Goal: Task Accomplishment & Management: Complete application form

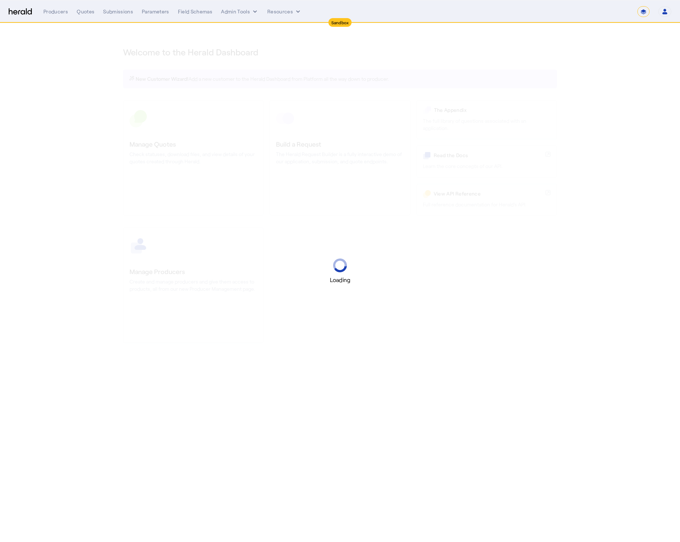
select select "*******"
select select "pfm_2v8p_herald_api"
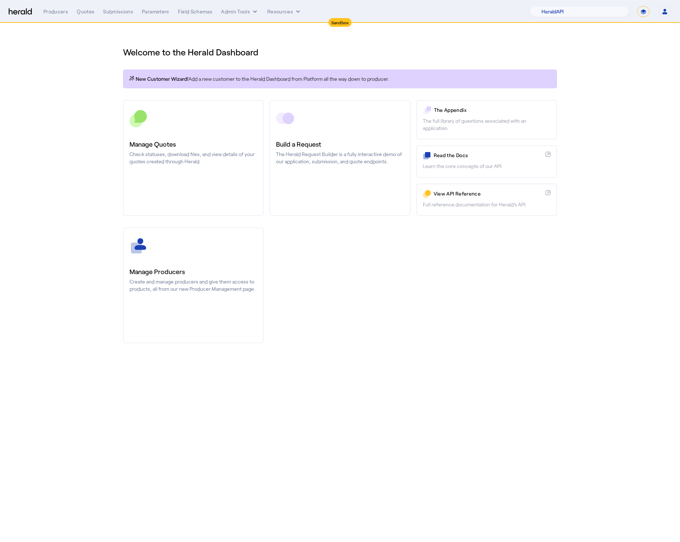
click at [643, 14] on select "**********" at bounding box center [644, 11] width 12 height 11
select select "**********"
click at [638, 6] on select "**********" at bounding box center [644, 11] width 12 height 11
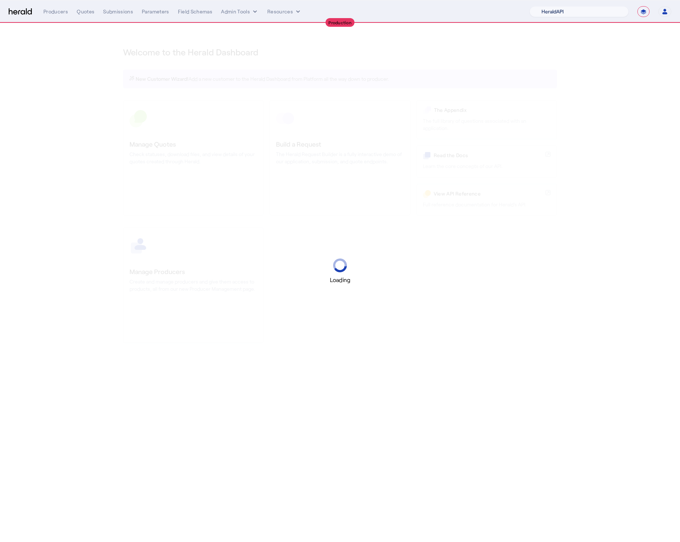
click at [570, 11] on select "1Fort Acrisure Acturis Affinity Advisors Affinity Risk Agentero AmWins Anzen Ao…" at bounding box center [579, 11] width 99 height 11
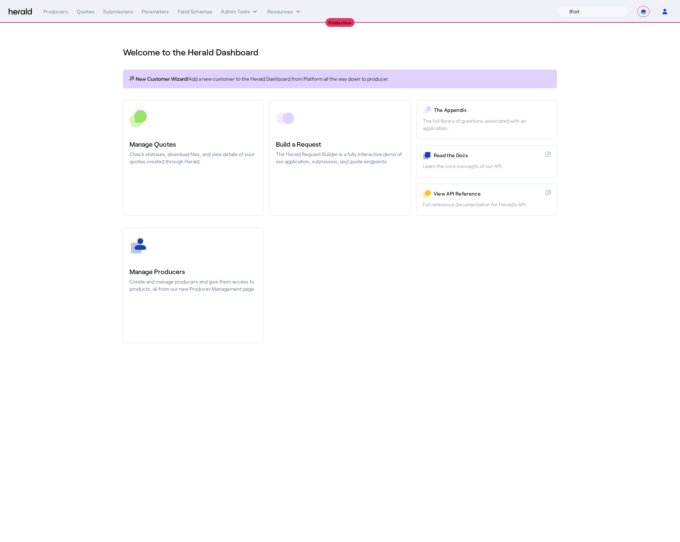
select select "pfm_8e7n_1fort"
click at [557, 6] on select "1Fort Affinity Risk Billy BindHQ Bunker CRC Campus Coverage Citadel Fifthwall F…" at bounding box center [593, 11] width 72 height 11
drag, startPoint x: 90, startPoint y: 104, endPoint x: 90, endPoint y: 77, distance: 27.1
click at [90, 104] on div "You are now impersonating the 1Fort platform." at bounding box center [340, 271] width 680 height 542
click at [86, 13] on div "You are now impersonating the 1Fort platform." at bounding box center [340, 271] width 680 height 542
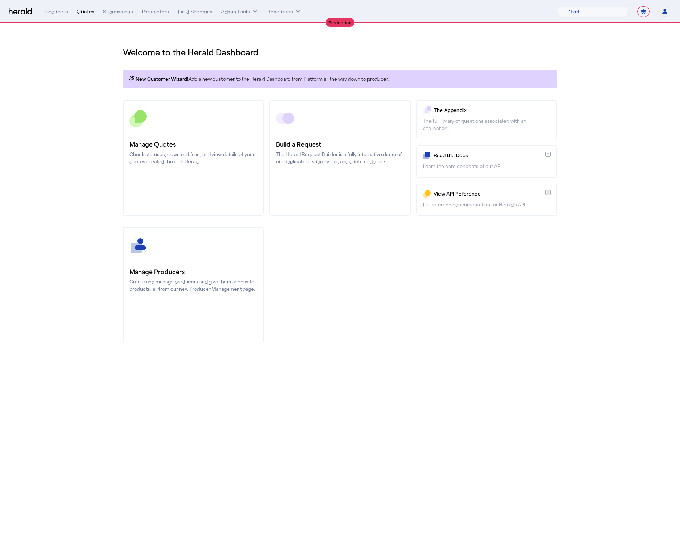
click at [84, 12] on div "Quotes" at bounding box center [86, 11] width 18 height 7
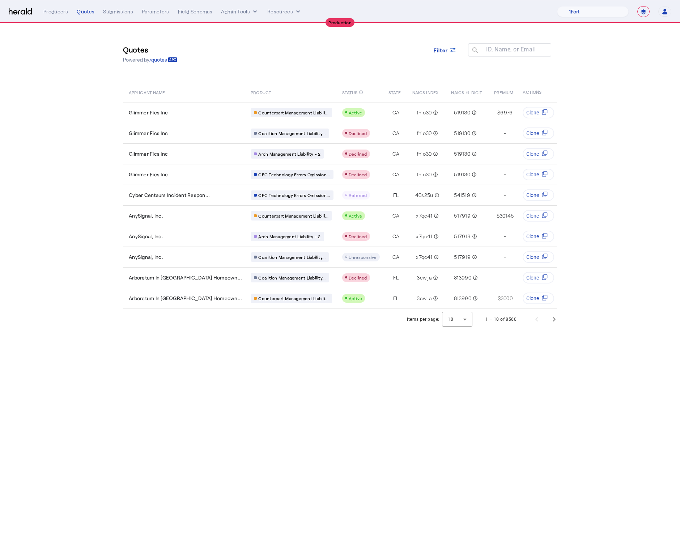
click at [81, 99] on section "Quotes Powered by /quotes Filter ID, Name, or Email search APPLICANT NAME PRODU…" at bounding box center [340, 176] width 680 height 306
click at [553, 327] on span "Next page" at bounding box center [554, 318] width 17 height 17
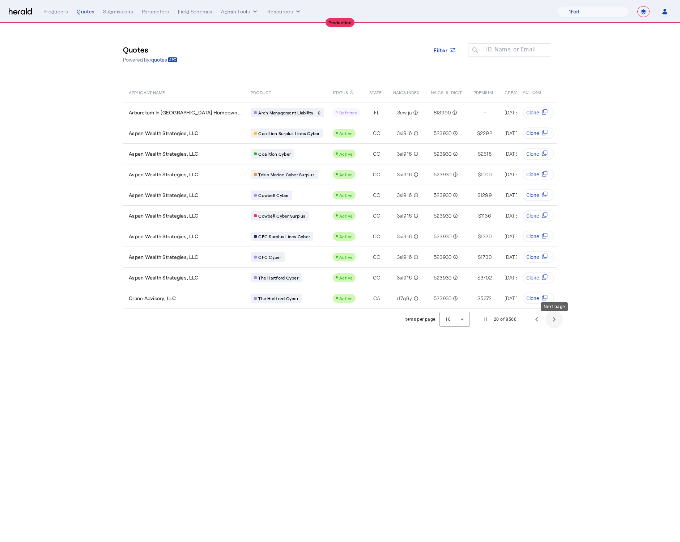
click at [552, 325] on span "Next page" at bounding box center [554, 318] width 17 height 17
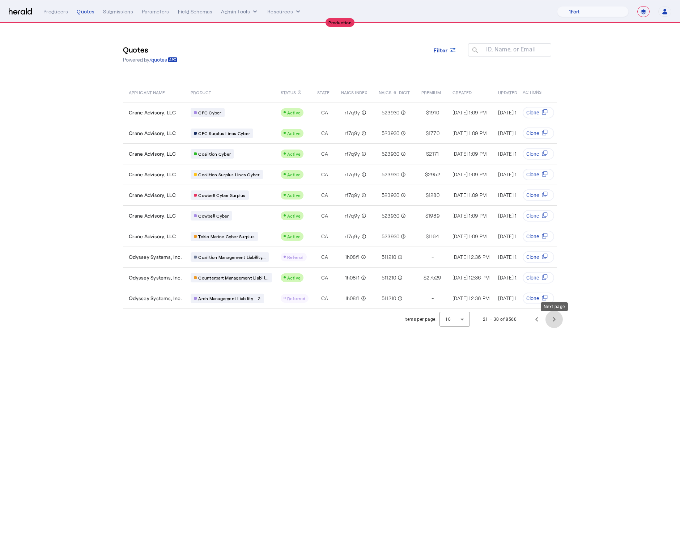
click at [558, 321] on span "Next page" at bounding box center [554, 318] width 17 height 17
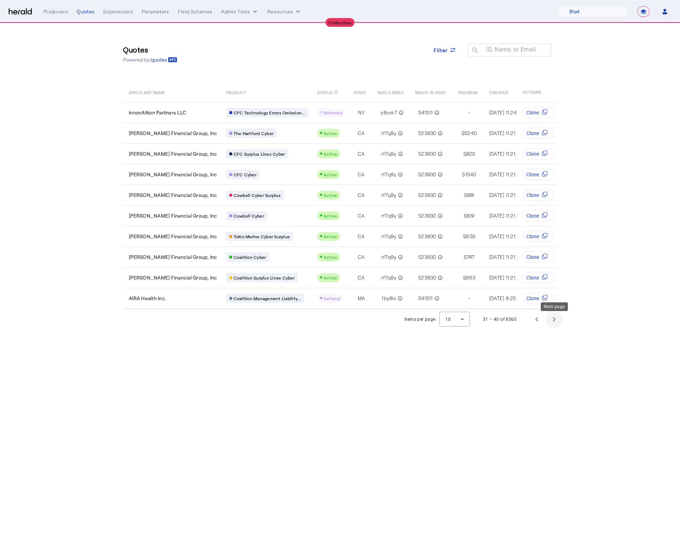
click at [552, 325] on span "Next page" at bounding box center [554, 318] width 17 height 17
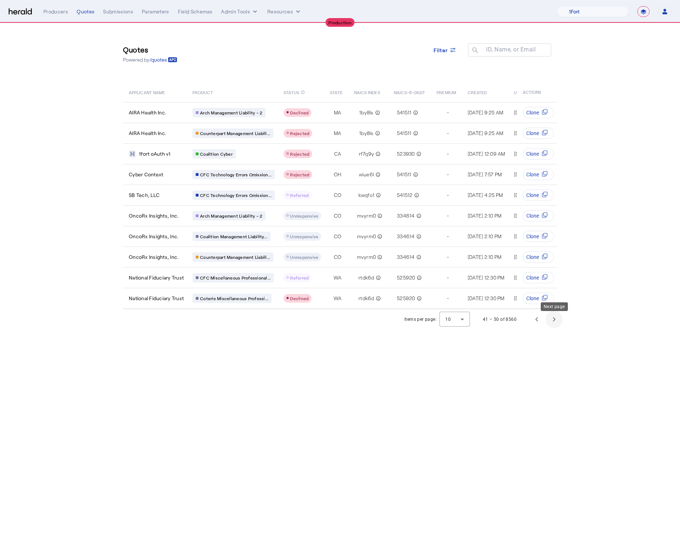
click at [549, 323] on span "Next page" at bounding box center [554, 318] width 17 height 17
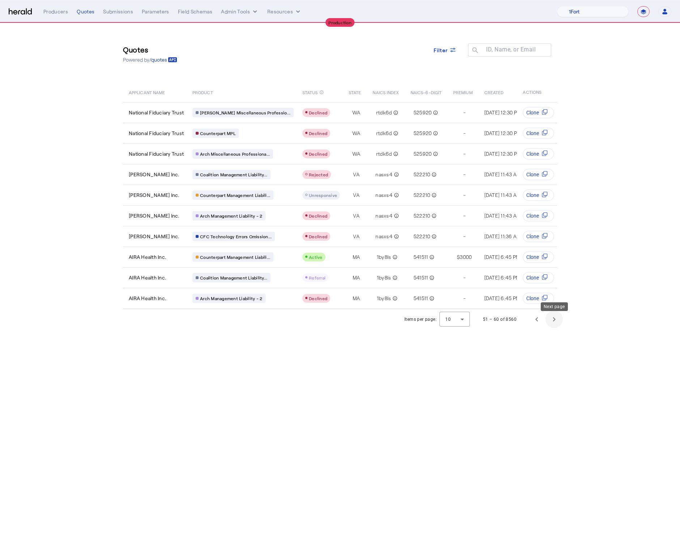
click at [553, 321] on span "Next page" at bounding box center [554, 318] width 17 height 17
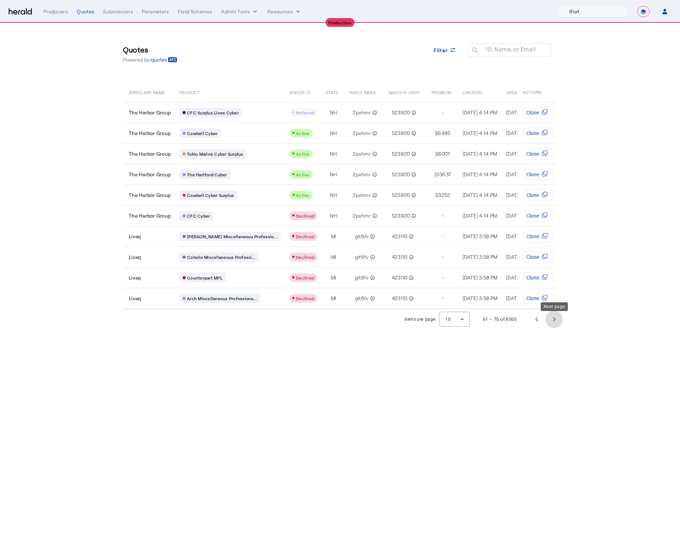
click at [553, 321] on span "Next page" at bounding box center [554, 318] width 17 height 17
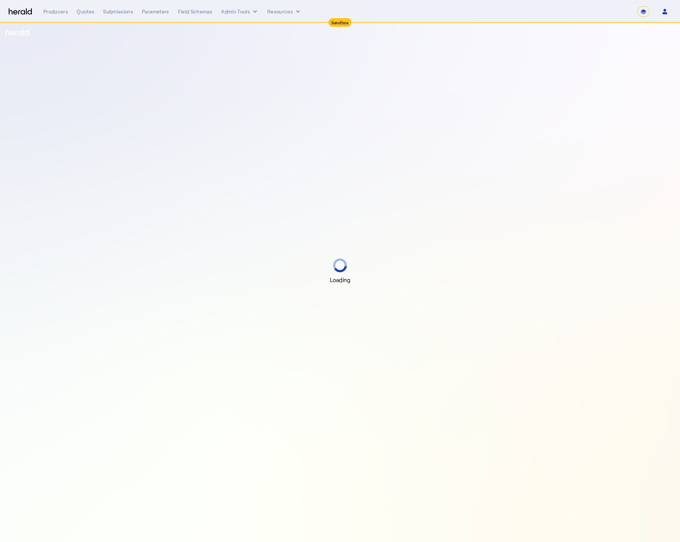
select select "*******"
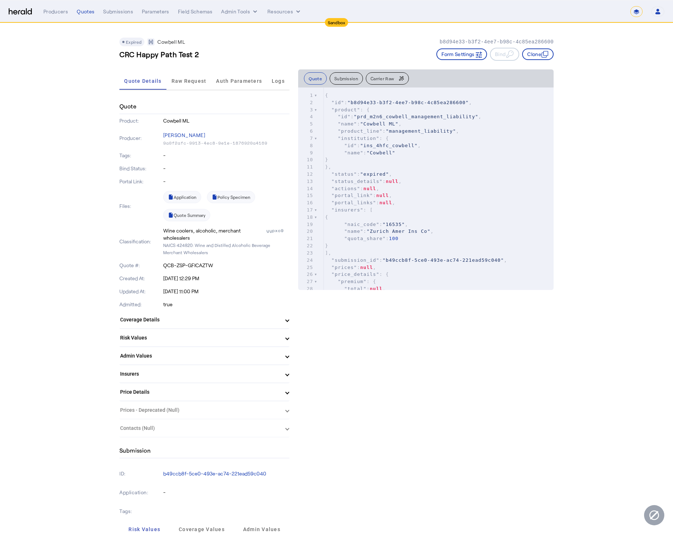
click at [441, 116] on span ""prd_m2n6_cowbell_management_liability"" at bounding box center [416, 116] width 124 height 5
type textarea "**********"
click at [441, 116] on span ""prd_m2n6_cowbell_management_liability"" at bounding box center [416, 116] width 124 height 5
click at [286, 391] on span "Price Details" at bounding box center [203, 393] width 166 height 8
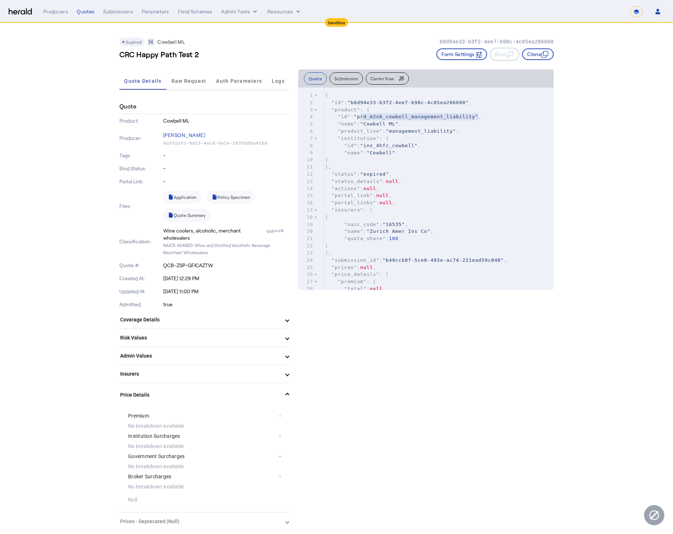
click at [287, 404] on mat-expansion-panel-header "Price Details" at bounding box center [204, 395] width 170 height 23
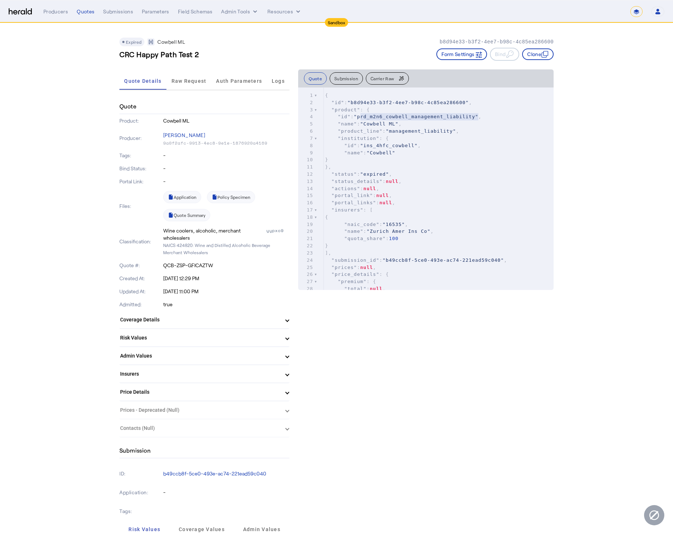
click at [285, 412] on herald-expansion-panel "Prices - Deprecated (Null) Null" at bounding box center [204, 411] width 170 height 18
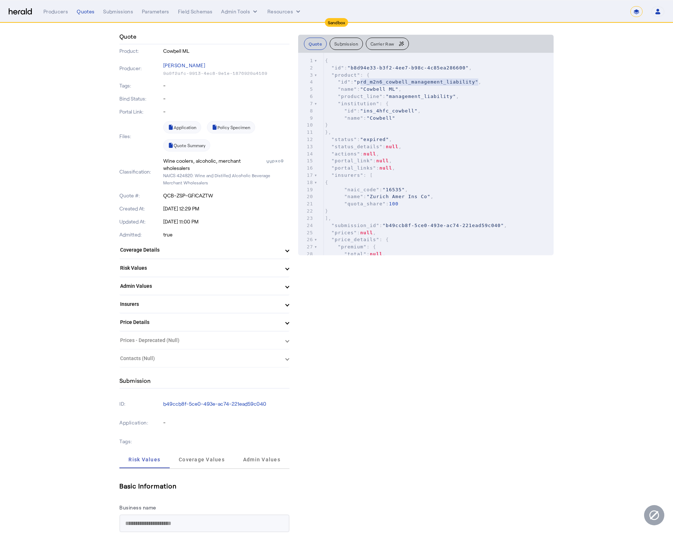
scroll to position [77, 0]
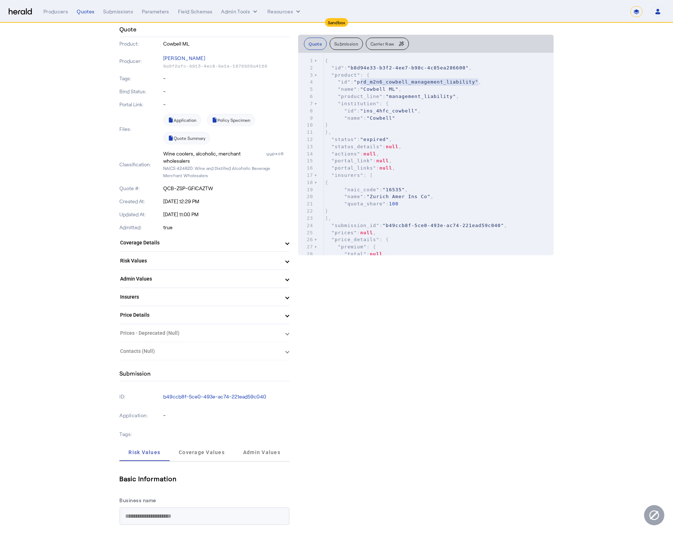
click at [286, 312] on span "Price Details" at bounding box center [203, 316] width 166 height 8
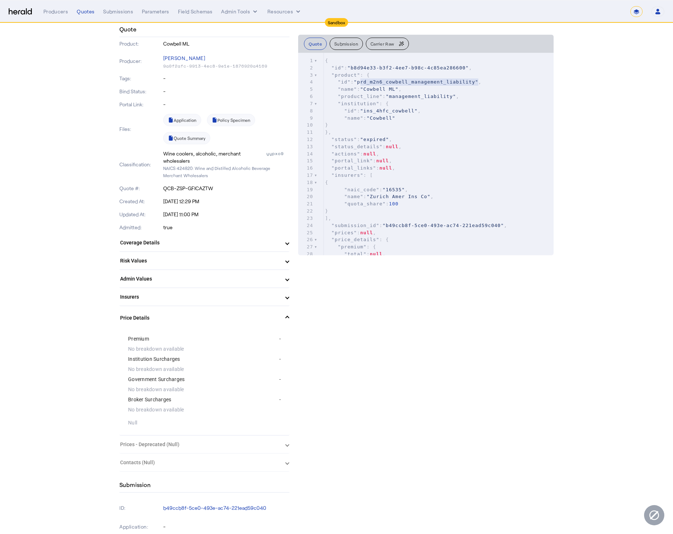
click at [286, 311] on mat-expansion-panel-header "Price Details" at bounding box center [204, 317] width 170 height 23
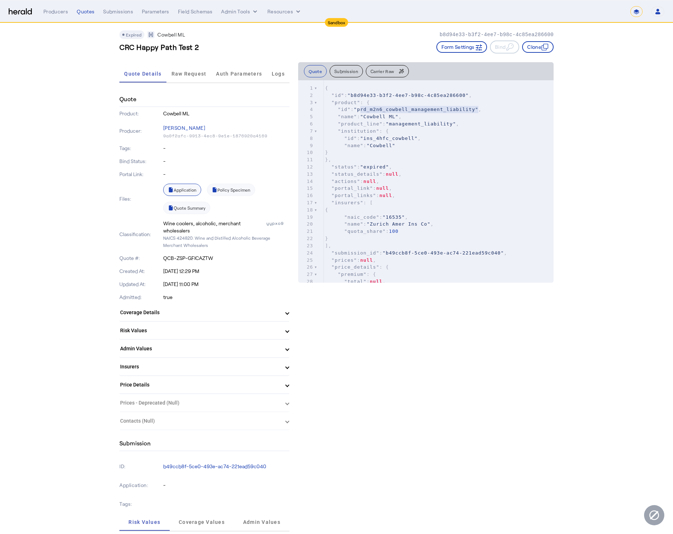
scroll to position [0, 0]
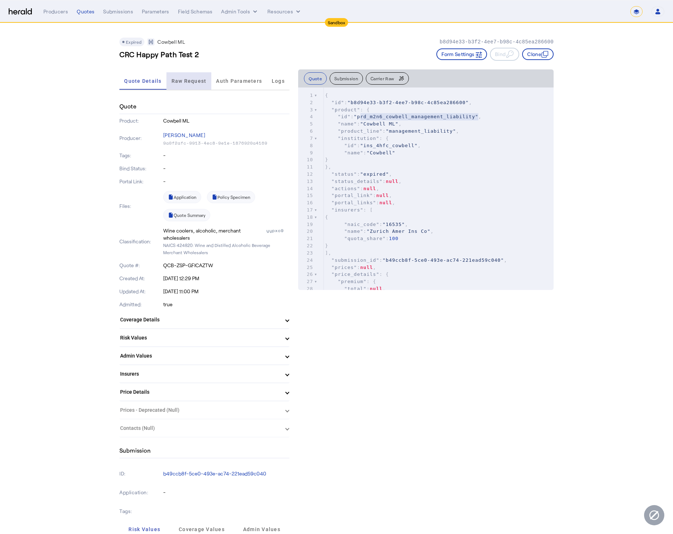
click at [183, 72] on span "Raw Request" at bounding box center [189, 80] width 35 height 17
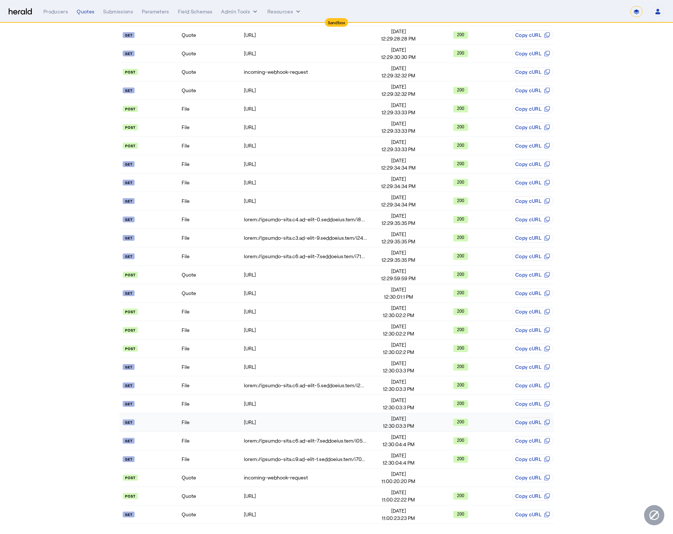
scroll to position [140, 0]
click at [263, 481] on td "incoming-webhook-request" at bounding box center [306, 478] width 124 height 18
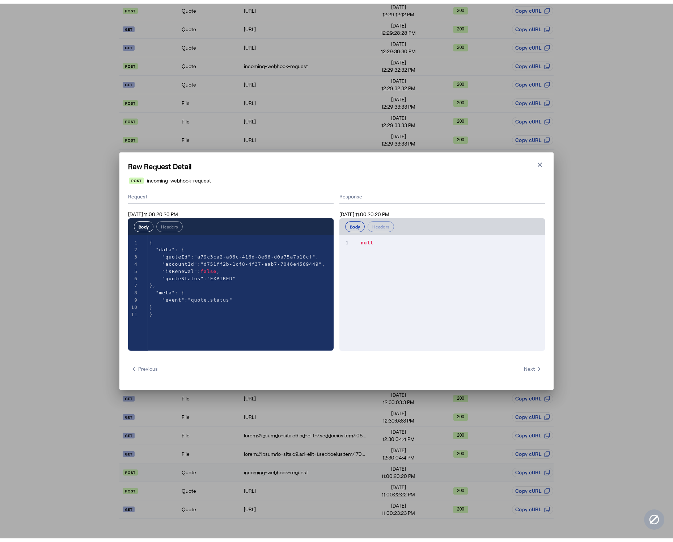
scroll to position [0, 0]
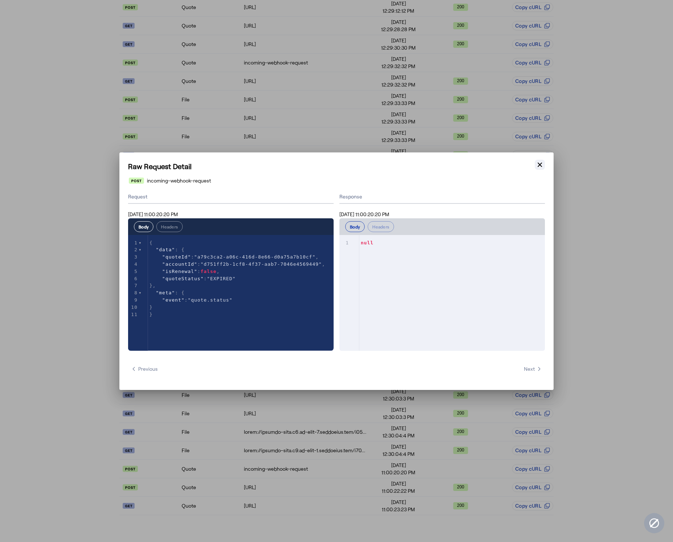
click at [536, 167] on icon "button" at bounding box center [539, 164] width 7 height 7
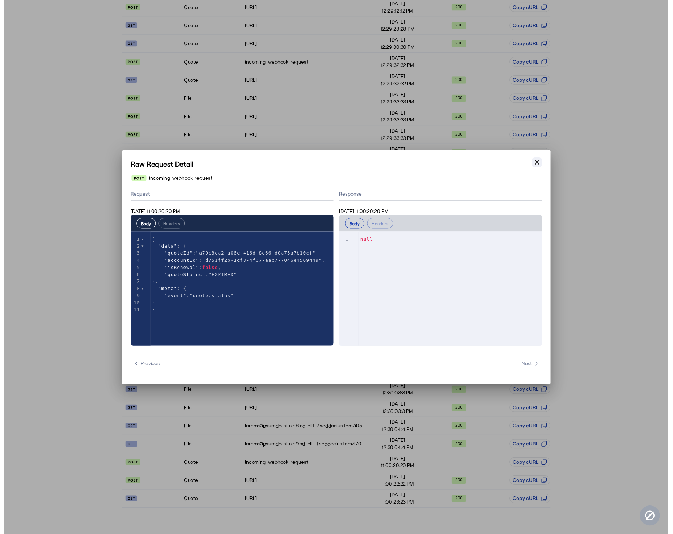
scroll to position [140, 0]
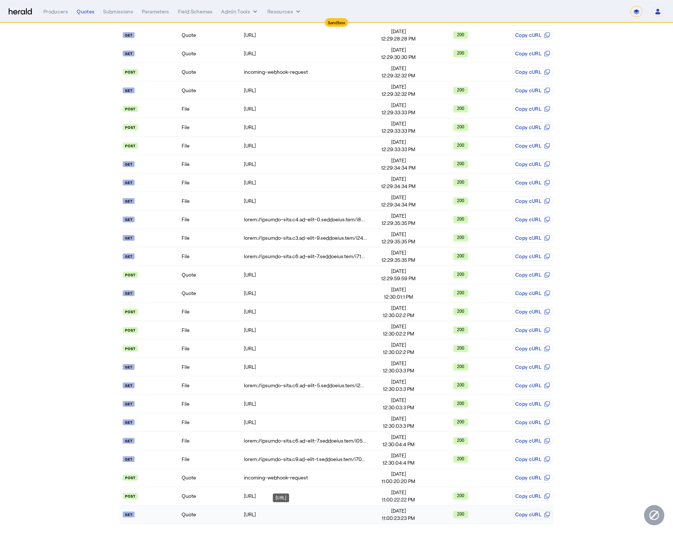
click at [363, 520] on td "https://api.morecowbell.ai/api/quote/v3/da/quote/QCB-ZSP-GFICAZTW" at bounding box center [306, 515] width 124 height 18
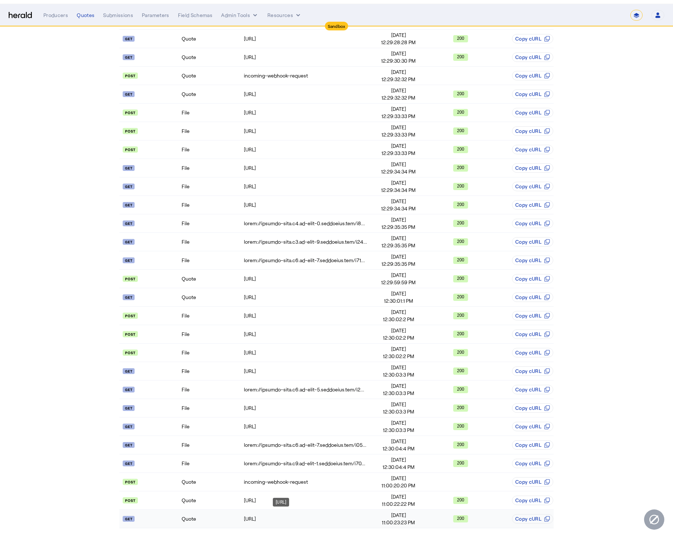
scroll to position [0, 0]
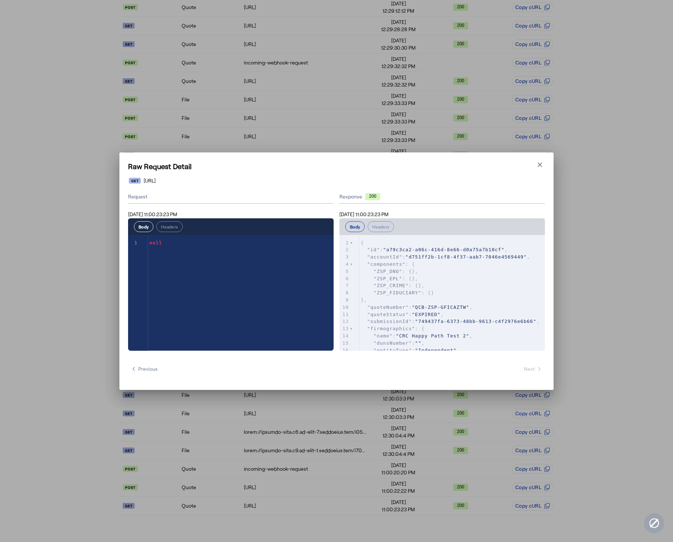
click at [435, 288] on pre ""ZSP_CRIME" : {}," at bounding box center [452, 285] width 186 height 7
click at [443, 293] on pre ""ZSP_FIDUCIARY" : {}" at bounding box center [452, 292] width 186 height 7
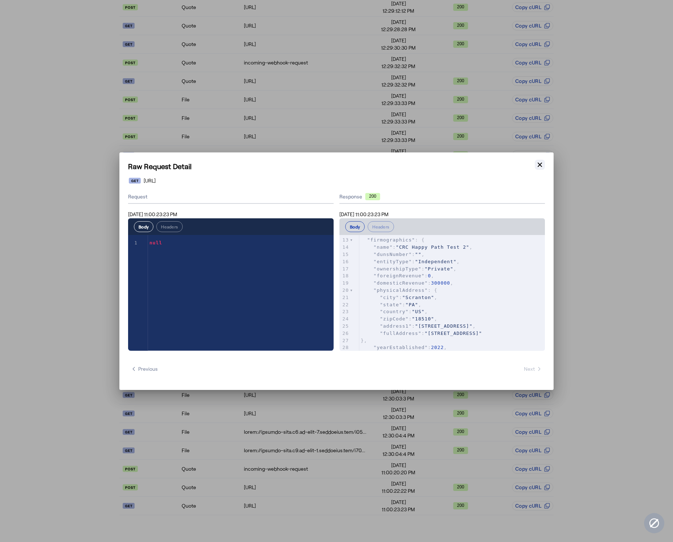
click at [540, 166] on icon "button" at bounding box center [539, 164] width 7 height 7
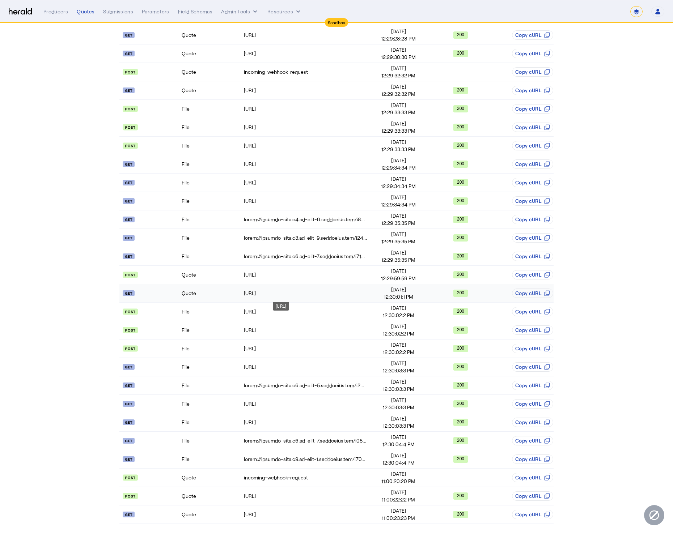
click at [275, 293] on td "https://api.morecowbell.ai/api/quote/v3/da/quote/QCB-ZSP-GFICAZTW" at bounding box center [306, 293] width 124 height 18
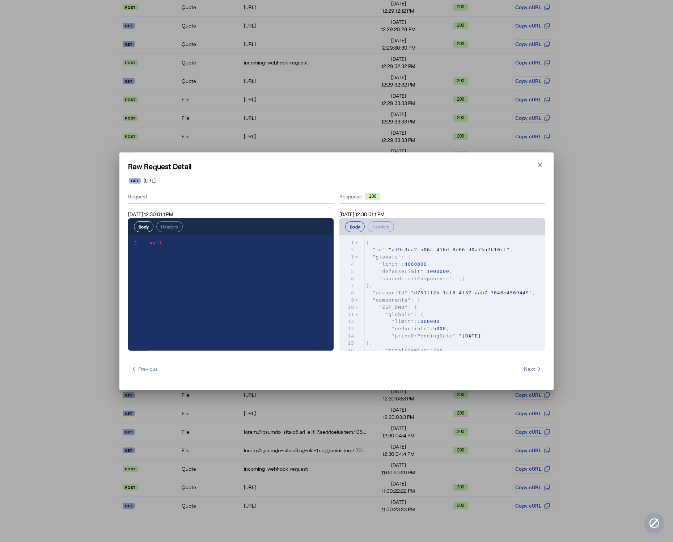
click at [460, 279] on span ""sharedLimitComponents" : []" at bounding box center [415, 278] width 99 height 5
click at [463, 268] on pre ""defenseLimit" : 1000000 ," at bounding box center [455, 271] width 180 height 7
click at [436, 263] on pre ""limit" : 4000000 ," at bounding box center [455, 264] width 180 height 7
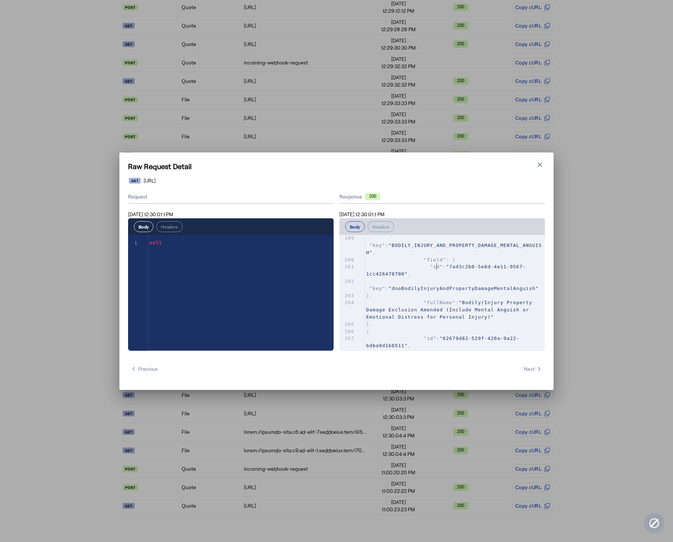
click at [436, 264] on span ""id"" at bounding box center [436, 266] width 13 height 5
type input "*******"
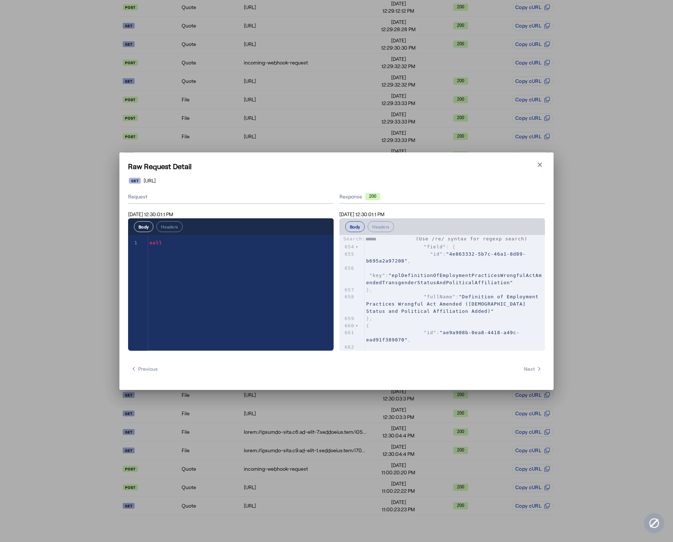
type input "*******"
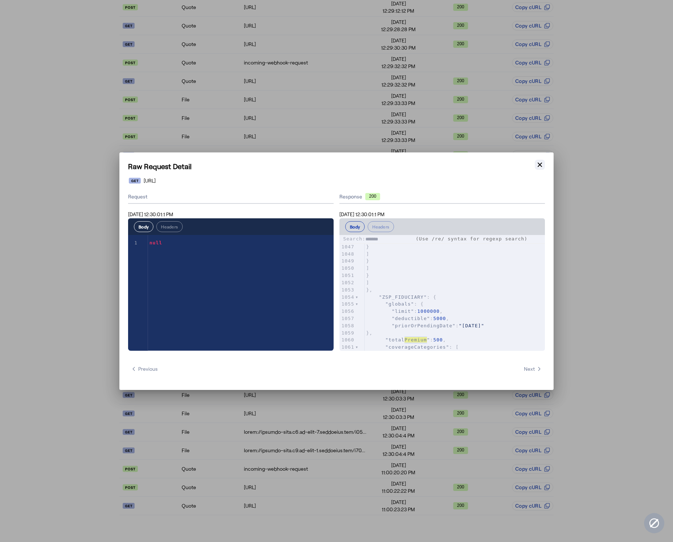
type textarea "*******"
click at [545, 164] on button "Close modal" at bounding box center [540, 165] width 10 height 10
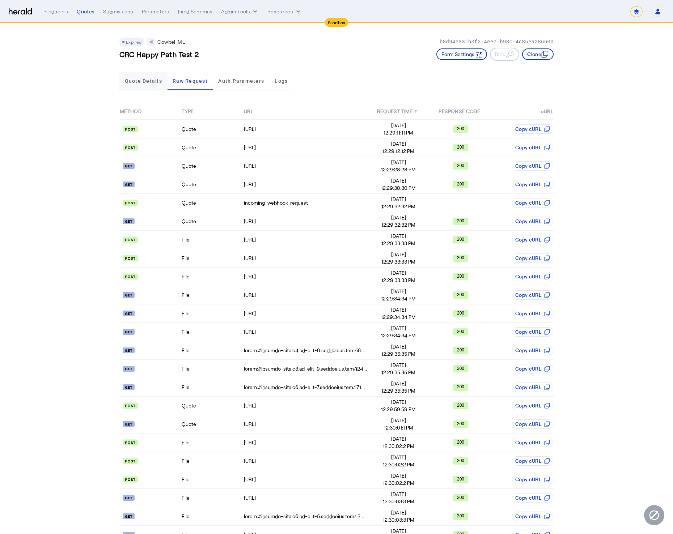
drag, startPoint x: 136, startPoint y: 81, endPoint x: 131, endPoint y: 80, distance: 5.1
click at [136, 80] on span "Quote Details" at bounding box center [143, 81] width 37 height 5
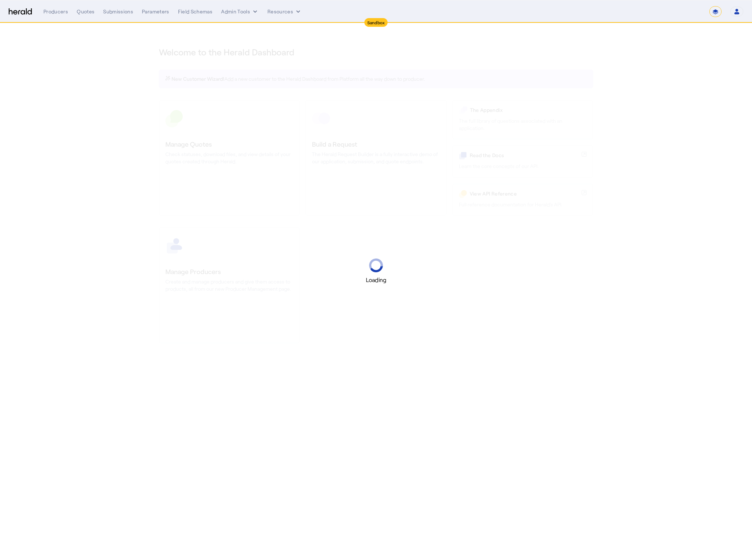
select select "*******"
select select "pfm_2v8p_herald_api"
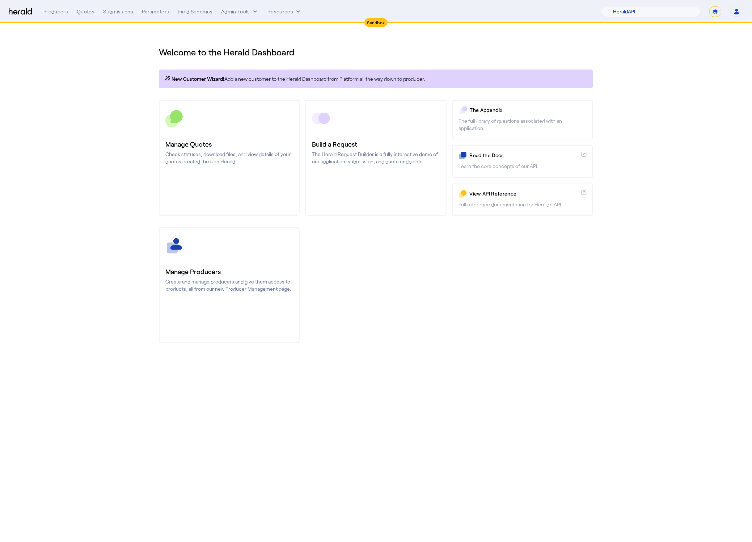
click at [665, 78] on section "Welcome to the Herald Dashboard New Customer Wizard! Add a new customer to the …" at bounding box center [376, 190] width 752 height 334
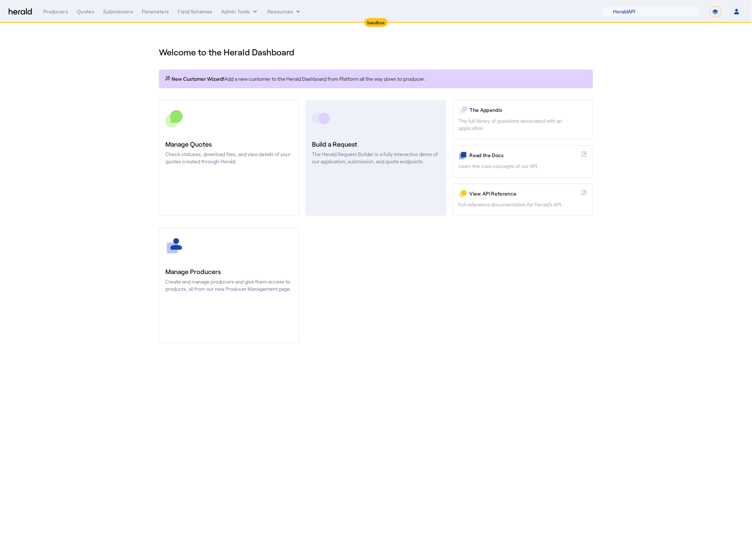
click at [359, 148] on h3 "Build a Request" at bounding box center [376, 144] width 128 height 10
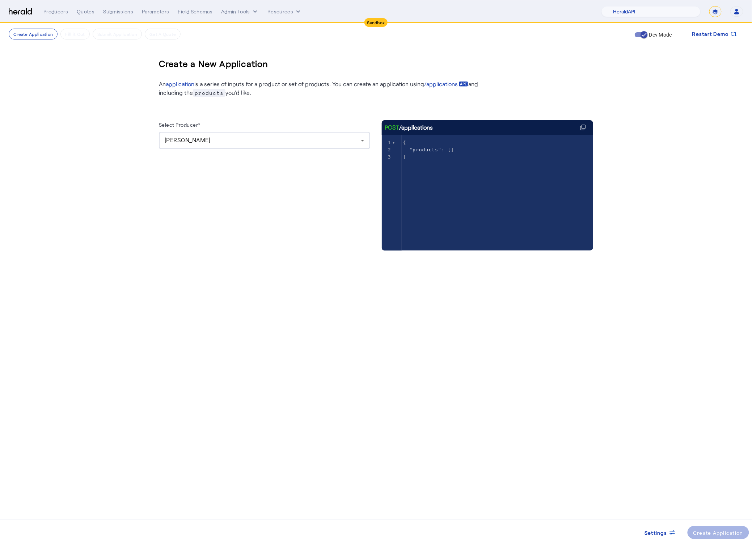
click at [260, 143] on div "[PERSON_NAME]" at bounding box center [263, 140] width 196 height 9
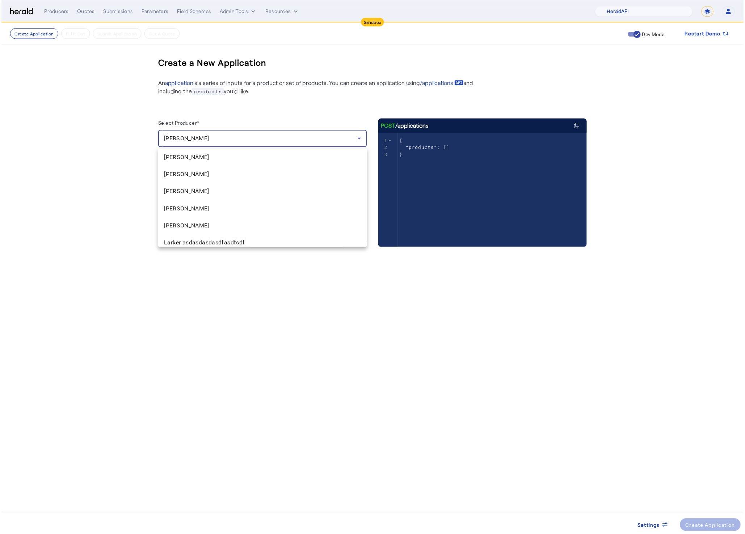
scroll to position [93, 0]
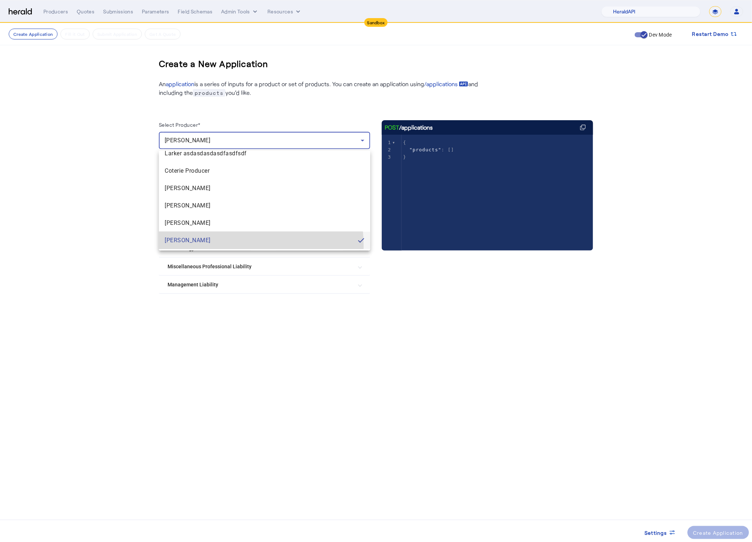
click at [221, 246] on mat-option "[PERSON_NAME]" at bounding box center [264, 240] width 211 height 17
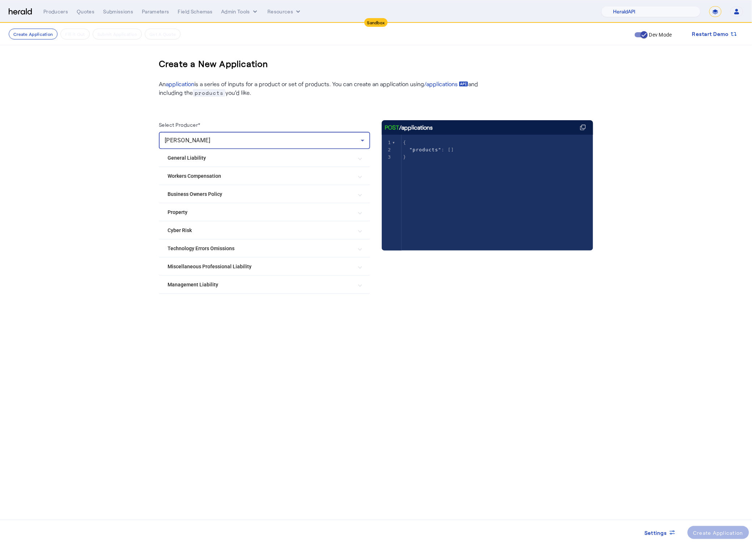
click at [256, 282] on Liability "Management Liability" at bounding box center [260, 285] width 185 height 8
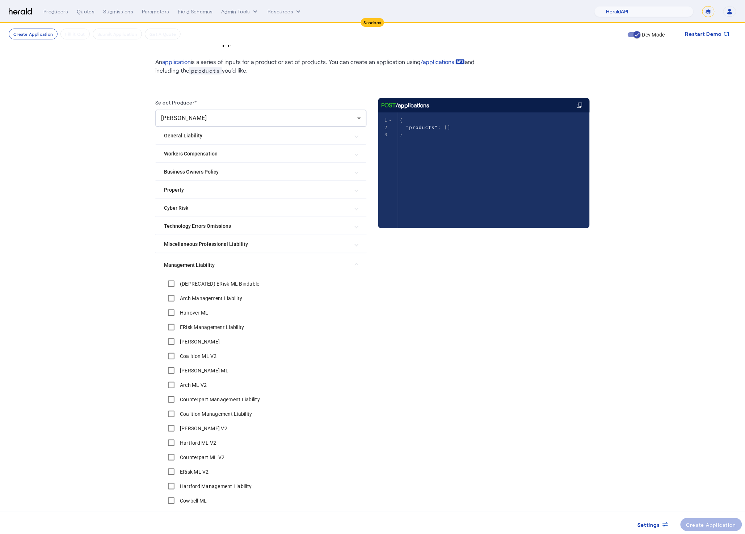
scroll to position [70, 0]
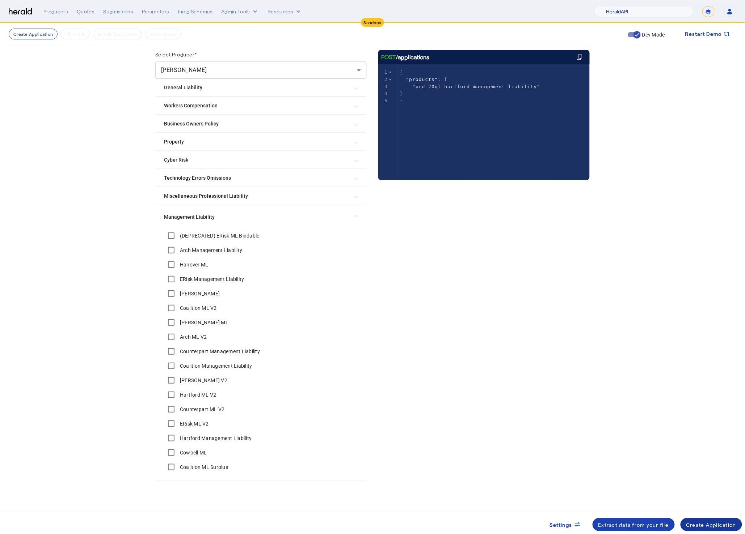
click at [712, 529] on span at bounding box center [711, 524] width 62 height 17
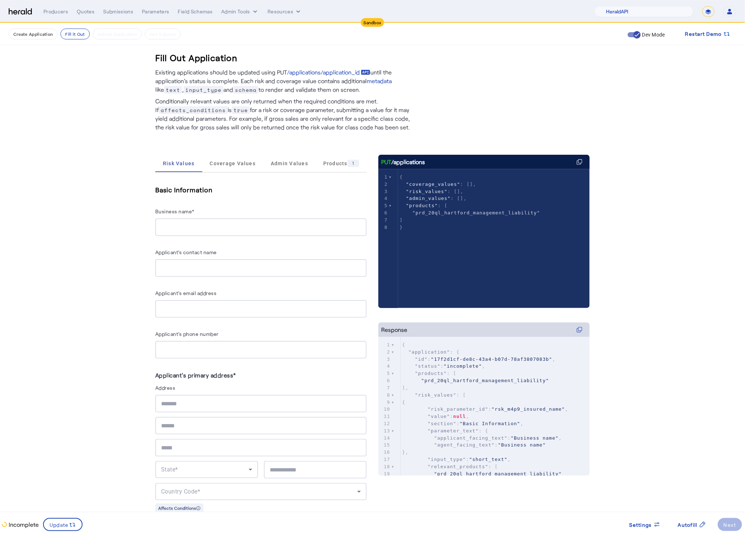
click at [209, 226] on input "Business name*" at bounding box center [261, 227] width 200 height 9
click at [230, 158] on span "Coverage Values" at bounding box center [232, 163] width 46 height 17
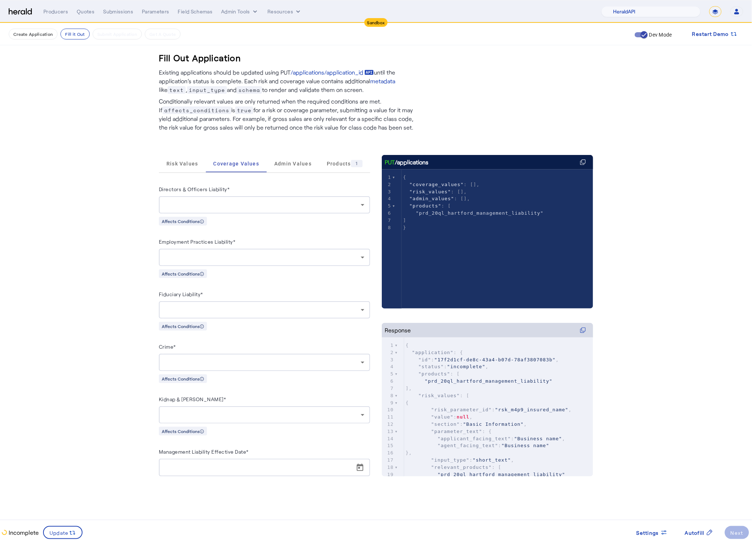
click at [221, 207] on div at bounding box center [263, 204] width 196 height 9
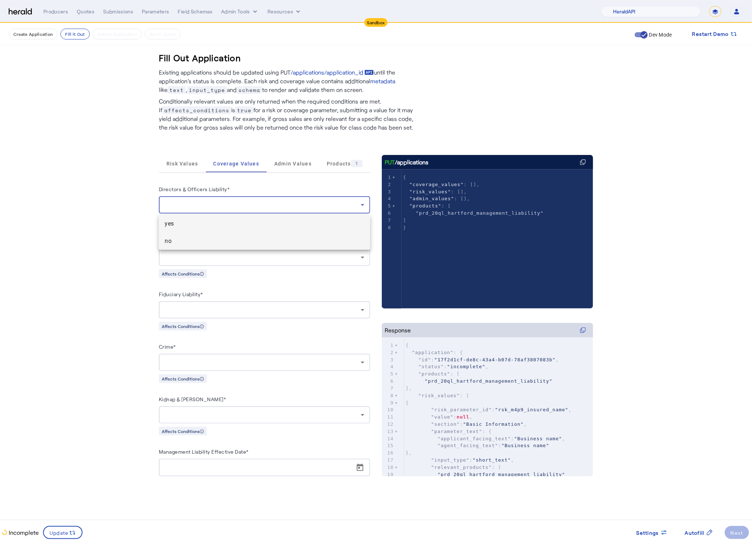
click at [195, 238] on span "no" at bounding box center [265, 241] width 200 height 9
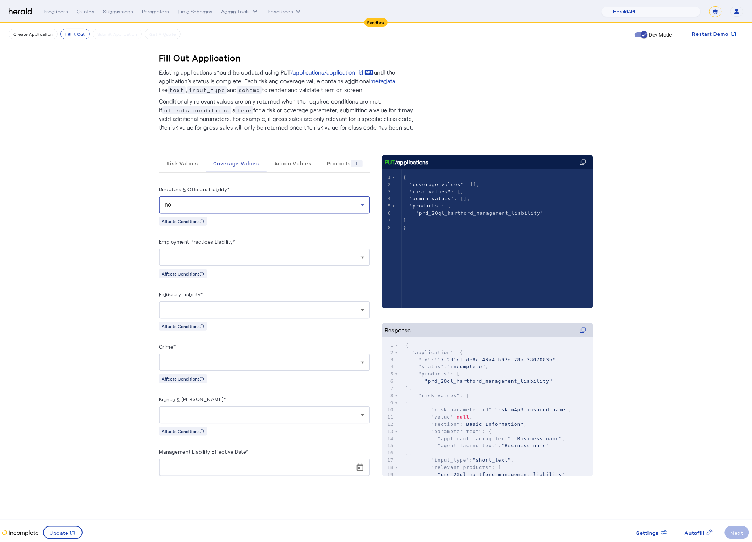
click at [227, 208] on div "no" at bounding box center [263, 204] width 196 height 9
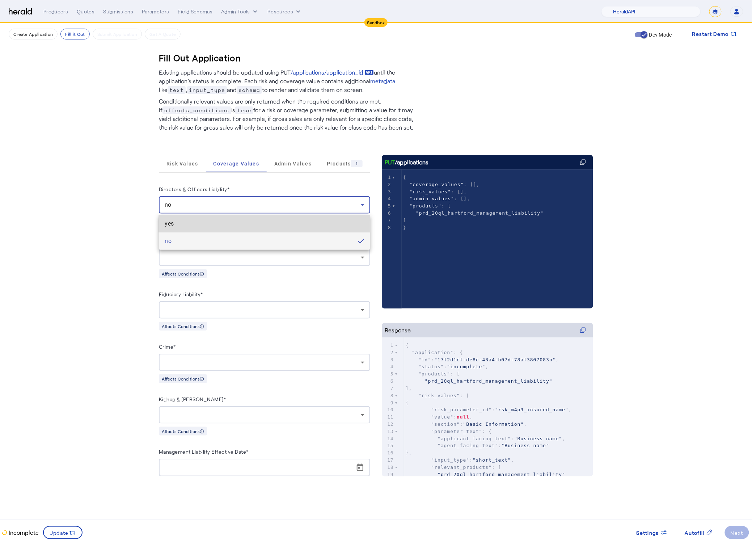
click at [212, 228] on span "yes" at bounding box center [265, 223] width 200 height 9
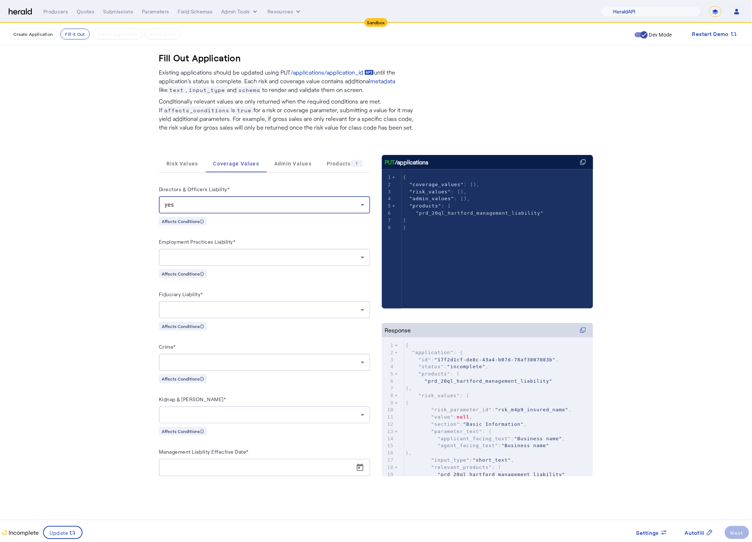
click at [221, 250] on div at bounding box center [265, 257] width 200 height 17
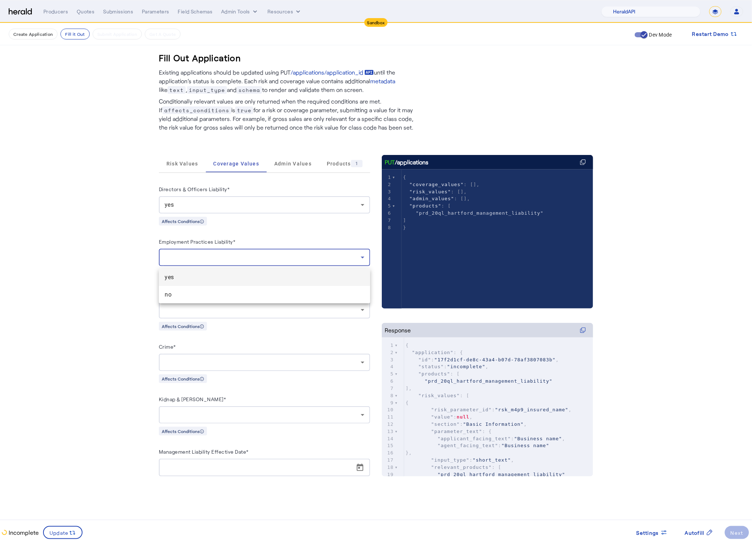
click at [217, 277] on span "yes" at bounding box center [265, 277] width 200 height 9
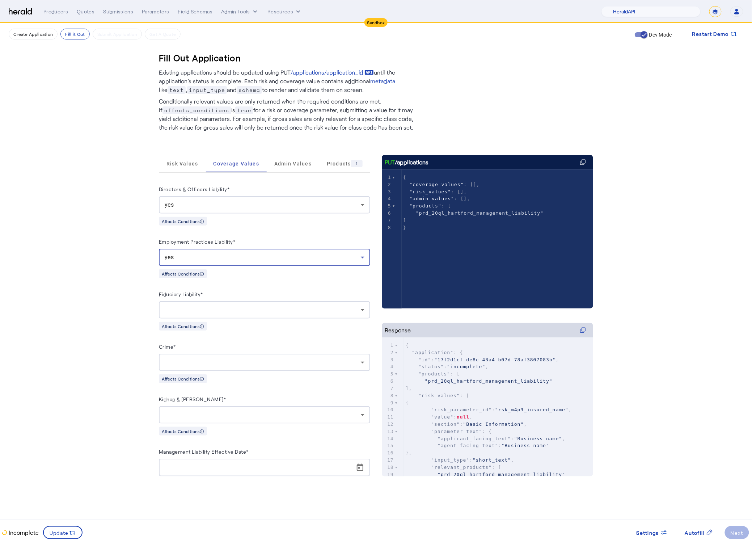
click at [205, 310] on div at bounding box center [263, 309] width 196 height 9
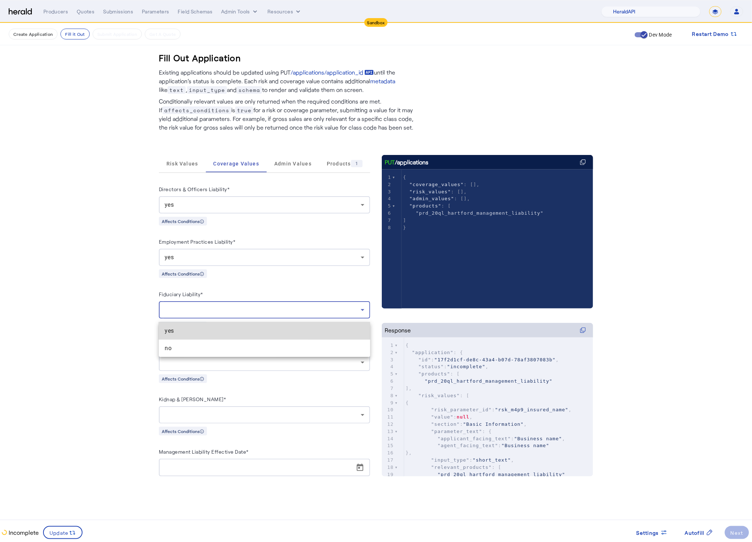
click at [202, 323] on mat-option "yes" at bounding box center [264, 330] width 211 height 17
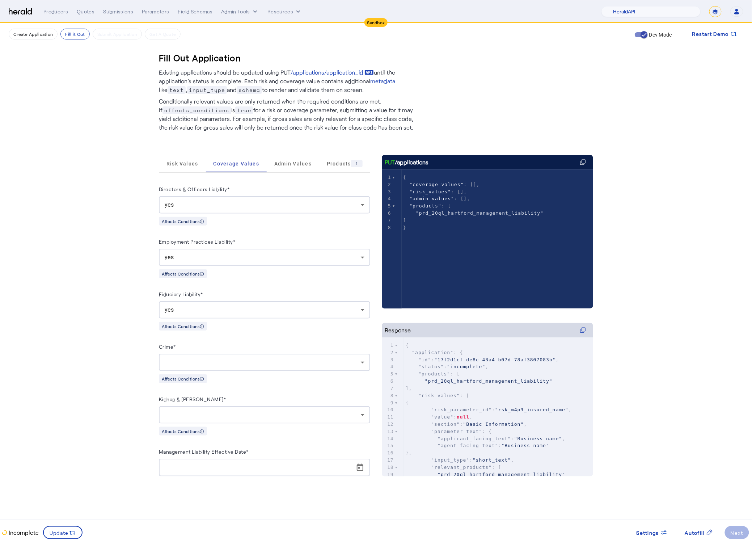
click at [230, 371] on div at bounding box center [265, 362] width 200 height 17
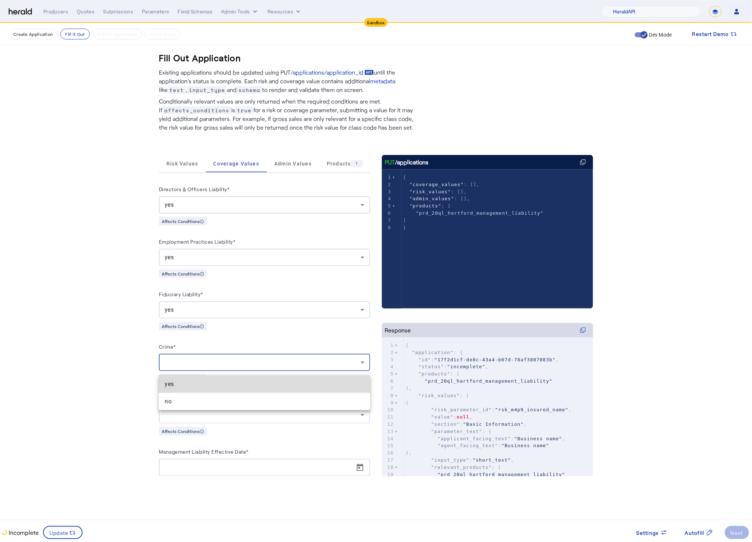
click at [224, 380] on span "yes" at bounding box center [265, 384] width 200 height 9
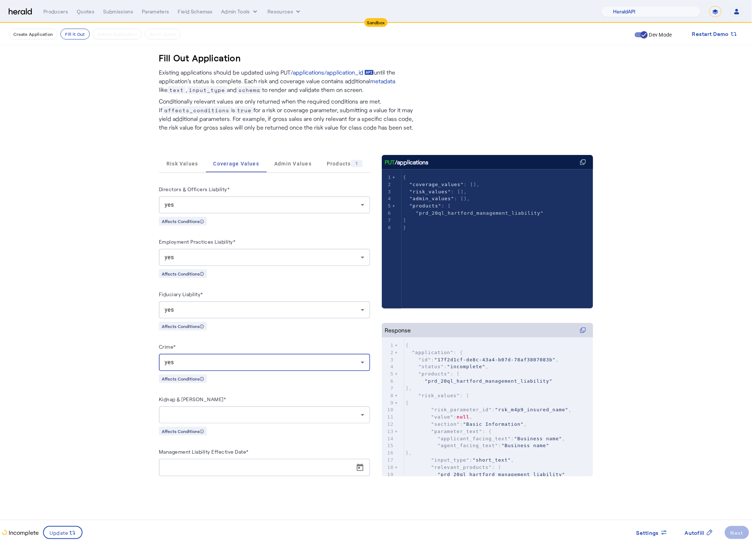
click at [247, 428] on div "Kidnap & Ransom* Affects Conditions" at bounding box center [264, 414] width 211 height 41
click at [248, 423] on div at bounding box center [265, 414] width 200 height 17
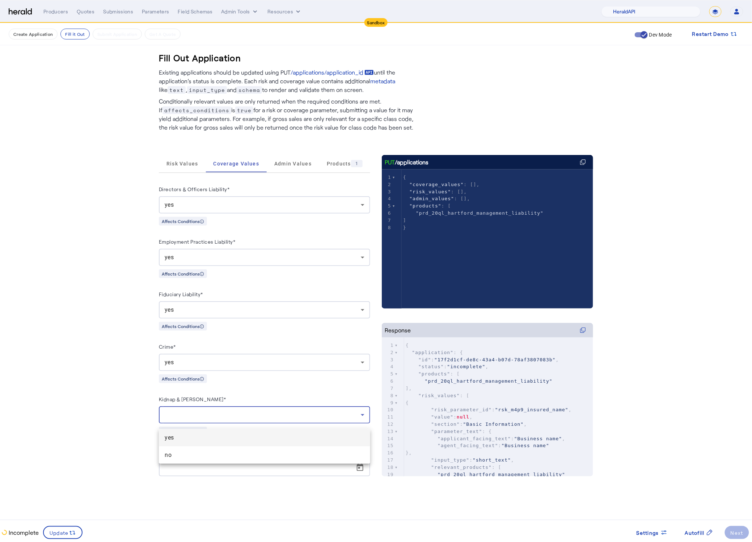
click at [238, 437] on span "yes" at bounding box center [265, 437] width 200 height 9
click at [361, 476] on span "Open calendar" at bounding box center [359, 467] width 17 height 17
click at [245, 441] on span "29" at bounding box center [241, 438] width 13 height 13
type input "**********"
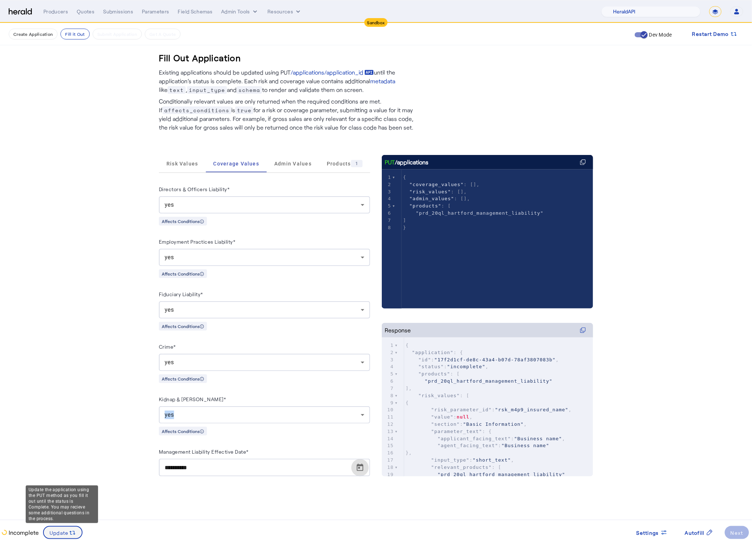
click at [69, 531] on icon at bounding box center [70, 533] width 3 height 4
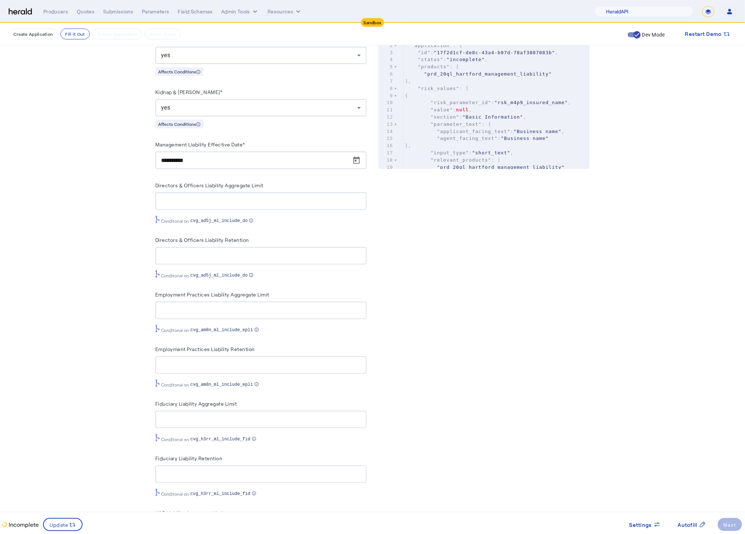
scroll to position [597, 0]
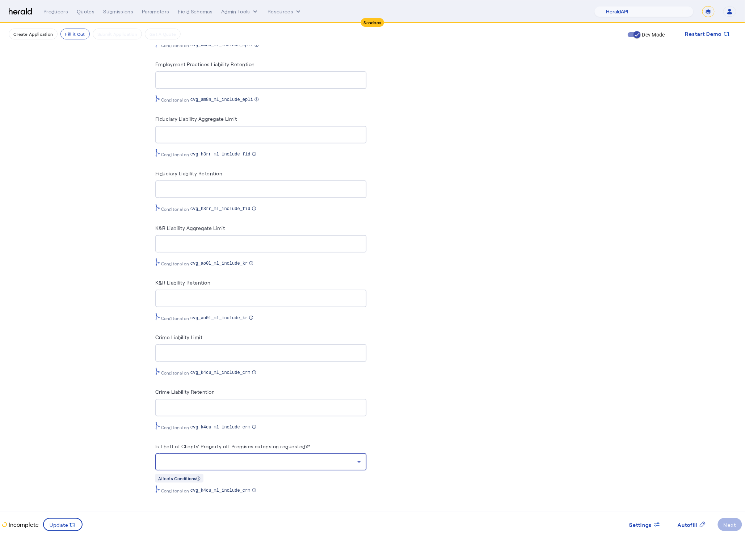
click at [251, 465] on div at bounding box center [259, 462] width 196 height 9
click at [474, 435] on div at bounding box center [372, 267] width 745 height 534
click at [277, 462] on div at bounding box center [259, 462] width 196 height 9
drag, startPoint x: 202, startPoint y: 500, endPoint x: 174, endPoint y: 503, distance: 28.3
click at [202, 500] on span "no" at bounding box center [265, 498] width 200 height 9
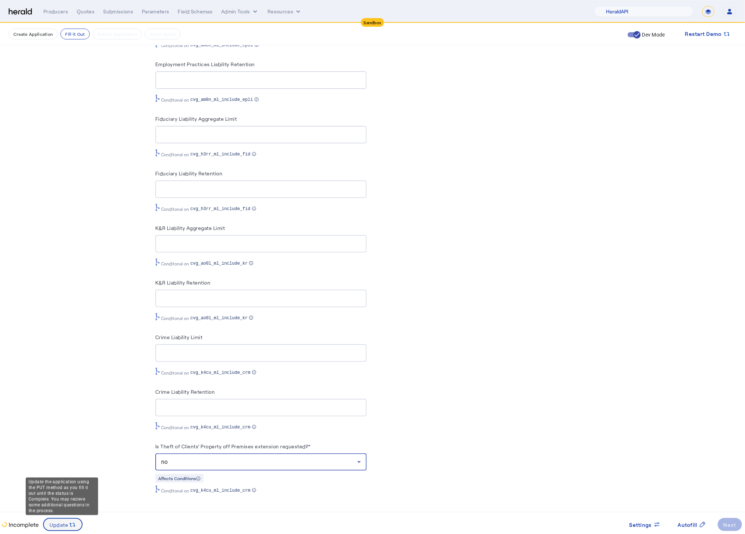
click at [70, 525] on icon at bounding box center [72, 525] width 7 height 7
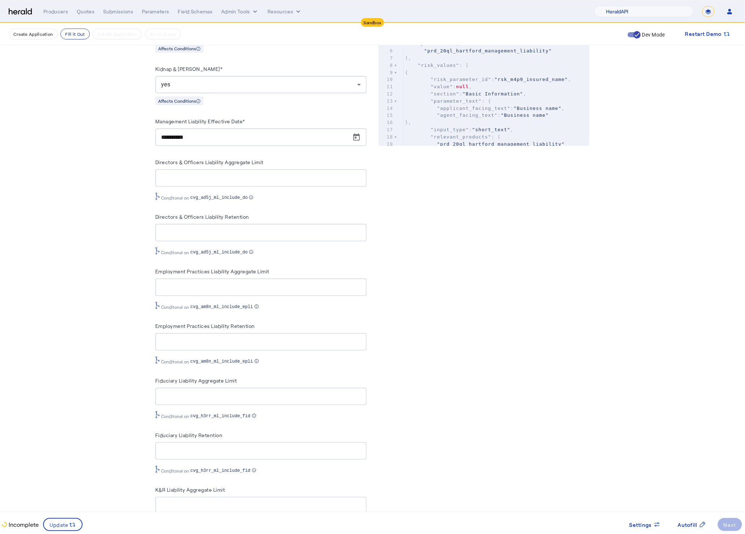
scroll to position [329, 0]
click at [190, 182] on input "Directors & Officers Liability Aggregate Limit" at bounding box center [261, 179] width 200 height 9
type input "**********"
type input "******"
type input "**********"
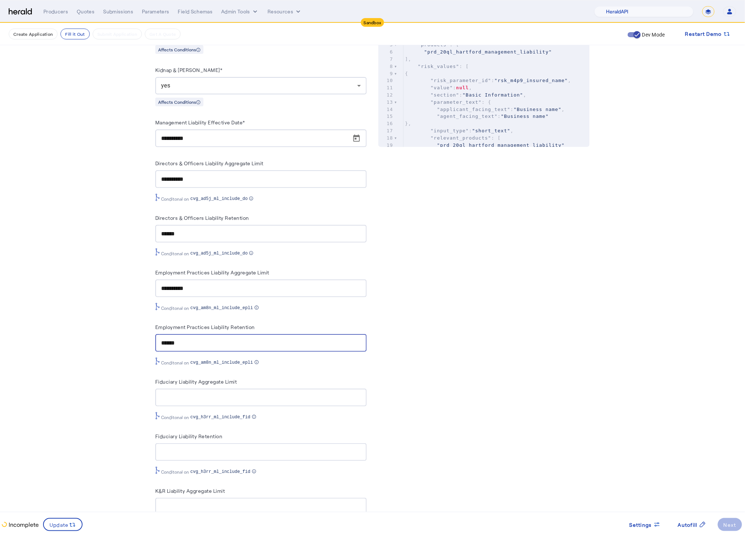
type input "******"
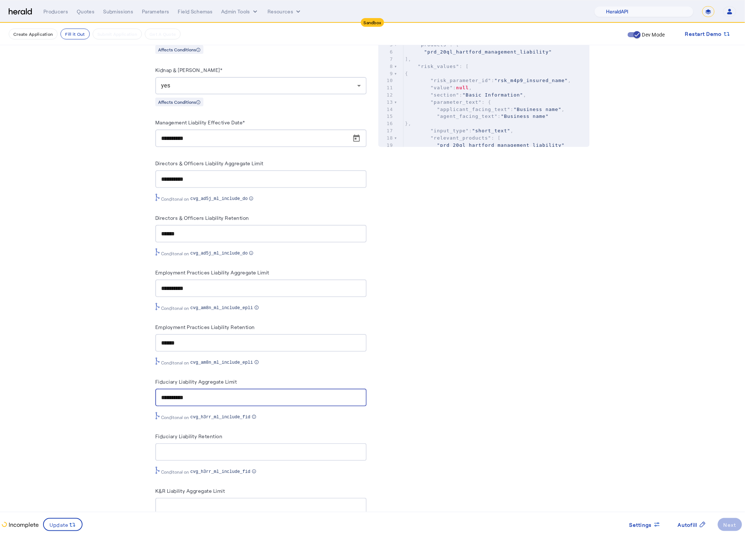
type input "**********"
type input "******"
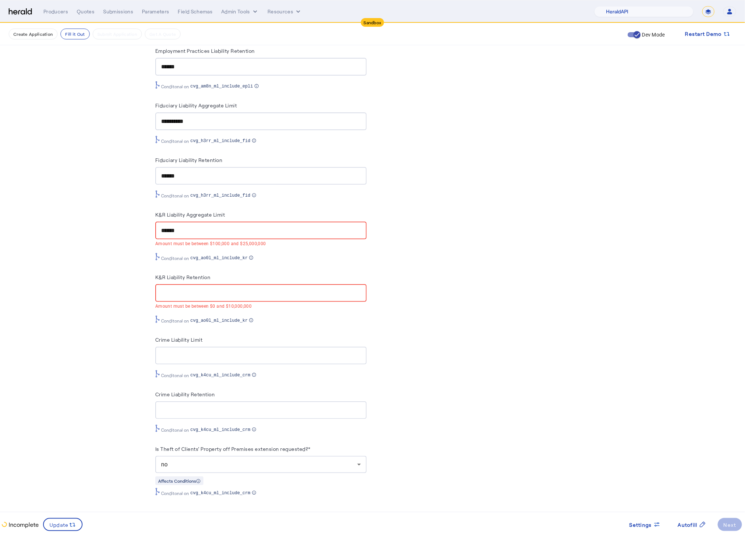
click at [213, 235] on input "******" at bounding box center [261, 231] width 200 height 9
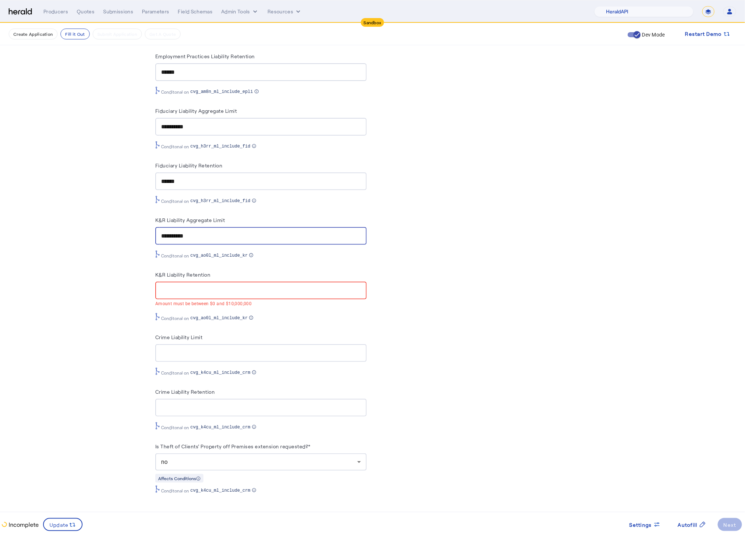
type input "**********"
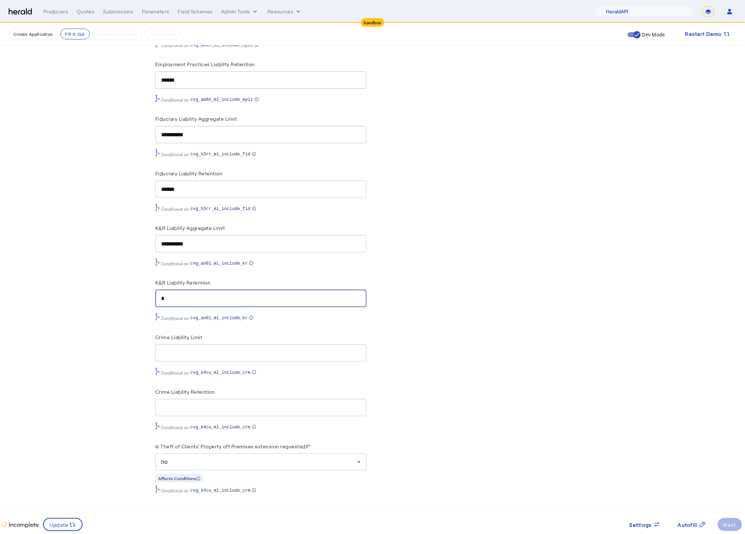
scroll to position [597, 0]
type input "******"
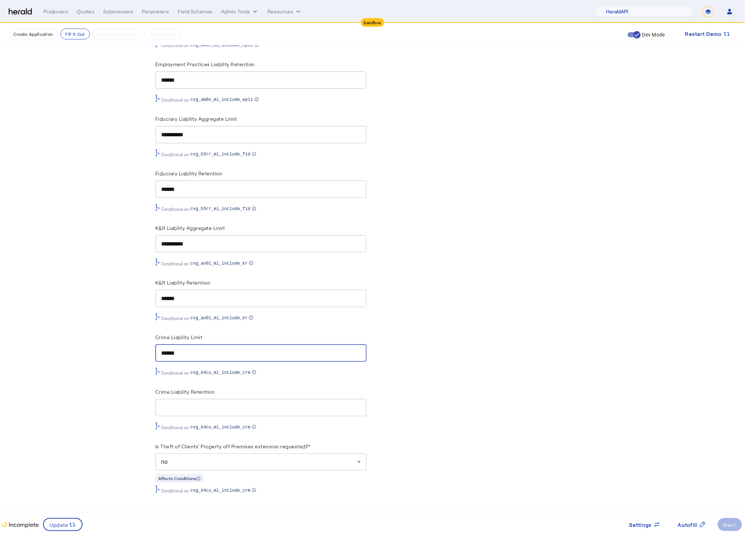
type input "******"
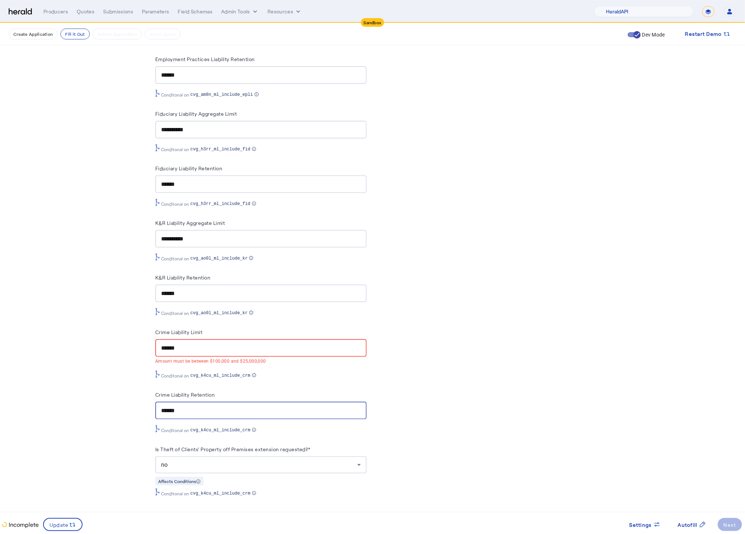
type input "******"
click at [188, 351] on input "******" at bounding box center [261, 348] width 200 height 9
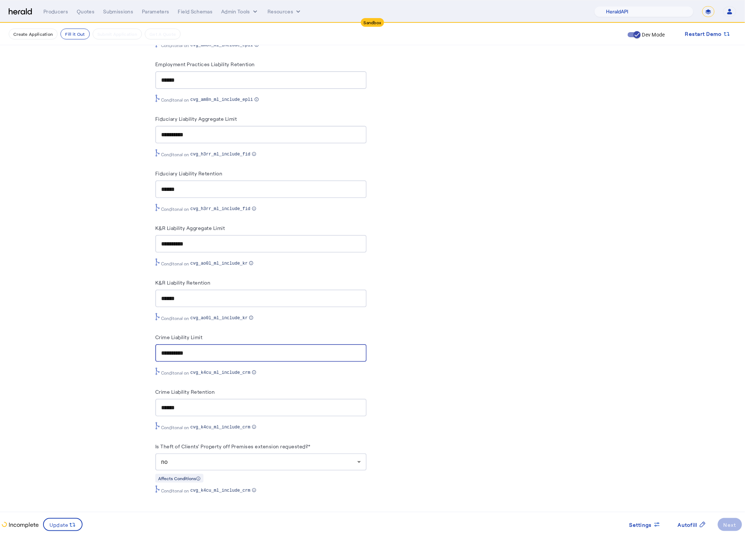
type input "**********"
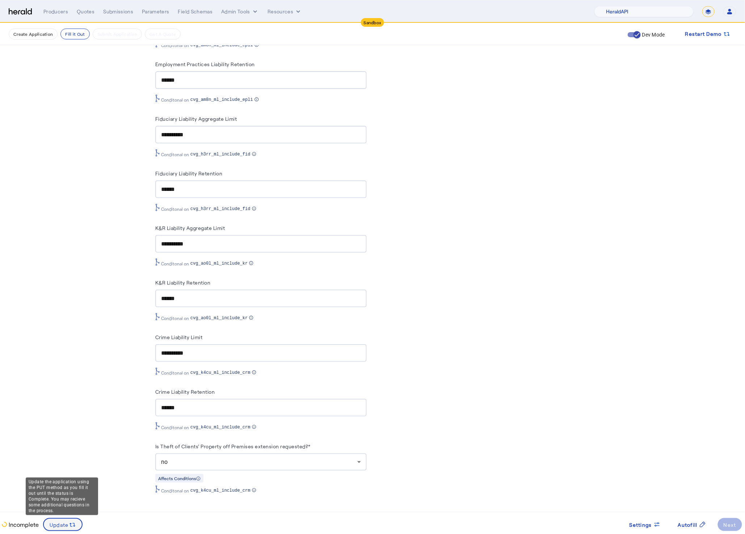
click at [69, 525] on icon at bounding box center [72, 525] width 7 height 7
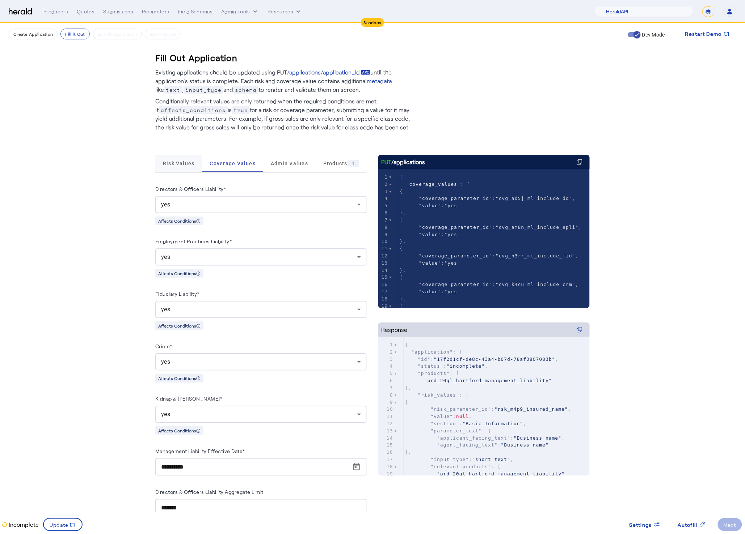
click at [182, 159] on span "Risk Values" at bounding box center [179, 163] width 32 height 17
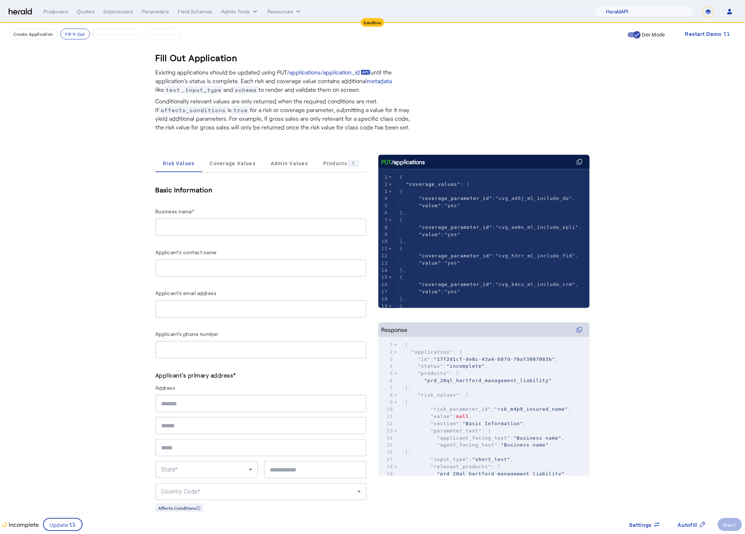
click at [182, 229] on input "Business name*" at bounding box center [261, 227] width 200 height 9
type input "**********"
type input "********"
type input "*****"
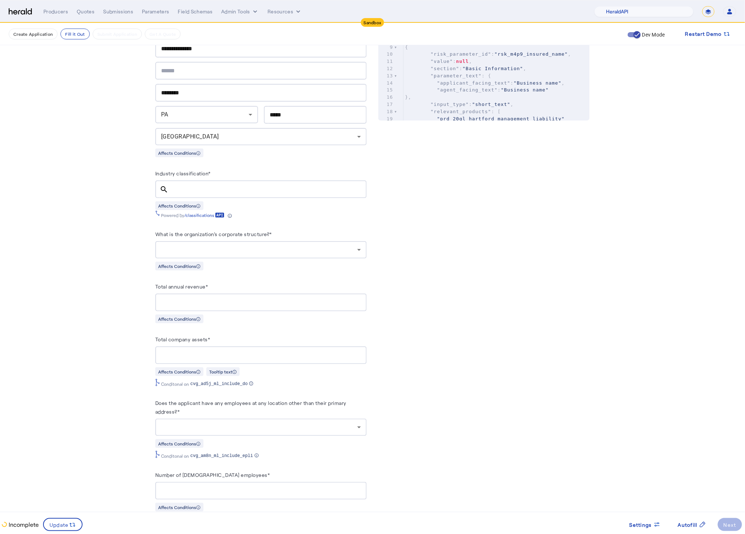
scroll to position [371, 0]
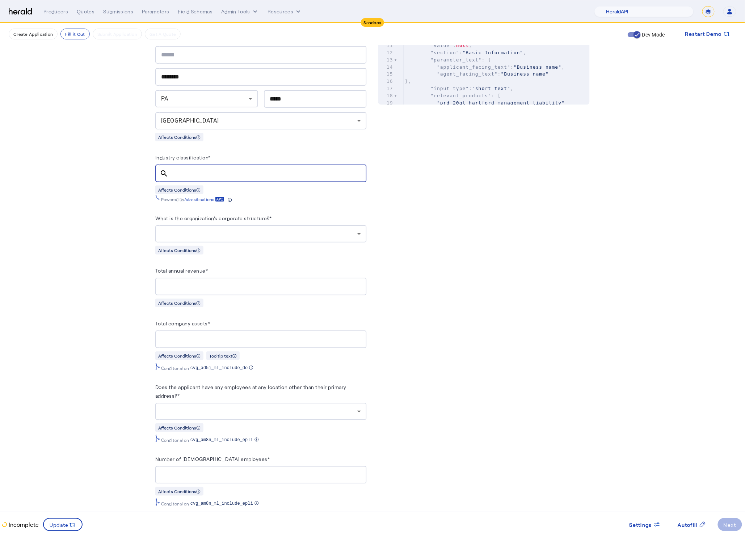
click at [201, 175] on input "Industry classification*" at bounding box center [267, 173] width 187 height 9
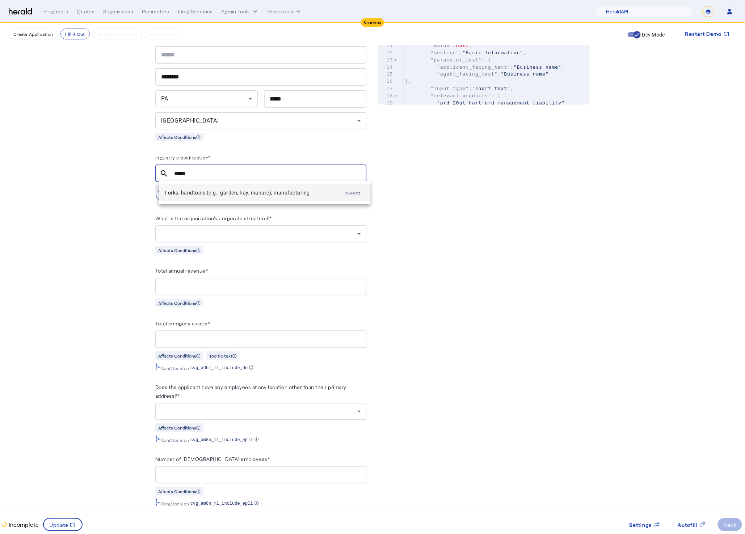
type input "*****"
click at [280, 191] on span "Forks, handtools (e.g., garden, hay, manure), manufacturing" at bounding box center [255, 193] width 180 height 9
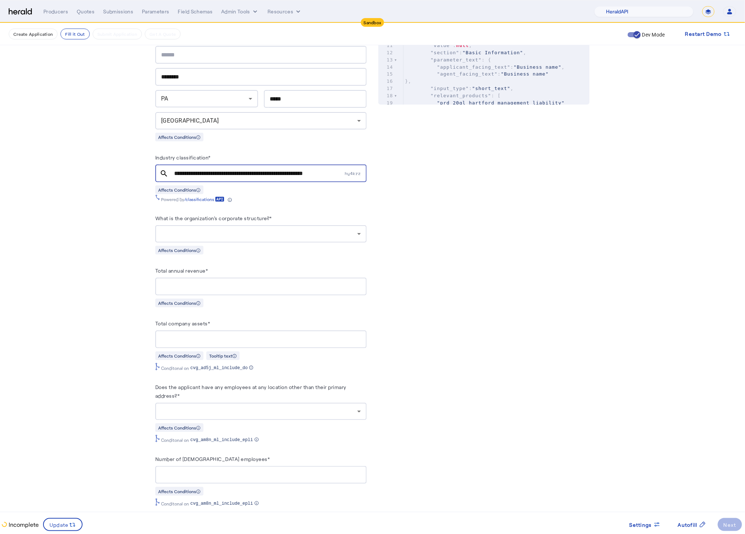
click at [334, 233] on div at bounding box center [259, 234] width 196 height 9
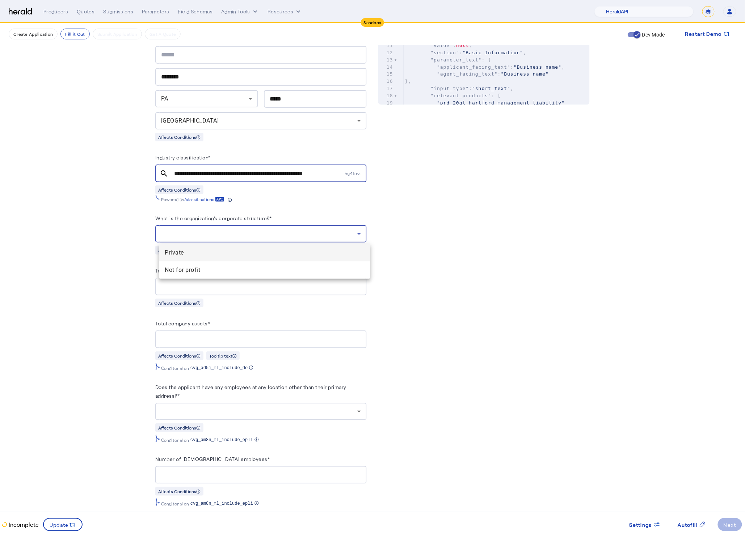
click at [194, 255] on span "Private" at bounding box center [265, 253] width 200 height 9
click at [219, 291] on input "Total annual revenue*" at bounding box center [261, 287] width 200 height 9
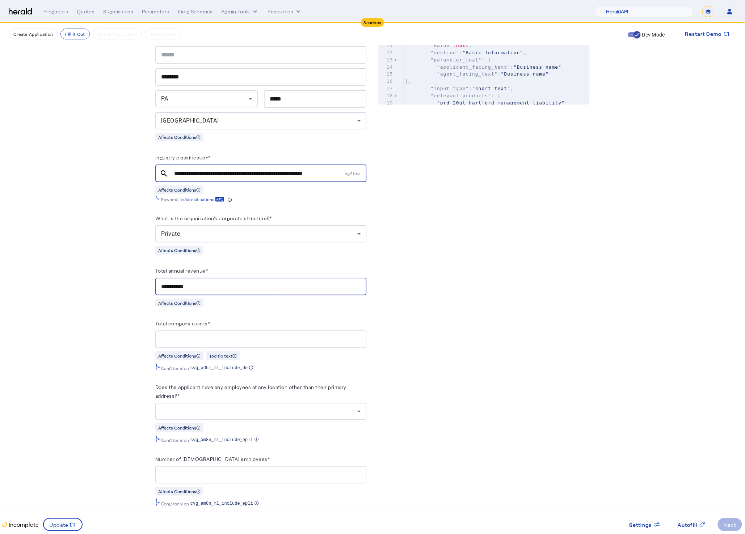
type input "**********"
click at [249, 340] on input "Total company assets*" at bounding box center [261, 339] width 200 height 9
type input "**********"
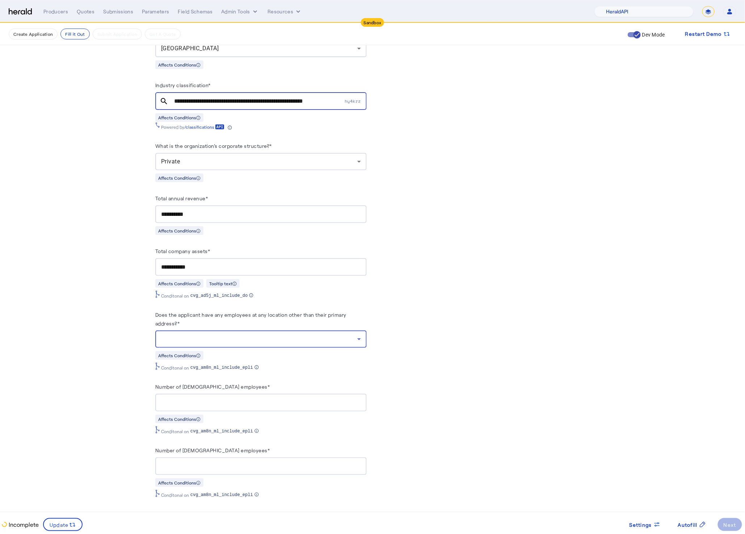
scroll to position [457, 0]
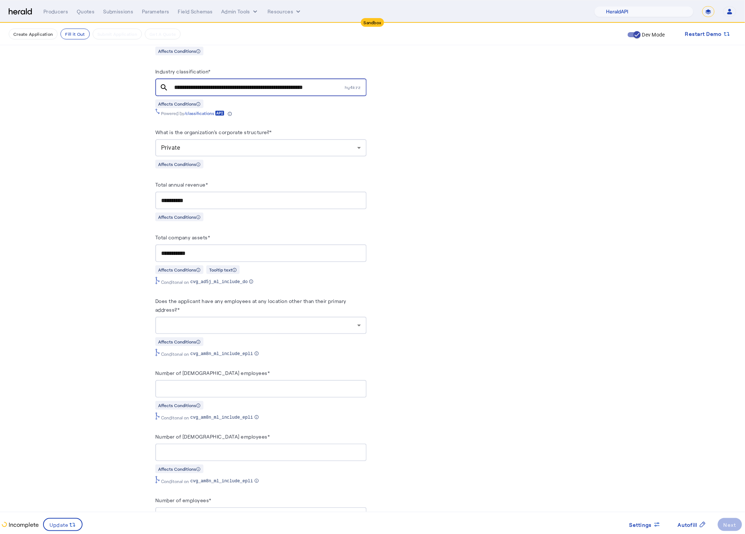
click at [245, 334] on div at bounding box center [261, 325] width 200 height 17
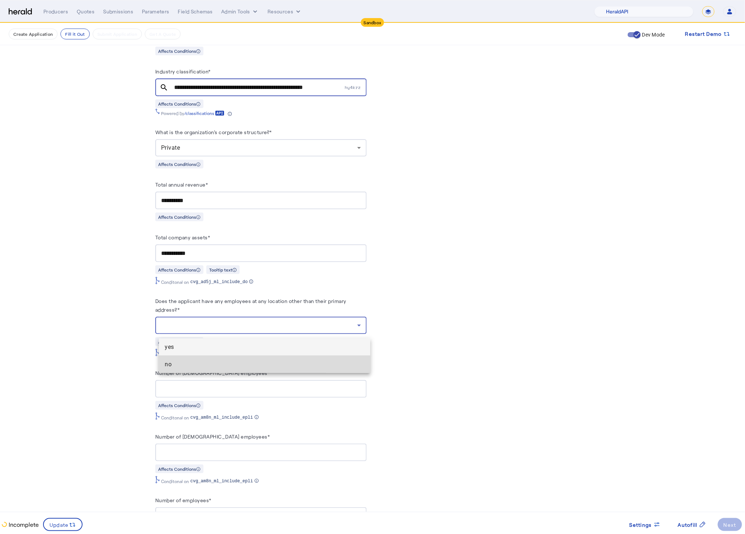
click at [210, 366] on span "no" at bounding box center [265, 364] width 200 height 9
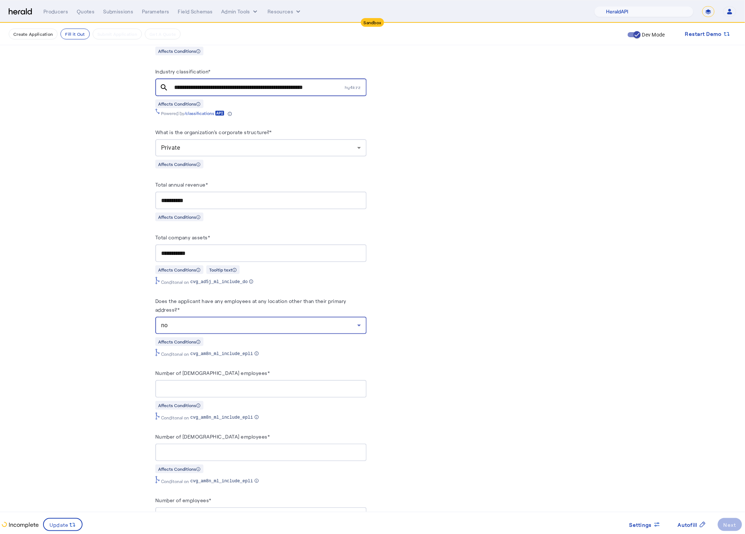
click at [209, 398] on div at bounding box center [261, 389] width 200 height 18
type input "***"
type input "*"
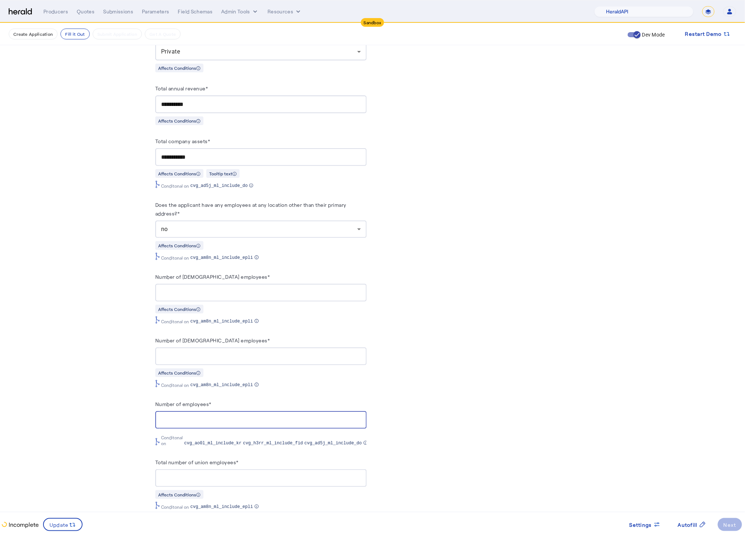
scroll to position [669, 0]
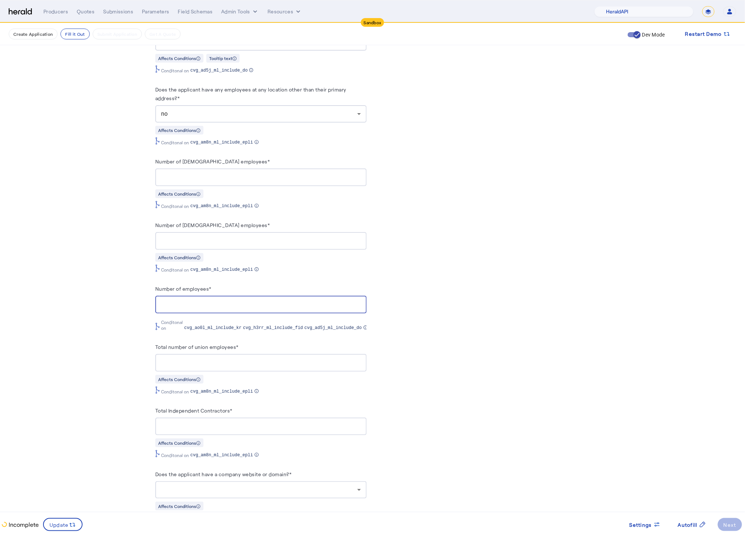
type input "***"
click at [223, 364] on input "Total number of union employees*" at bounding box center [261, 363] width 200 height 9
type input "*"
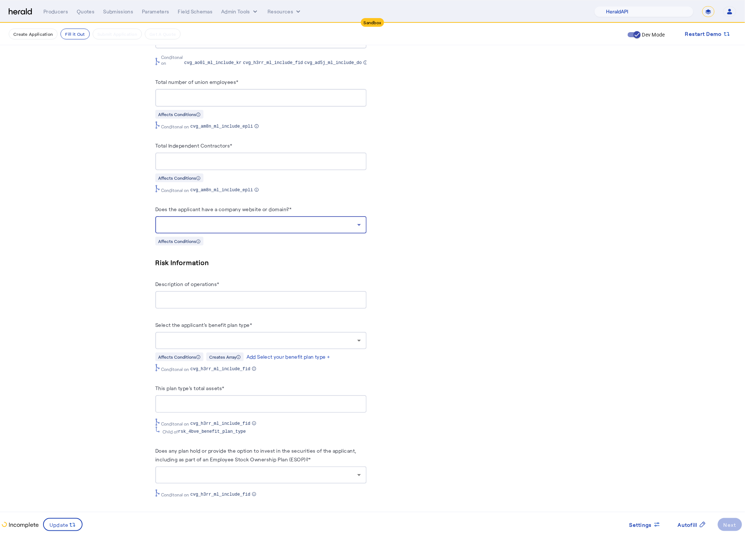
scroll to position [1002, 0]
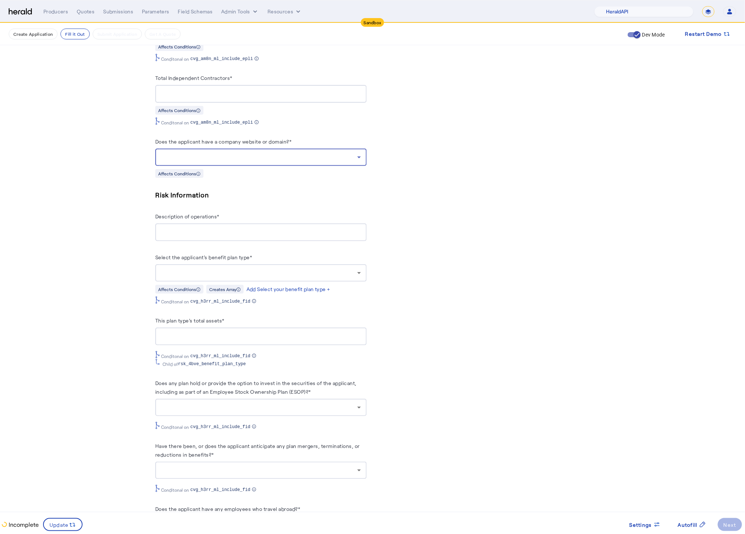
click at [299, 162] on div at bounding box center [259, 157] width 196 height 9
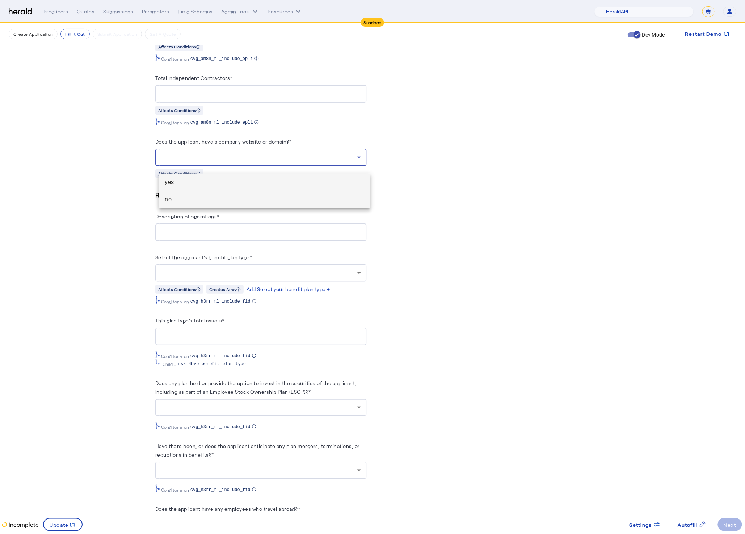
click at [208, 200] on span "no" at bounding box center [265, 199] width 200 height 9
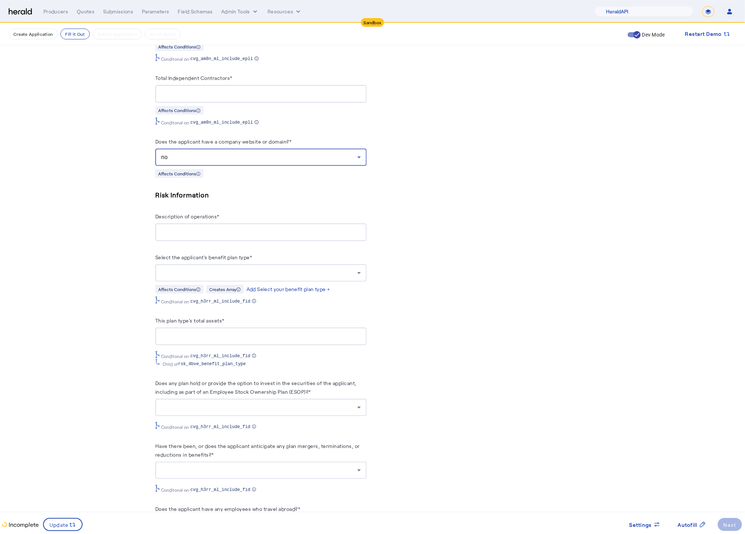
click at [410, 222] on div "PUT /applications xxxxxxxxxx 8 38 1 { 2 "coverage_values" : [ 3 { 4 "coverage_p…" at bounding box center [483, 529] width 211 height 2752
click at [276, 231] on div at bounding box center [261, 233] width 200 height 18
type input "****"
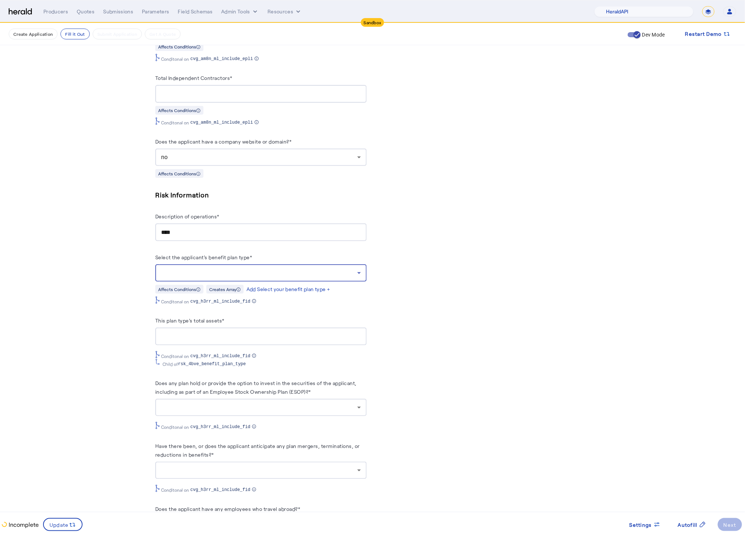
click at [291, 282] on div at bounding box center [261, 272] width 200 height 17
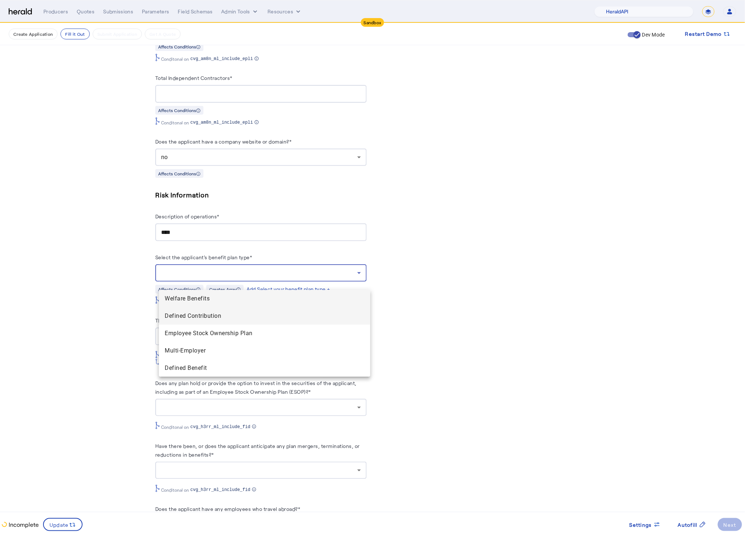
click at [229, 316] on span "Defined Contribution" at bounding box center [265, 316] width 200 height 9
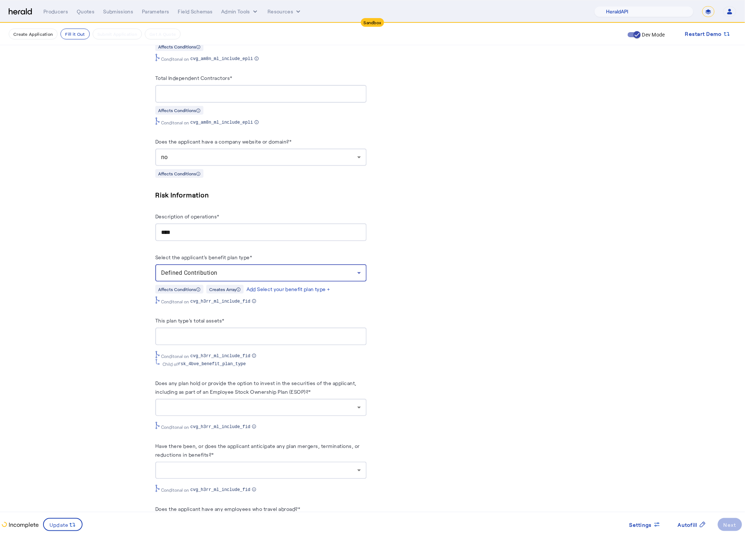
click at [208, 341] on input "This plan type's total assets*" at bounding box center [261, 337] width 200 height 9
type input "********"
click at [401, 194] on div "PUT /applications xxxxxxxxxx 8 38 1 { 2 "coverage_values" : [ 3 { 4 "coverage_p…" at bounding box center [483, 529] width 211 height 2752
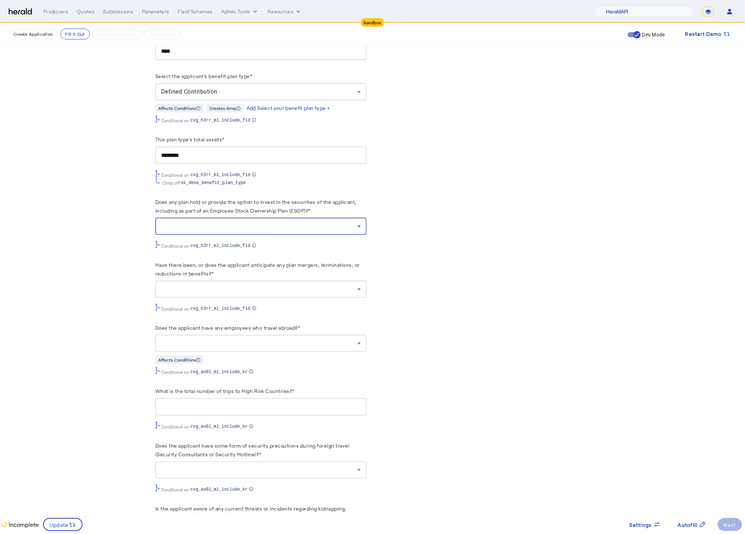
click at [340, 231] on div at bounding box center [259, 226] width 196 height 9
drag, startPoint x: 340, startPoint y: 233, endPoint x: 216, endPoint y: 264, distance: 128.4
click at [216, 264] on mat-option "no" at bounding box center [264, 270] width 211 height 17
click at [70, 274] on fill-application-step "**********" at bounding box center [372, 296] width 745 height 2912
click at [276, 294] on div at bounding box center [259, 289] width 196 height 9
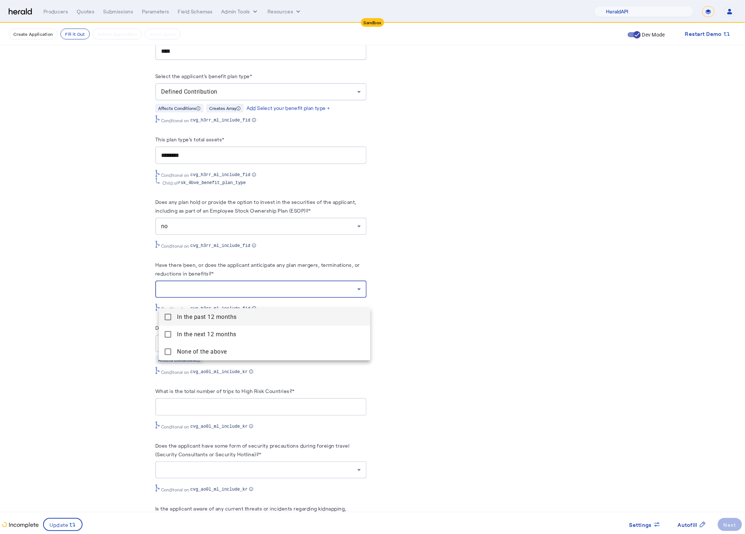
click at [167, 351] on mat-pseudo-checkbox at bounding box center [168, 352] width 7 height 7
click at [110, 343] on div at bounding box center [372, 267] width 745 height 534
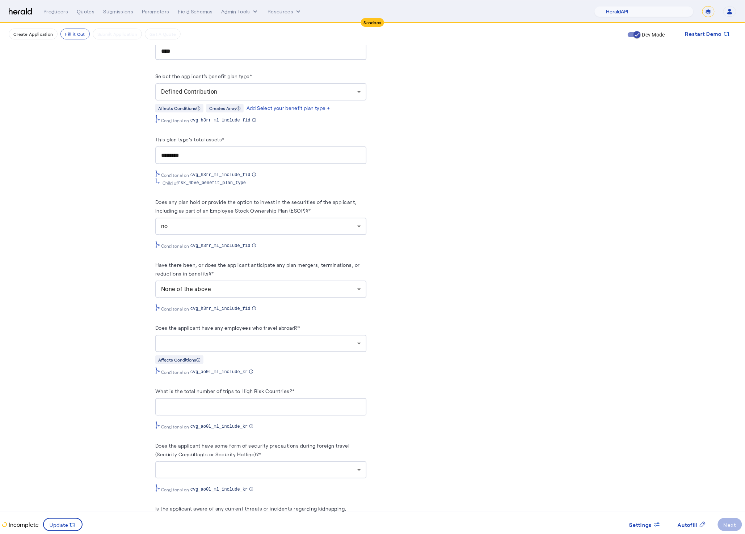
click at [279, 352] on div at bounding box center [261, 343] width 200 height 17
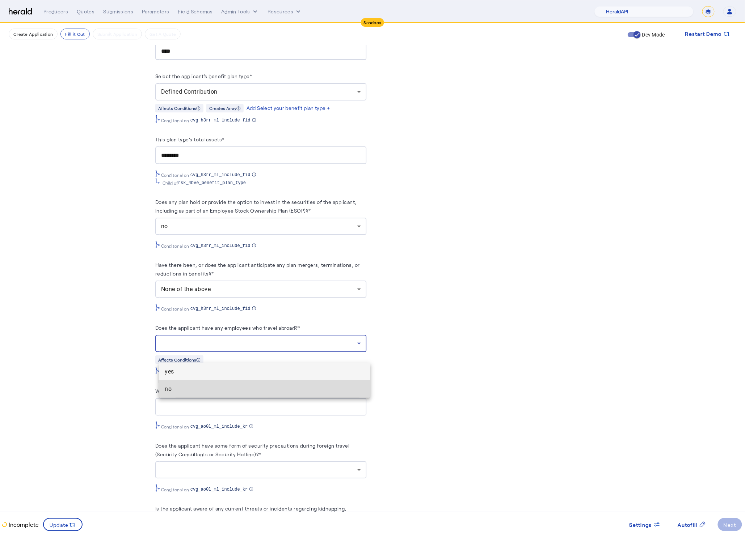
click at [181, 389] on span "no" at bounding box center [265, 389] width 200 height 9
click at [108, 379] on fill-application-step "**********" at bounding box center [372, 296] width 745 height 2912
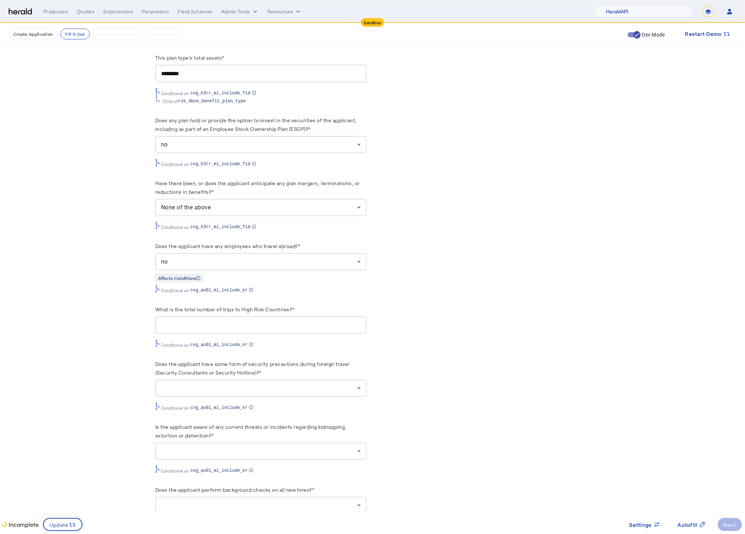
scroll to position [1272, 0]
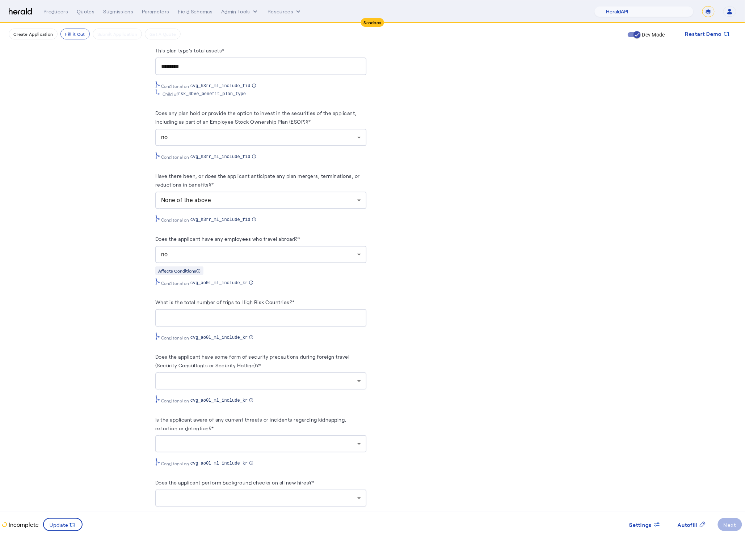
click at [257, 340] on div "Conditonal on cvg_ao0l_ml_include_kr" at bounding box center [260, 335] width 211 height 11
click at [245, 323] on input "What is the total number of trips to High Risk Countries?*" at bounding box center [261, 318] width 200 height 9
type input "*"
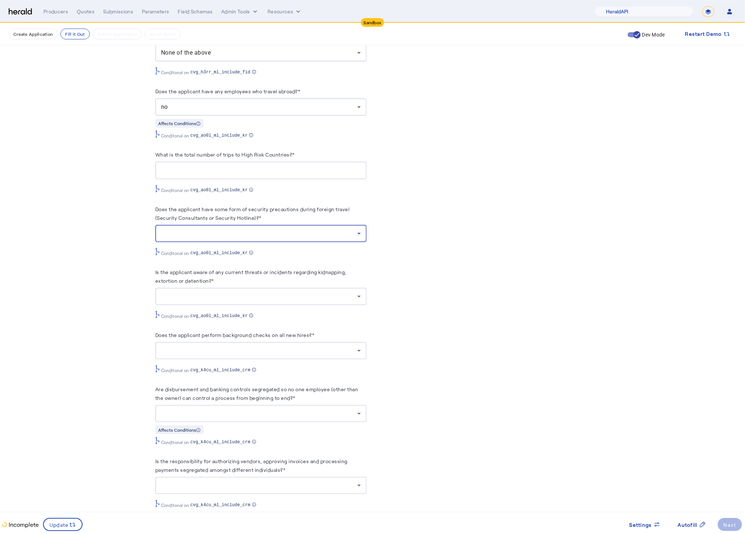
scroll to position [1442, 0]
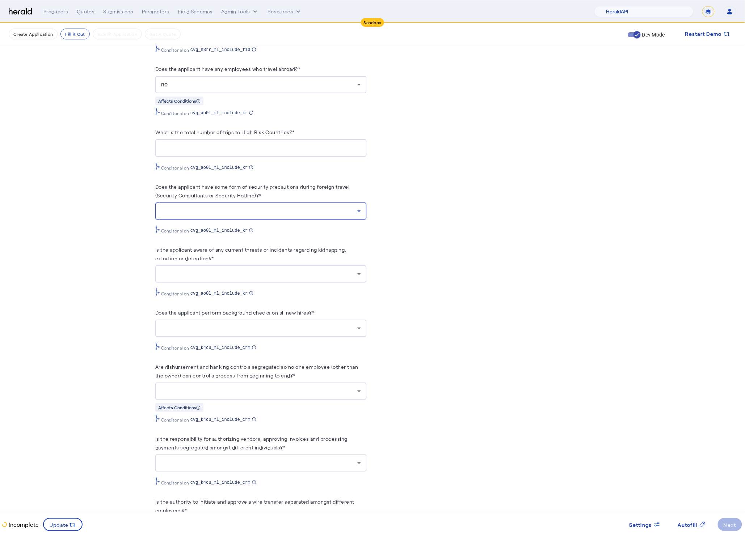
click at [319, 216] on div at bounding box center [261, 211] width 200 height 17
click at [232, 239] on span "yes" at bounding box center [265, 240] width 200 height 9
click at [24, 228] on fill-application-step "**********" at bounding box center [372, 37] width 745 height 2912
click at [267, 279] on div at bounding box center [259, 274] width 196 height 9
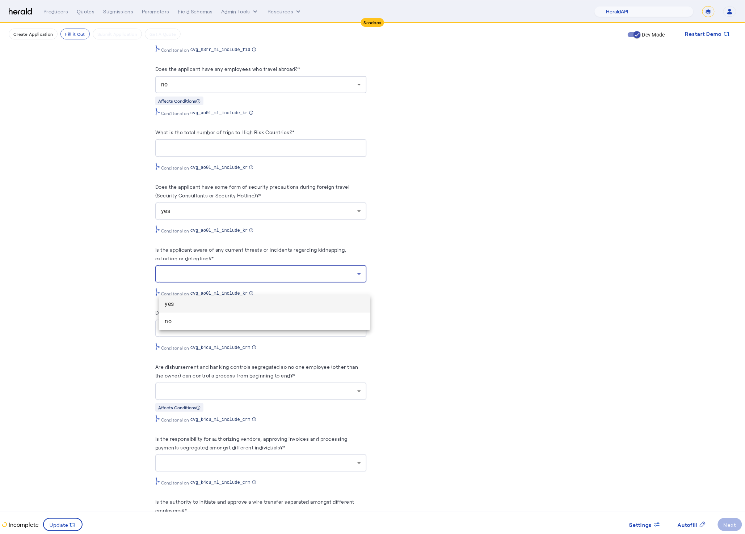
click at [240, 304] on span "yes" at bounding box center [265, 304] width 200 height 9
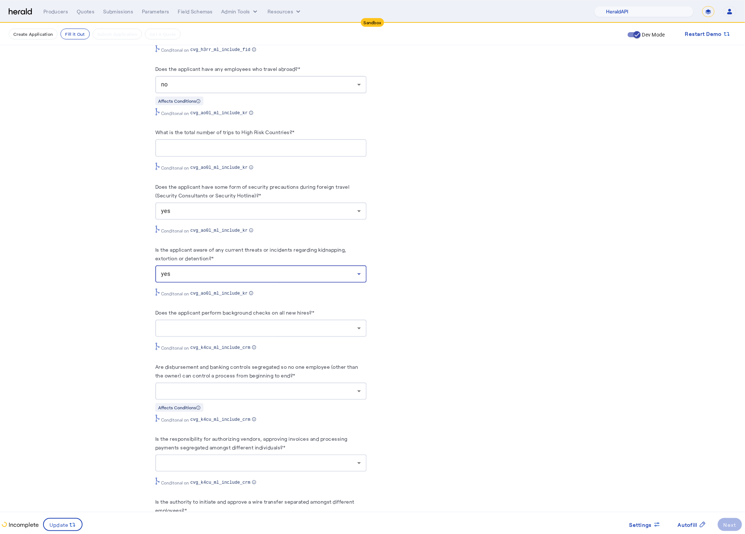
click at [52, 268] on fill-application-step "**********" at bounding box center [372, 37] width 745 height 2912
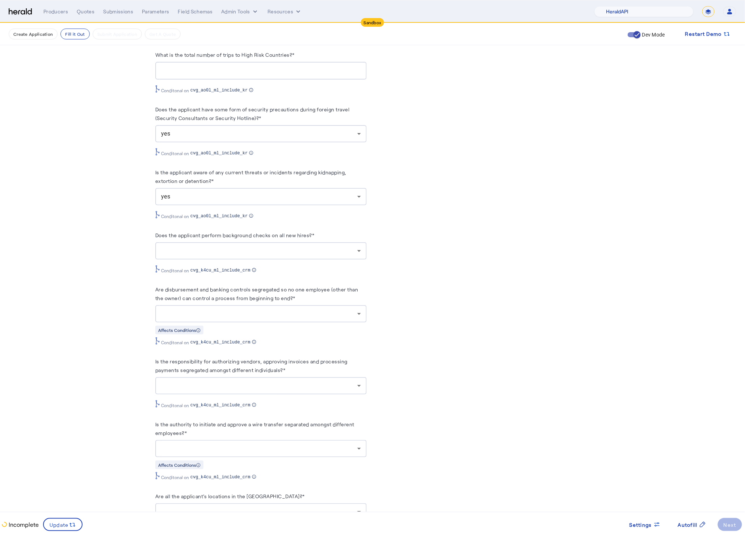
scroll to position [1525, 0]
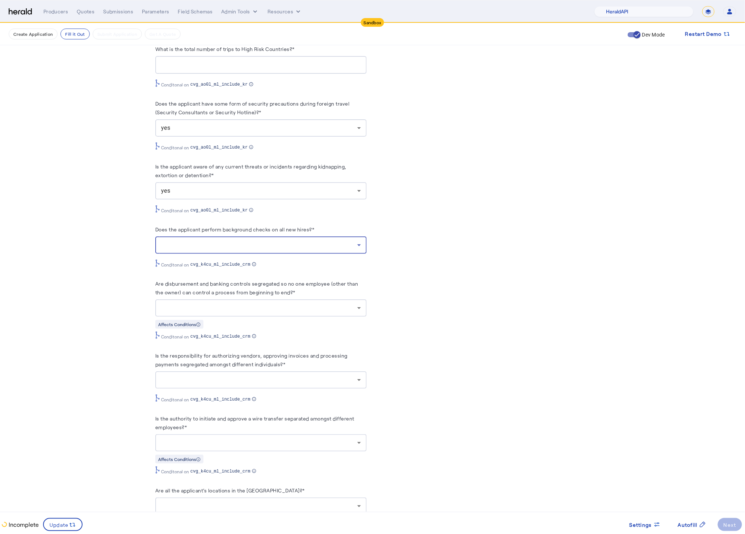
click at [213, 250] on div at bounding box center [259, 245] width 196 height 9
click at [118, 234] on div at bounding box center [372, 267] width 745 height 534
click at [299, 195] on div "yes" at bounding box center [259, 191] width 196 height 9
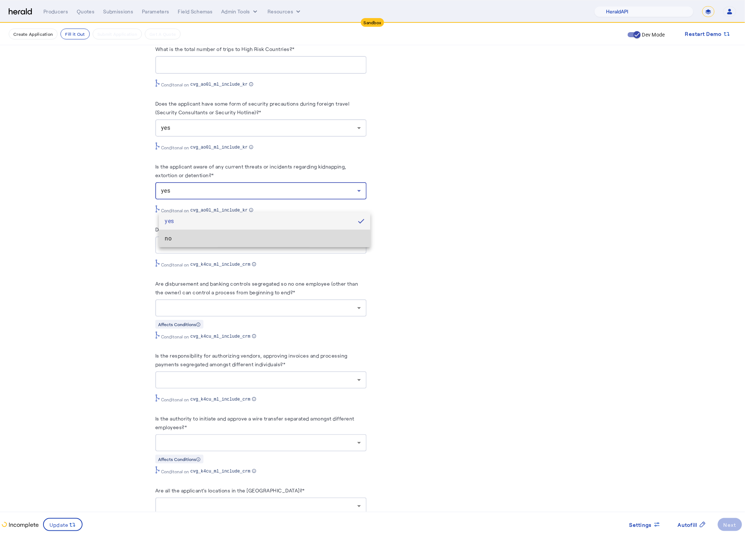
click at [248, 240] on span "no" at bounding box center [265, 238] width 200 height 9
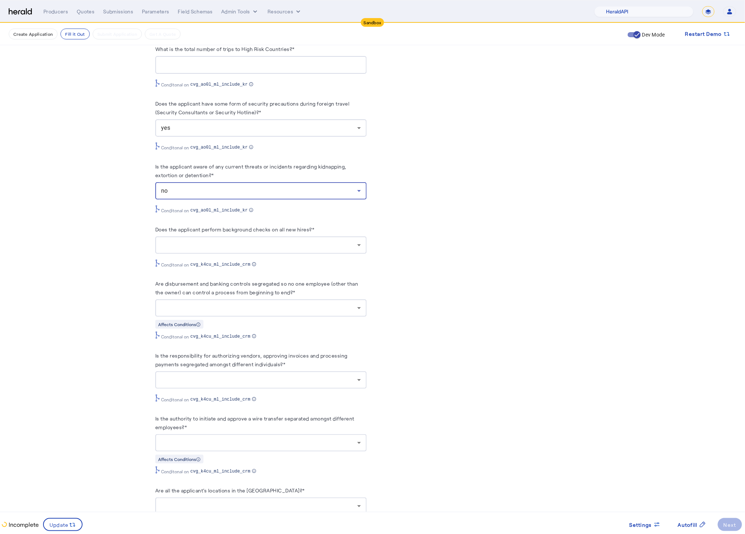
click at [280, 250] on div at bounding box center [259, 245] width 196 height 9
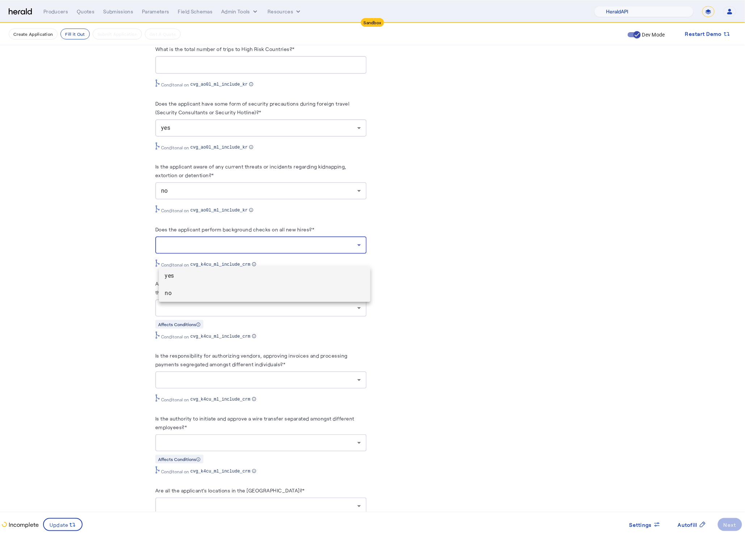
click at [198, 300] on mat-option "no" at bounding box center [264, 293] width 211 height 17
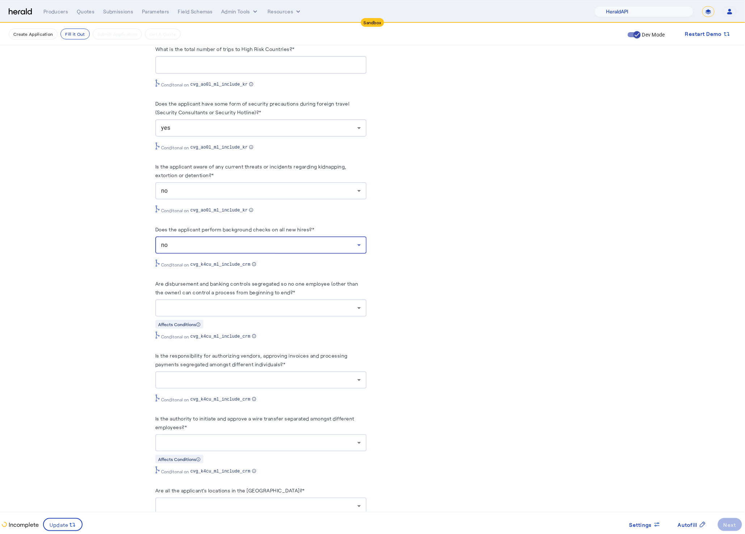
click at [302, 250] on div "no" at bounding box center [259, 245] width 196 height 9
click at [235, 278] on span "yes" at bounding box center [265, 276] width 200 height 9
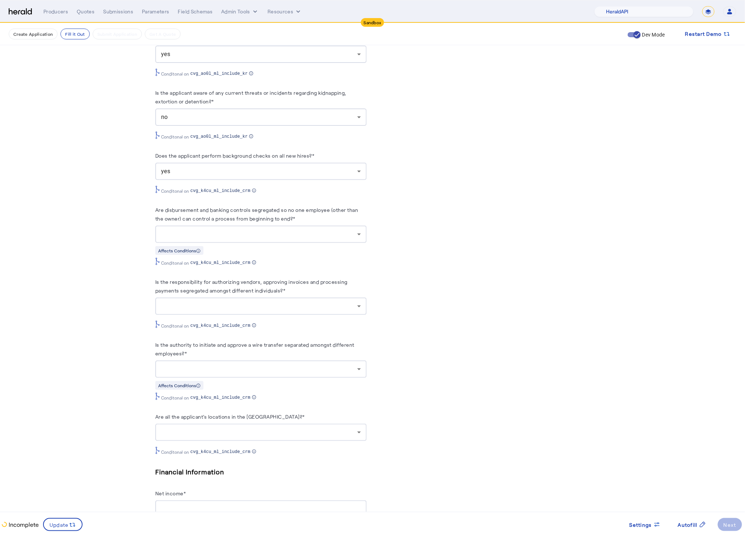
scroll to position [1603, 0]
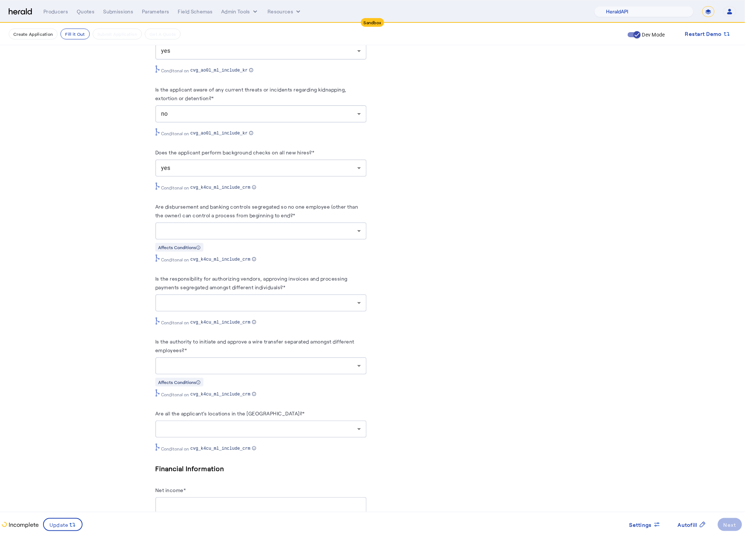
click at [294, 252] on div "Affects Conditions" at bounding box center [260, 247] width 211 height 9
click at [284, 240] on div at bounding box center [261, 231] width 200 height 17
click at [208, 263] on span "yes" at bounding box center [265, 262] width 200 height 9
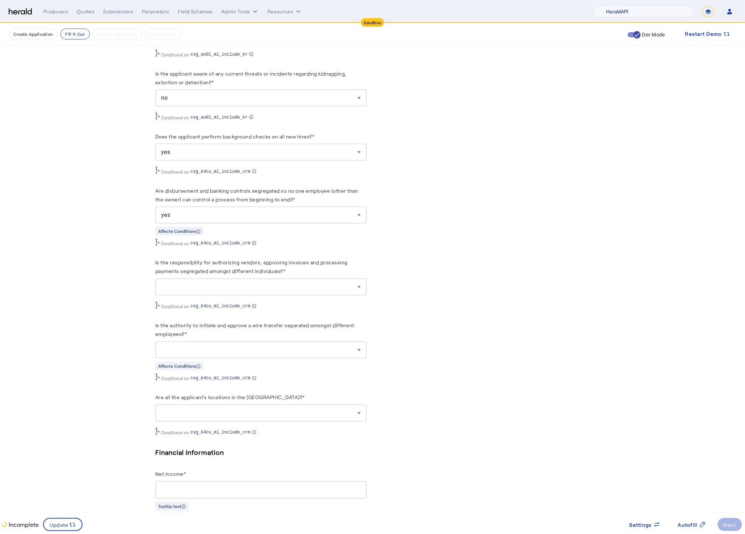
click at [295, 292] on div at bounding box center [259, 287] width 196 height 9
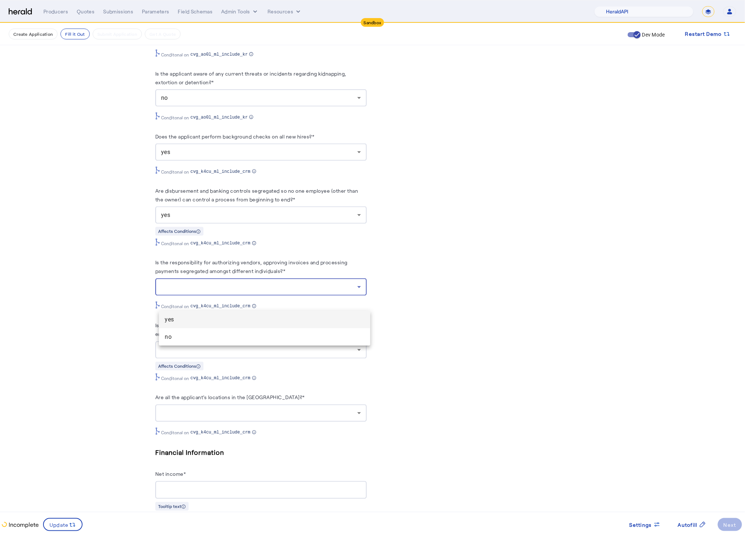
click at [205, 323] on span "yes" at bounding box center [265, 320] width 200 height 9
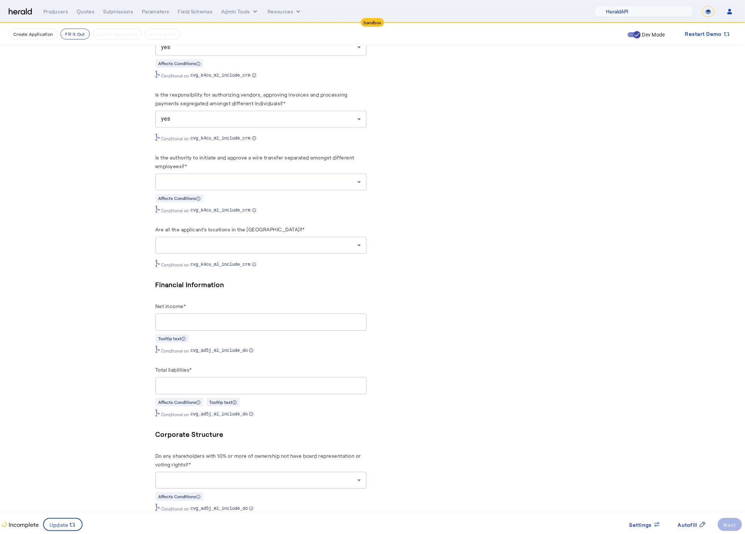
scroll to position [1791, 0]
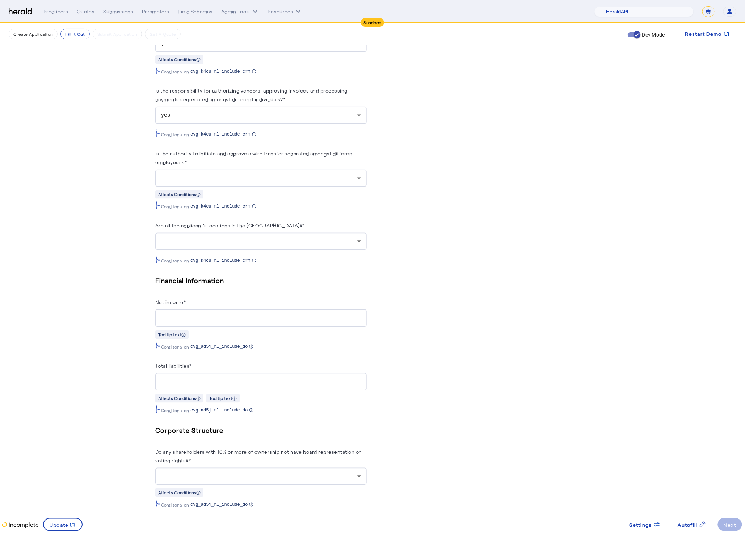
click at [239, 187] on div at bounding box center [261, 177] width 200 height 17
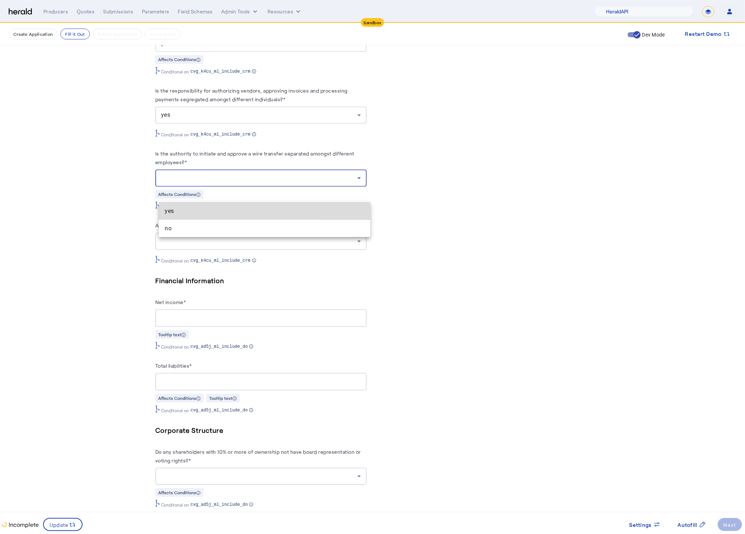
click at [207, 213] on span "yes" at bounding box center [265, 211] width 200 height 9
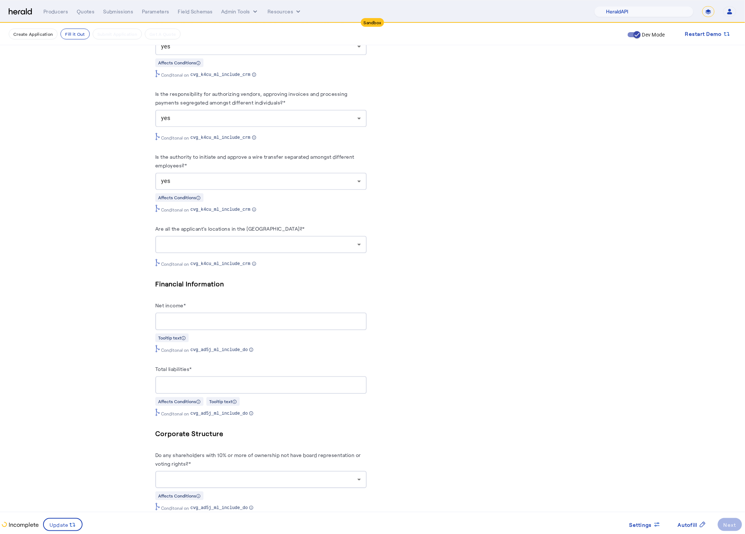
scroll to position [1779, 0]
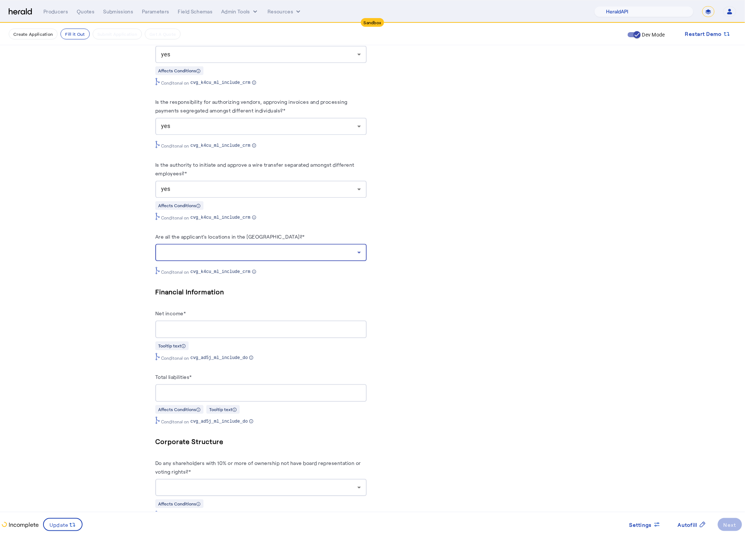
click at [300, 257] on div at bounding box center [259, 252] width 196 height 9
click at [222, 290] on span "yes" at bounding box center [265, 287] width 200 height 9
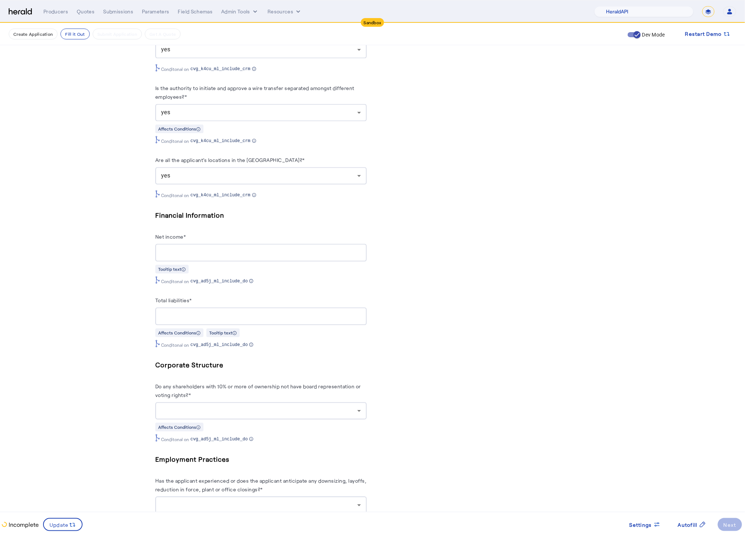
scroll to position [1970, 0]
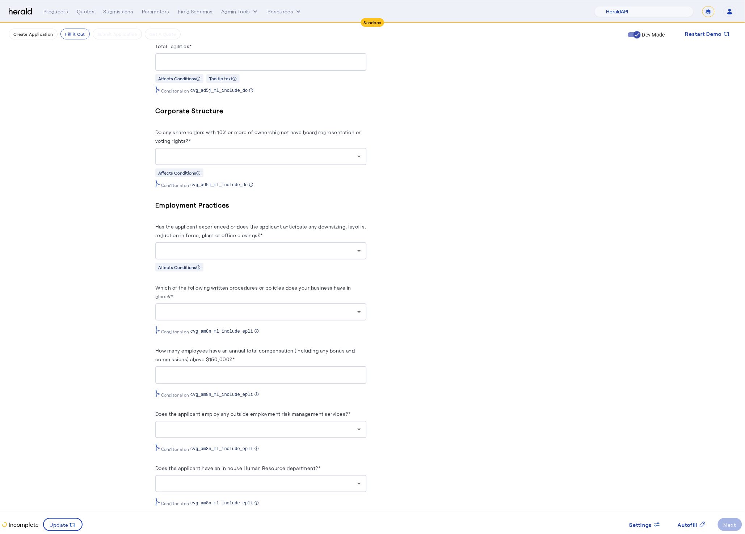
scroll to position [2016, 0]
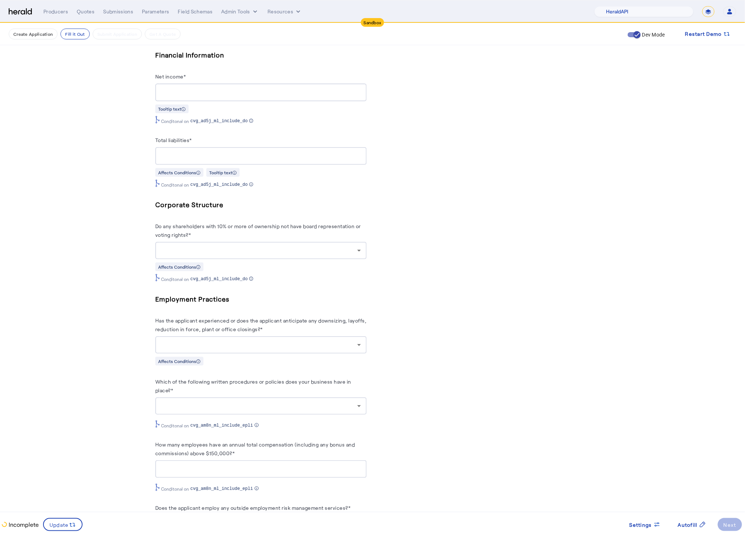
click at [183, 100] on div at bounding box center [261, 93] width 200 height 18
type input "********"
click at [212, 165] on div at bounding box center [261, 156] width 200 height 18
type input "********"
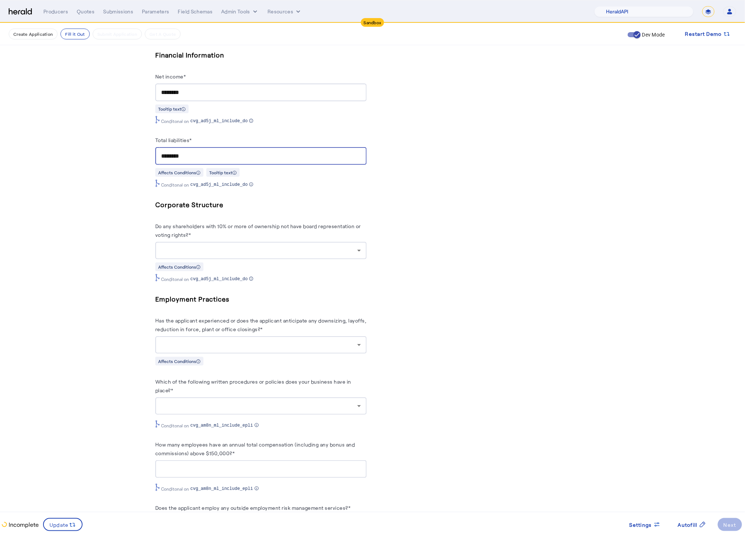
click at [246, 255] on div at bounding box center [259, 250] width 196 height 9
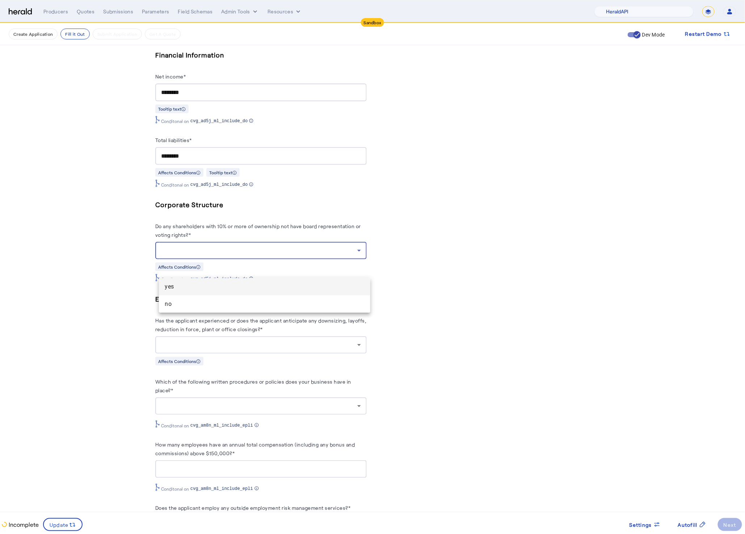
drag, startPoint x: 202, startPoint y: 299, endPoint x: 131, endPoint y: 299, distance: 71.3
click at [202, 299] on mat-option "no" at bounding box center [264, 304] width 211 height 17
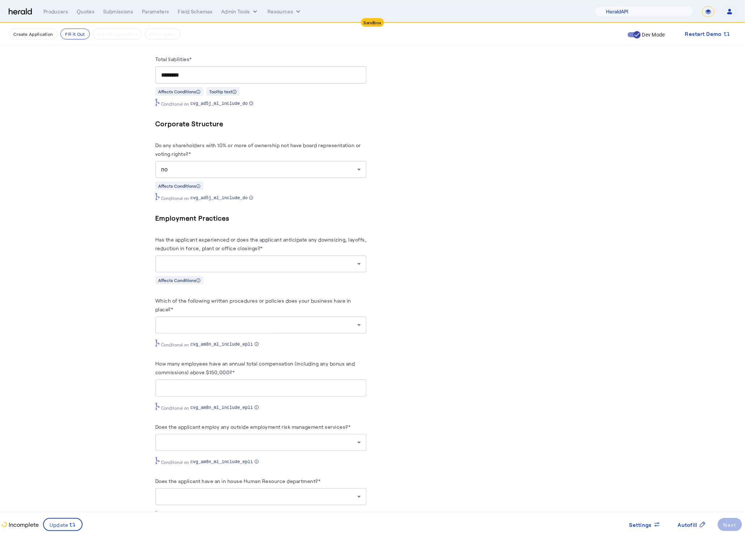
scroll to position [2103, 0]
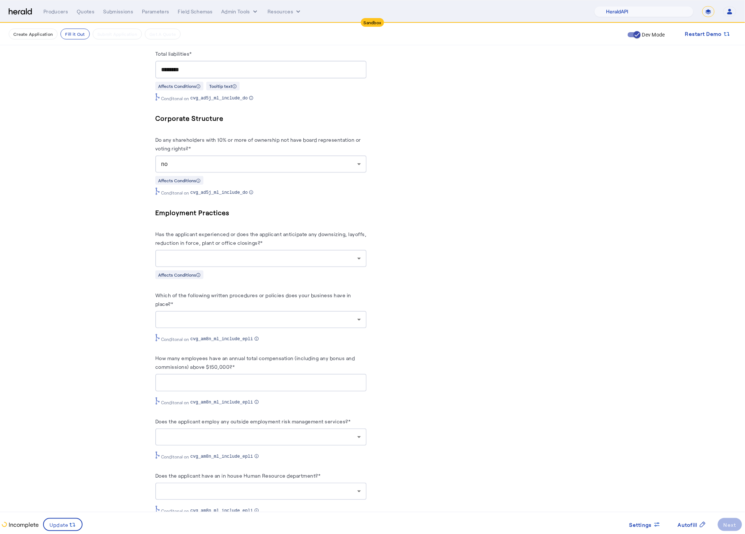
click at [264, 263] on div at bounding box center [259, 258] width 196 height 9
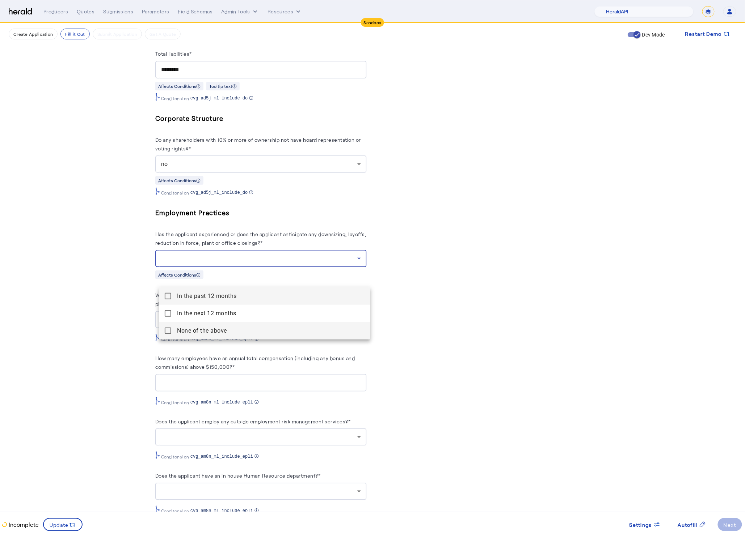
click at [159, 332] on above "None of the above" at bounding box center [264, 330] width 211 height 17
click at [144, 330] on div at bounding box center [372, 267] width 745 height 534
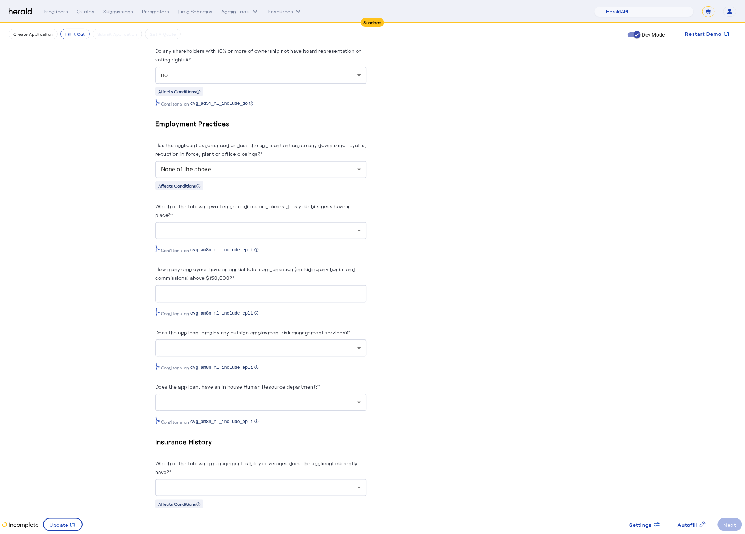
scroll to position [2194, 0]
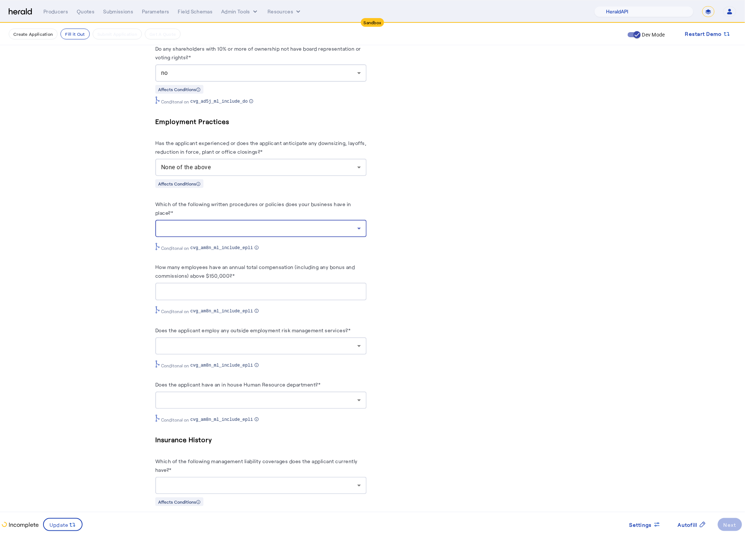
click at [262, 233] on div at bounding box center [259, 228] width 196 height 9
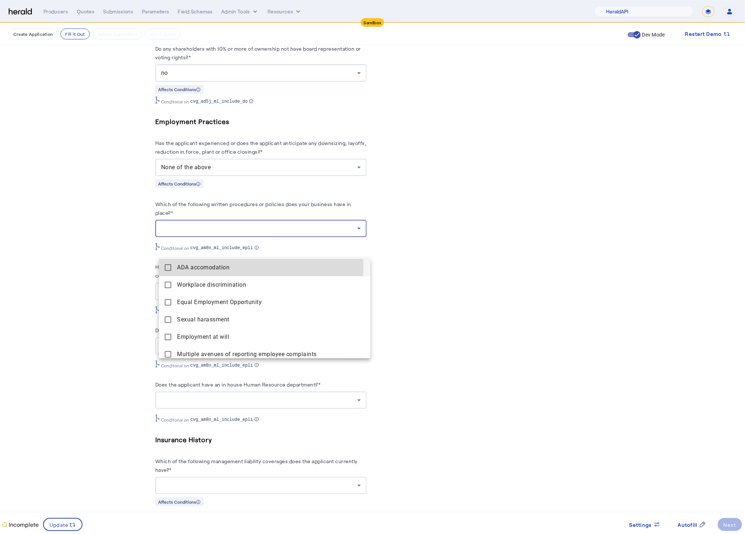
click at [166, 264] on mat-pseudo-checkbox at bounding box center [168, 267] width 7 height 7
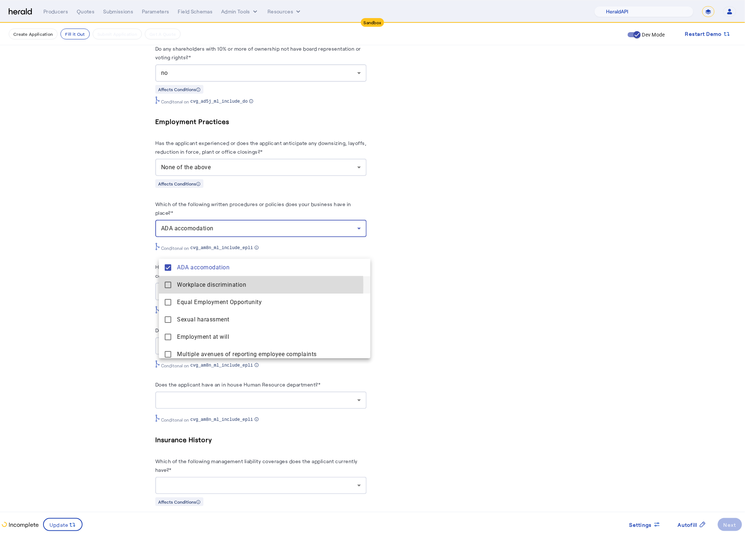
click at [166, 286] on mat-pseudo-checkbox at bounding box center [168, 285] width 7 height 7
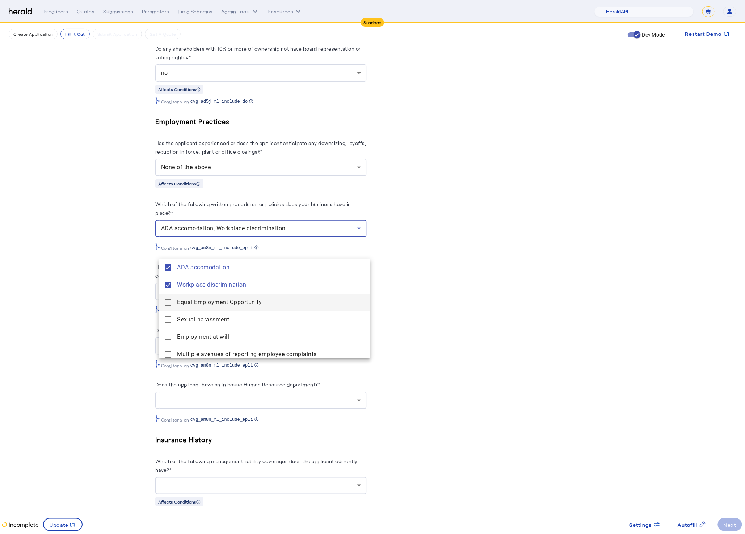
click at [166, 298] on Opportunity "Equal Employment Opportunity" at bounding box center [264, 302] width 211 height 17
click at [173, 317] on harassment "Sexual harassment" at bounding box center [264, 319] width 211 height 17
click at [169, 335] on mat-pseudo-checkbox at bounding box center [168, 337] width 7 height 7
click at [171, 357] on mat-pseudo-checkbox at bounding box center [168, 354] width 7 height 7
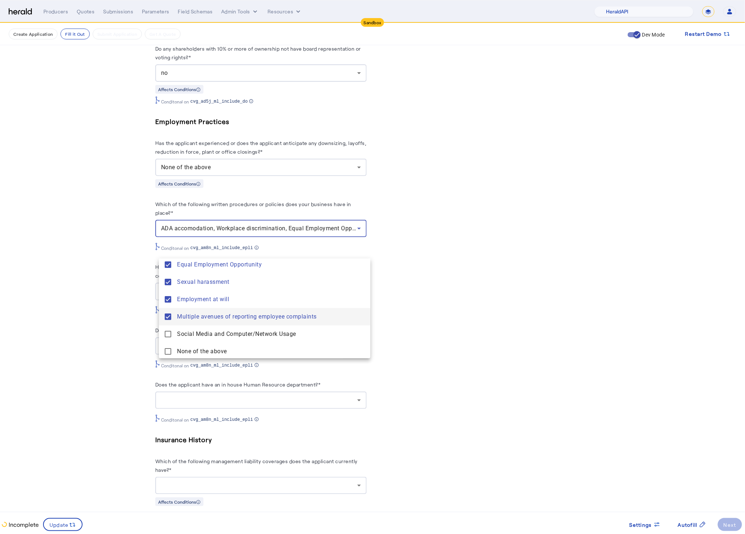
scroll to position [39, 0]
drag, startPoint x: 172, startPoint y: 330, endPoint x: 138, endPoint y: 324, distance: 34.2
click at [172, 330] on Usage "Social Media and Computer/Network Usage" at bounding box center [264, 332] width 211 height 17
click at [111, 319] on div at bounding box center [372, 267] width 745 height 534
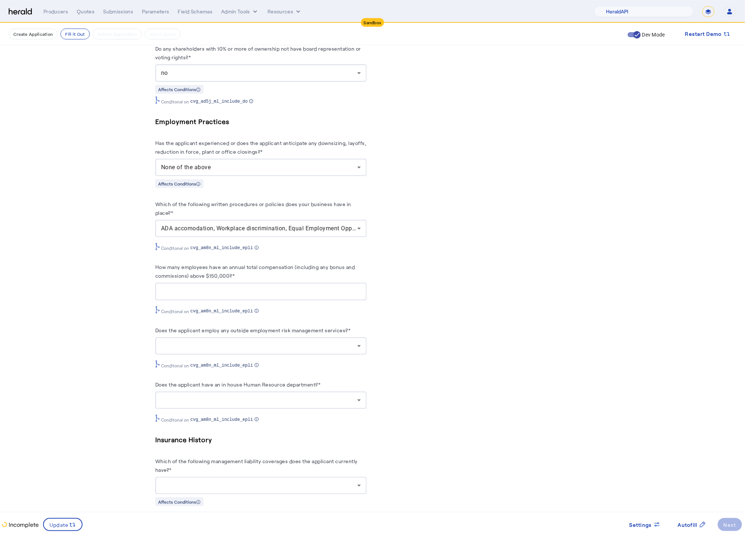
click at [240, 301] on div at bounding box center [261, 292] width 200 height 18
type input "*"
click at [234, 351] on div at bounding box center [259, 346] width 196 height 9
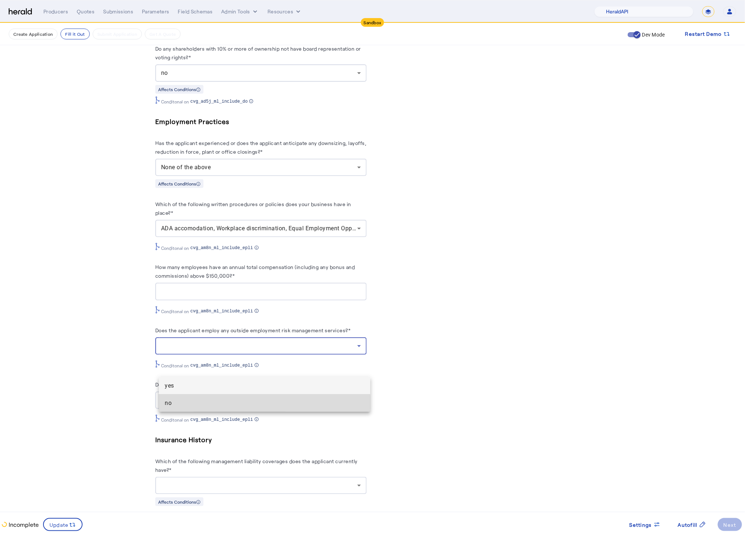
click at [190, 406] on span "no" at bounding box center [265, 403] width 200 height 9
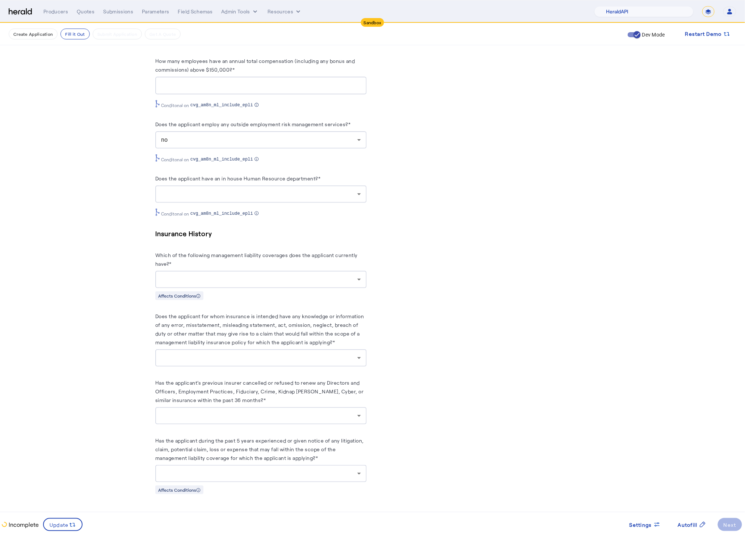
click at [256, 144] on div "no" at bounding box center [259, 140] width 196 height 9
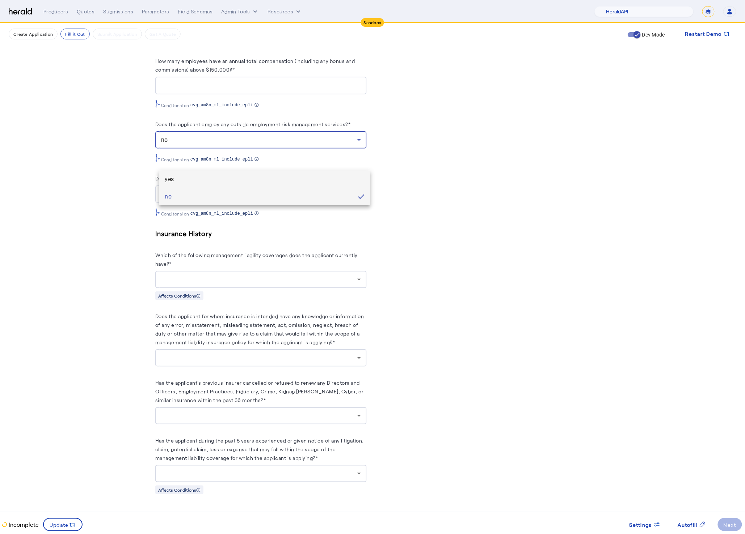
click at [203, 178] on span "yes" at bounding box center [265, 179] width 200 height 9
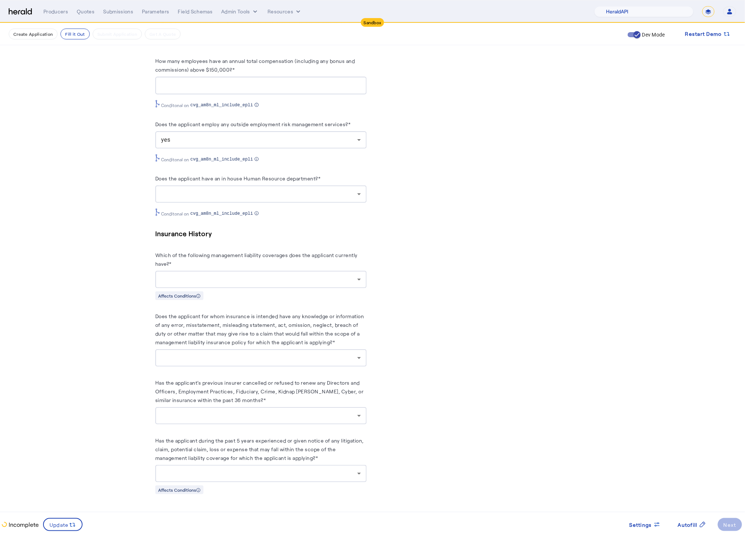
click at [280, 149] on div "yes" at bounding box center [261, 139] width 200 height 17
click at [218, 183] on span "yes" at bounding box center [258, 179] width 187 height 9
click at [306, 203] on div at bounding box center [261, 194] width 200 height 17
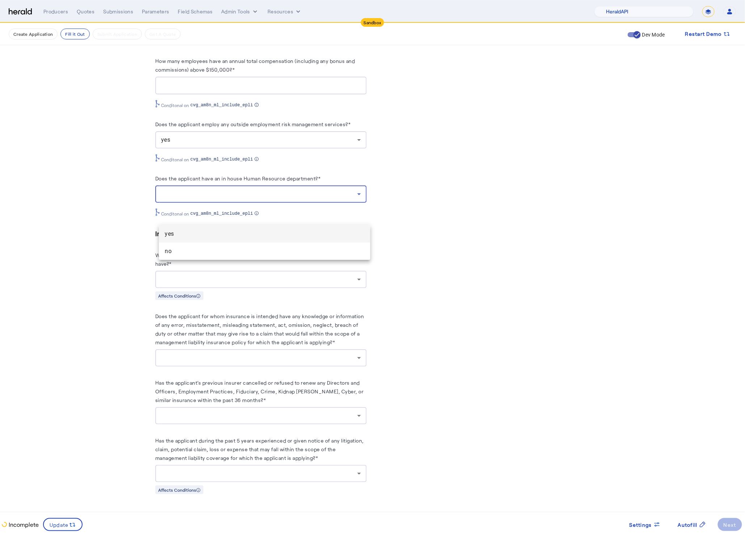
drag, startPoint x: 249, startPoint y: 232, endPoint x: 228, endPoint y: 232, distance: 21.7
click at [249, 232] on span "yes" at bounding box center [265, 234] width 200 height 9
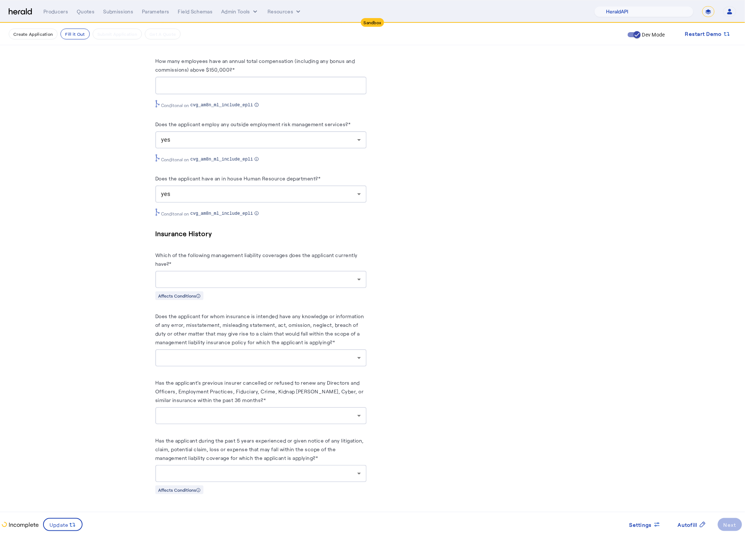
click at [287, 288] on div at bounding box center [261, 278] width 200 height 17
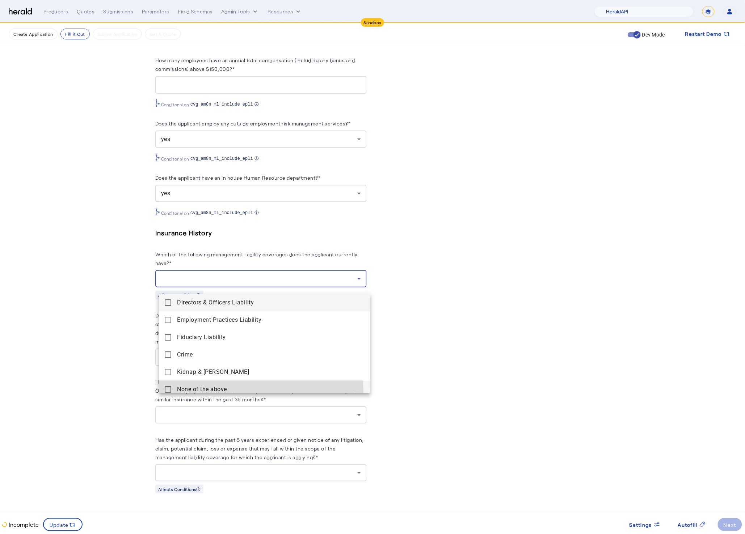
click at [168, 392] on mat-pseudo-checkbox at bounding box center [168, 389] width 7 height 7
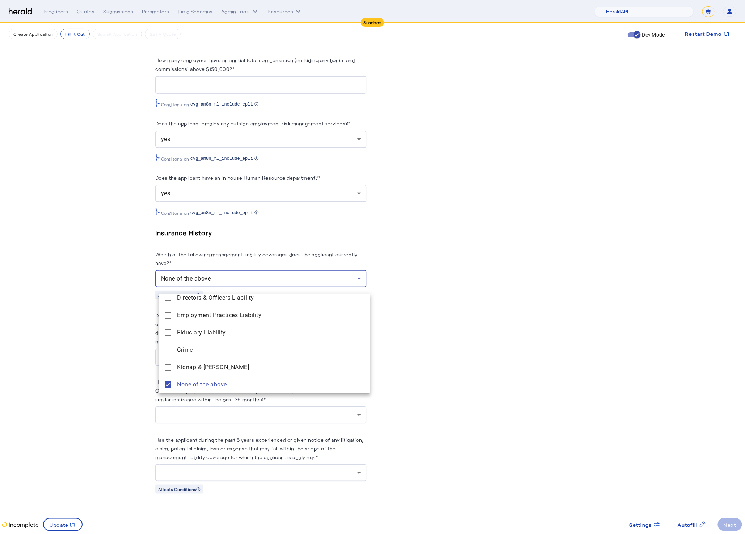
click at [90, 349] on div at bounding box center [372, 267] width 745 height 534
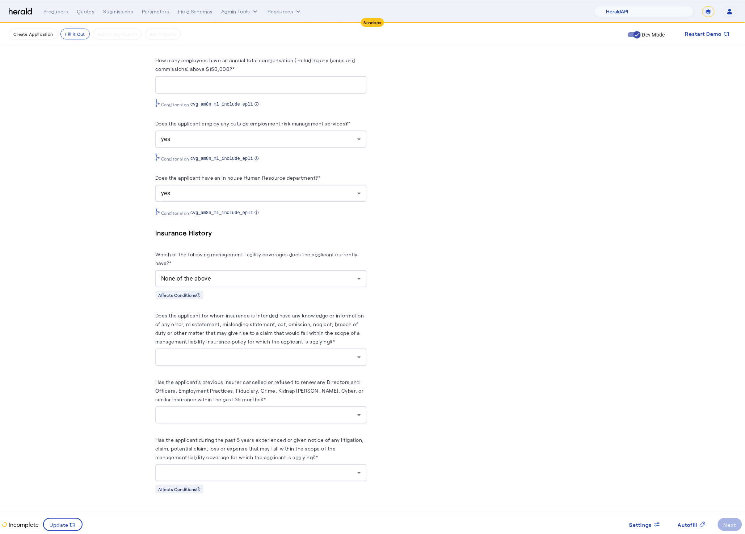
scroll to position [2435, 0]
click at [265, 355] on div at bounding box center [261, 357] width 200 height 17
click at [172, 386] on span "no" at bounding box center [265, 383] width 200 height 9
click at [197, 411] on div at bounding box center [259, 415] width 196 height 9
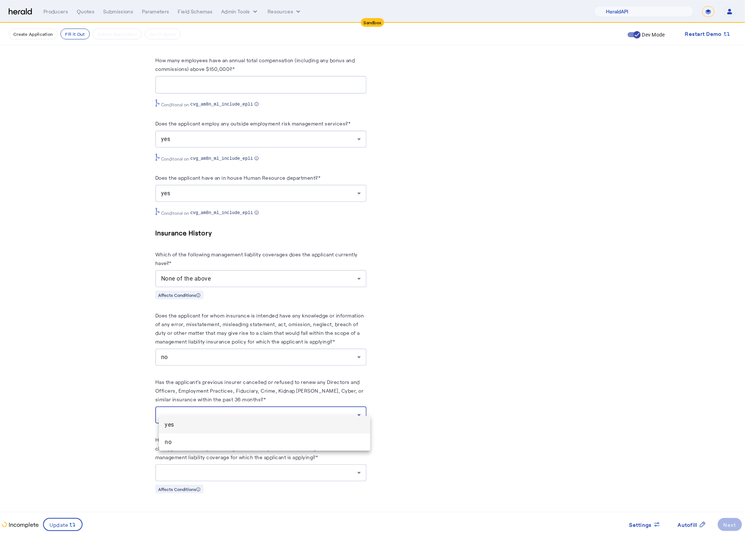
click at [170, 454] on div at bounding box center [372, 267] width 745 height 534
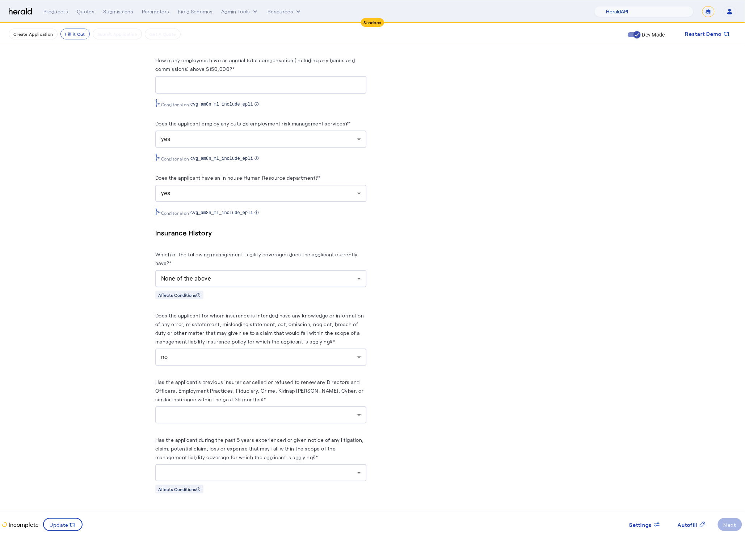
click at [191, 411] on div at bounding box center [259, 415] width 196 height 9
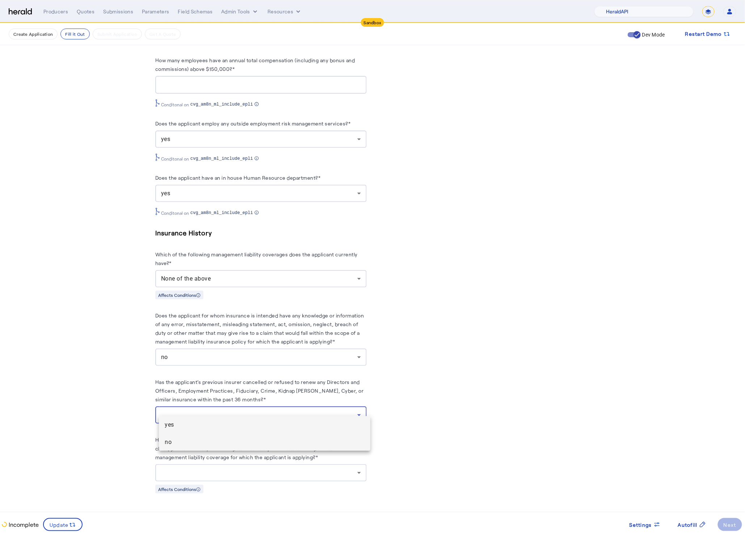
click at [182, 436] on mat-option "no" at bounding box center [264, 442] width 211 height 17
drag, startPoint x: 130, startPoint y: 418, endPoint x: 130, endPoint y: 412, distance: 5.8
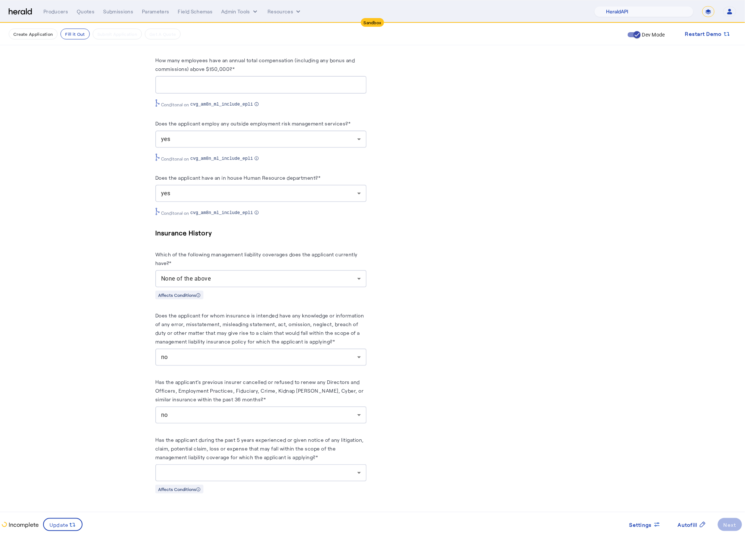
click at [297, 469] on div at bounding box center [259, 473] width 196 height 9
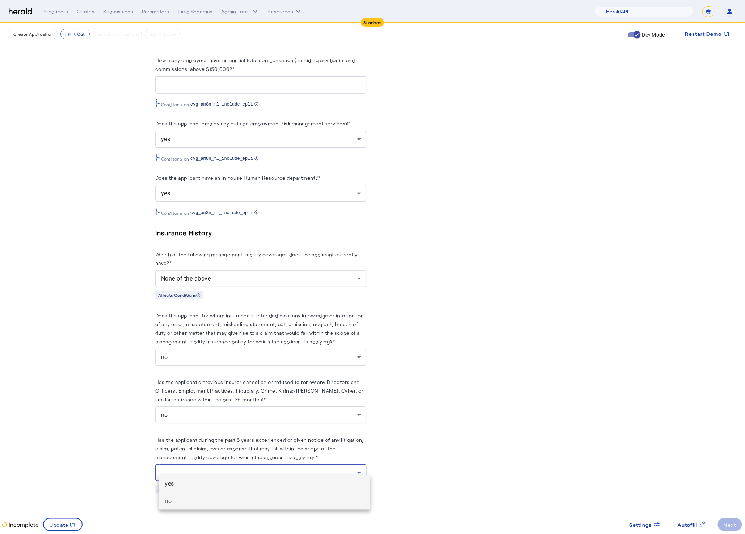
click at [191, 501] on span "no" at bounding box center [265, 501] width 200 height 9
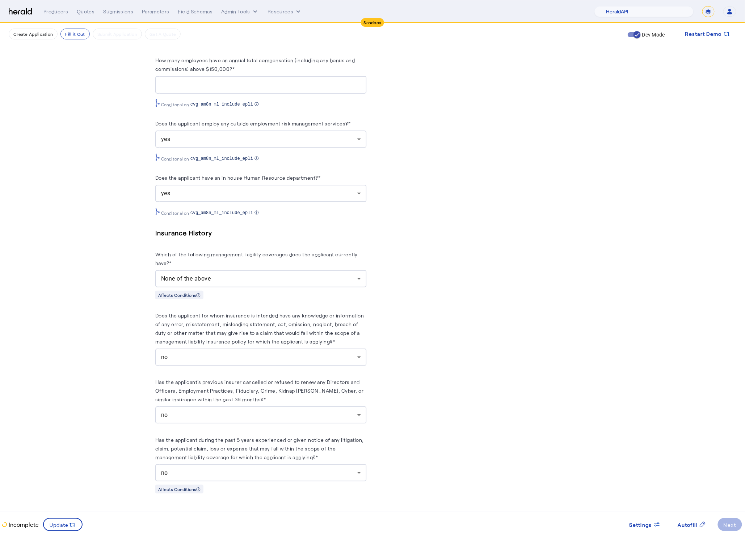
click at [67, 520] on span at bounding box center [63, 524] width 38 height 17
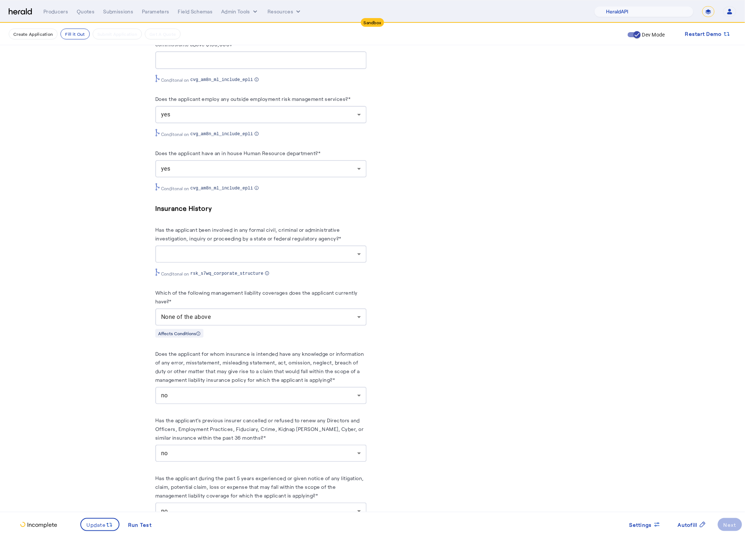
scroll to position [3513, 0]
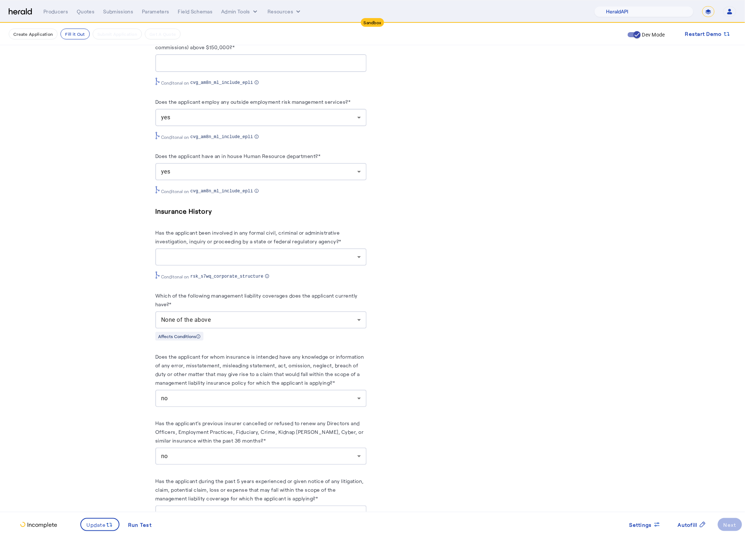
click at [255, 262] on div at bounding box center [259, 257] width 196 height 9
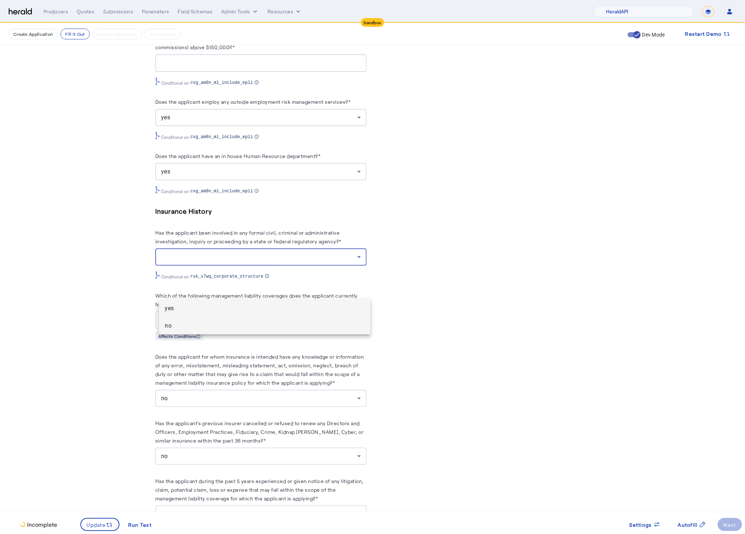
click at [197, 325] on span "no" at bounding box center [265, 326] width 200 height 9
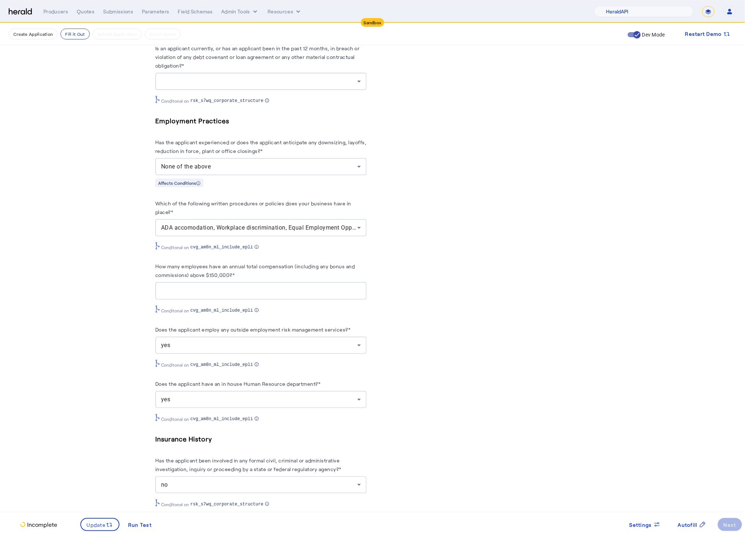
scroll to position [3231, 0]
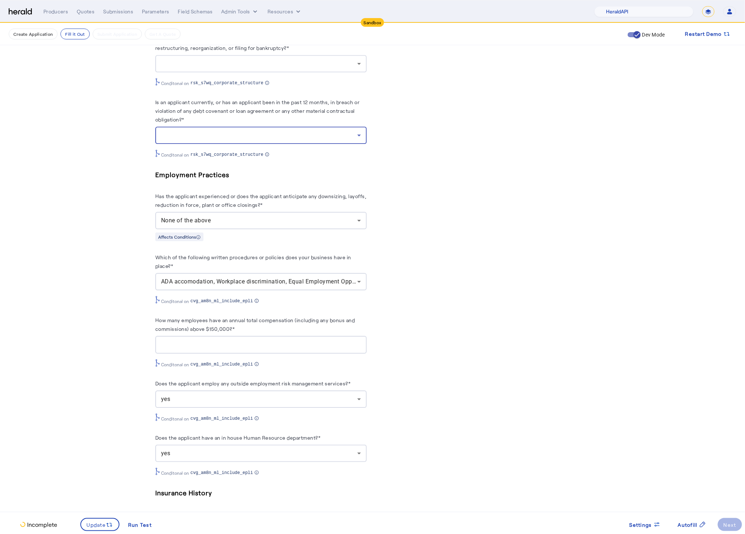
click at [266, 140] on div at bounding box center [259, 135] width 196 height 9
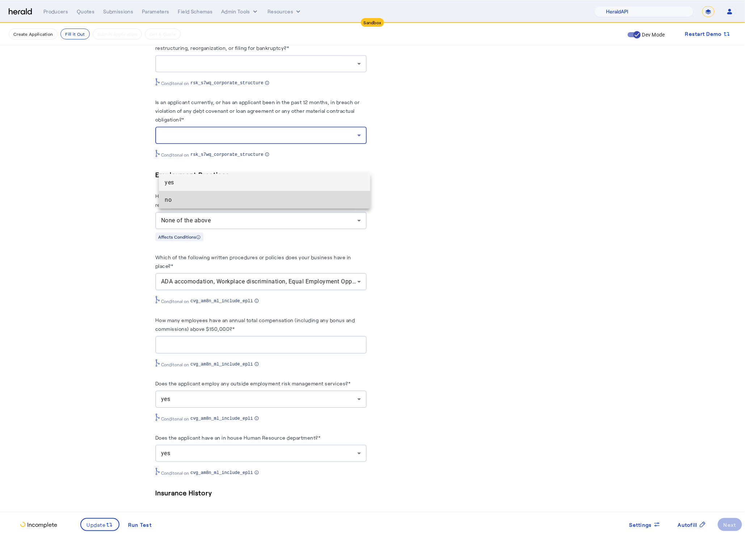
click at [178, 196] on span "no" at bounding box center [265, 200] width 200 height 9
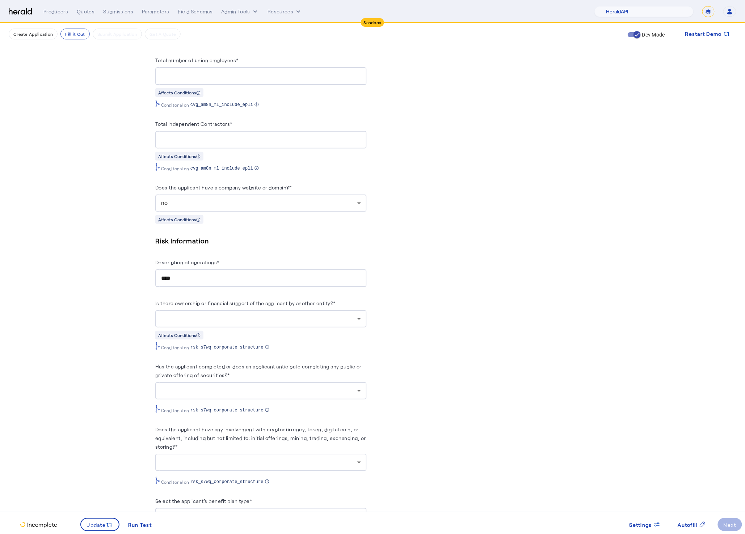
scroll to position [1070, 0]
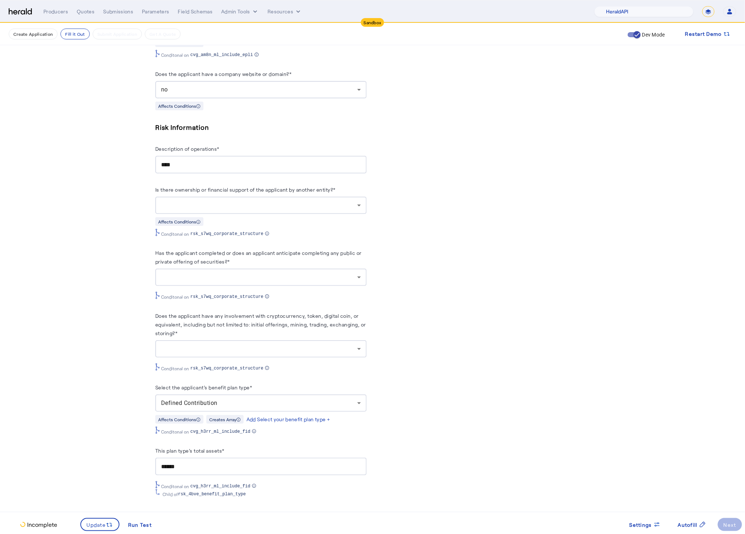
click at [272, 210] on div at bounding box center [259, 205] width 196 height 9
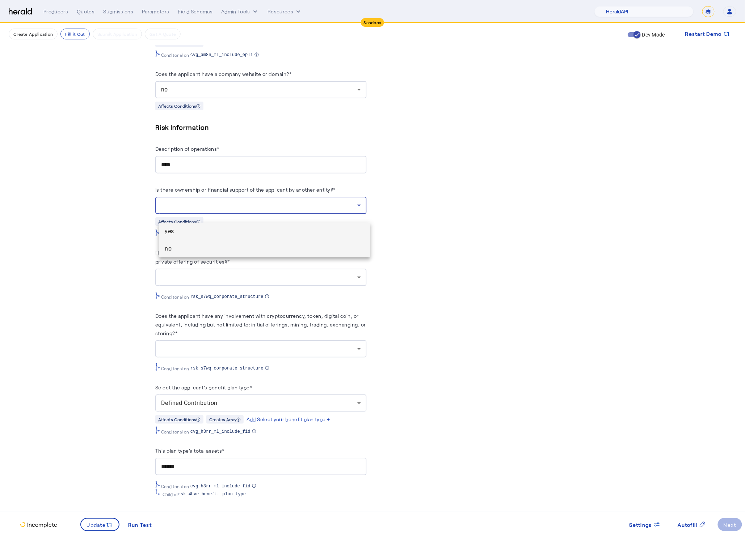
click at [192, 246] on span "no" at bounding box center [265, 249] width 200 height 9
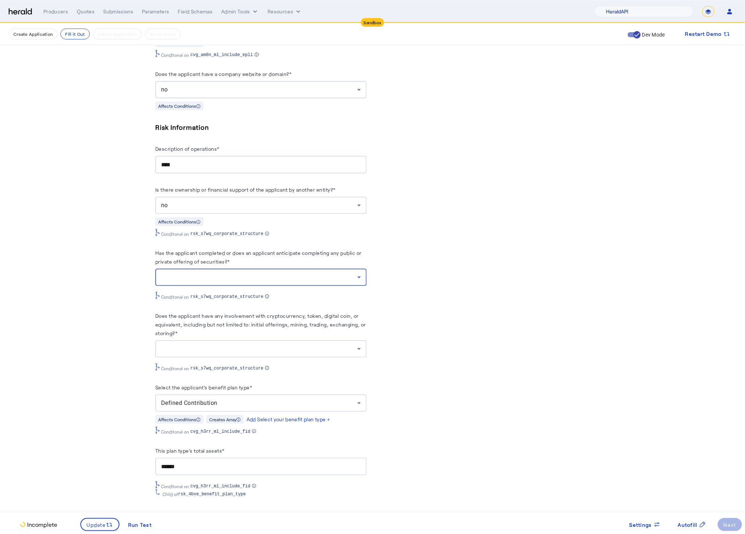
click at [245, 282] on div at bounding box center [259, 277] width 196 height 9
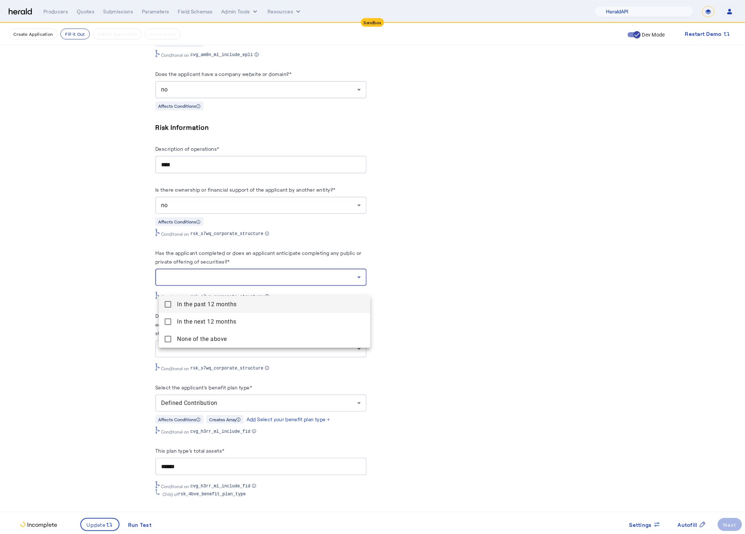
drag, startPoint x: 170, startPoint y: 346, endPoint x: 123, endPoint y: 331, distance: 49.3
click at [170, 346] on above "None of the above" at bounding box center [264, 339] width 211 height 17
click at [123, 331] on div at bounding box center [372, 267] width 745 height 534
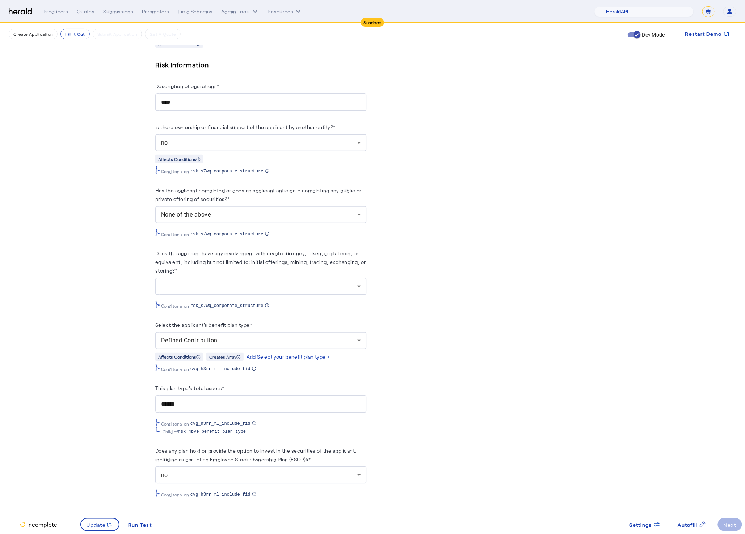
scroll to position [1141, 0]
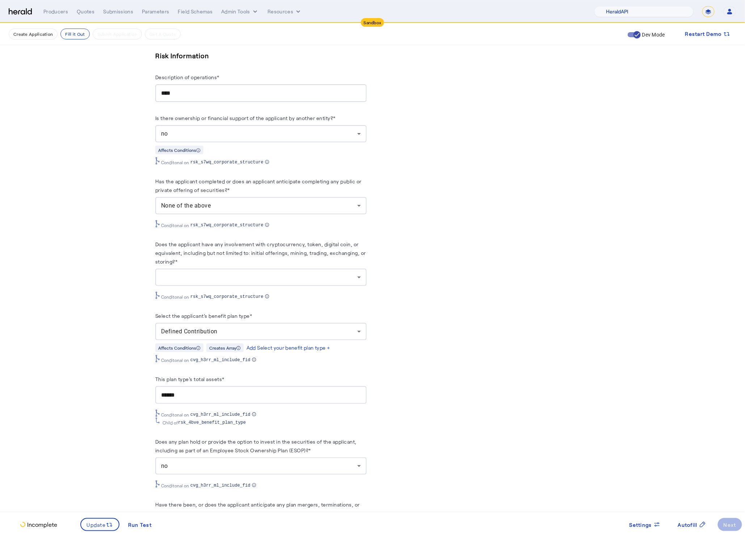
click at [233, 282] on div at bounding box center [259, 277] width 196 height 9
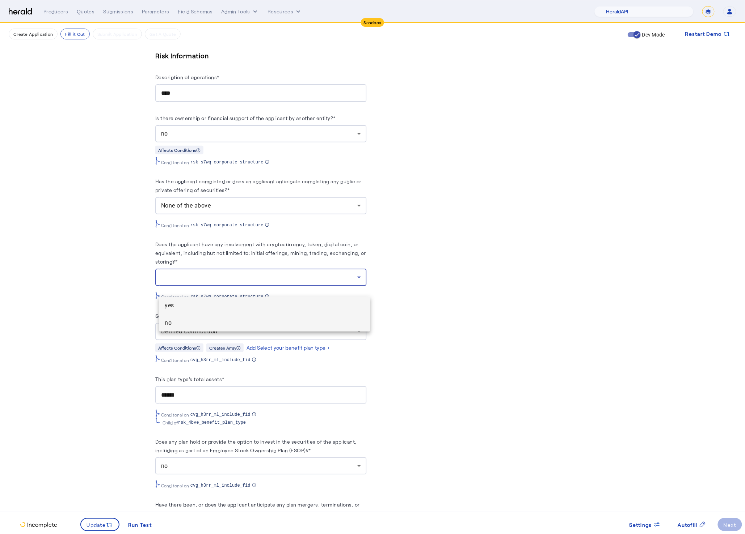
click at [180, 323] on span "no" at bounding box center [265, 323] width 200 height 9
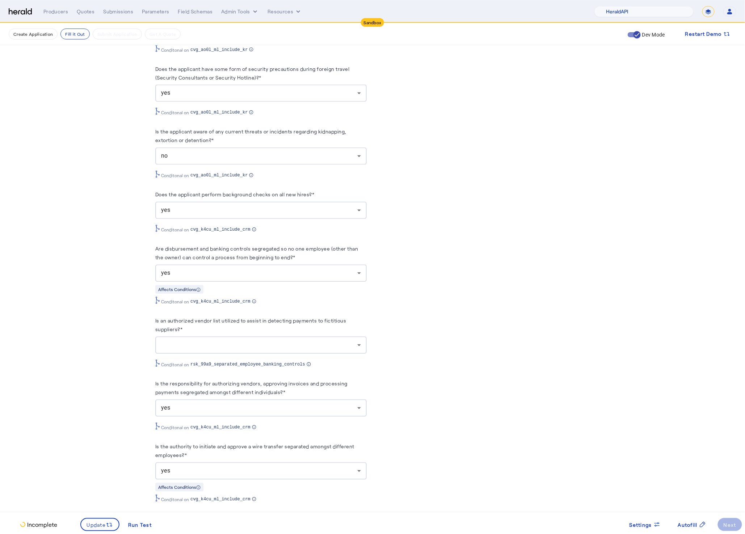
scroll to position [1760, 0]
click at [288, 352] on div at bounding box center [261, 343] width 200 height 17
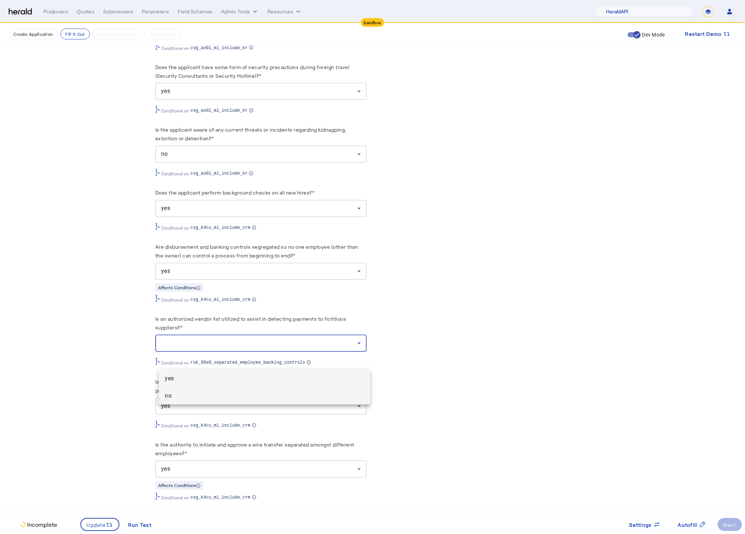
click at [192, 395] on span "no" at bounding box center [265, 396] width 200 height 9
click at [106, 369] on fill-application-step "**********" at bounding box center [372, 295] width 745 height 4065
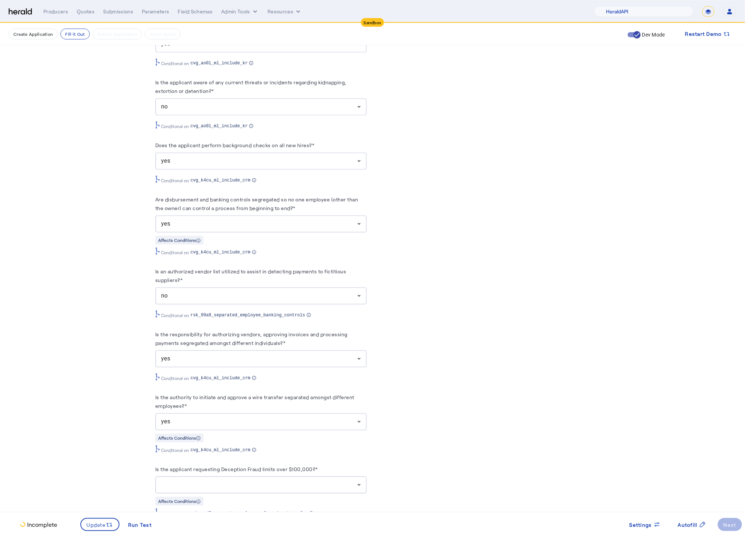
scroll to position [1816, 0]
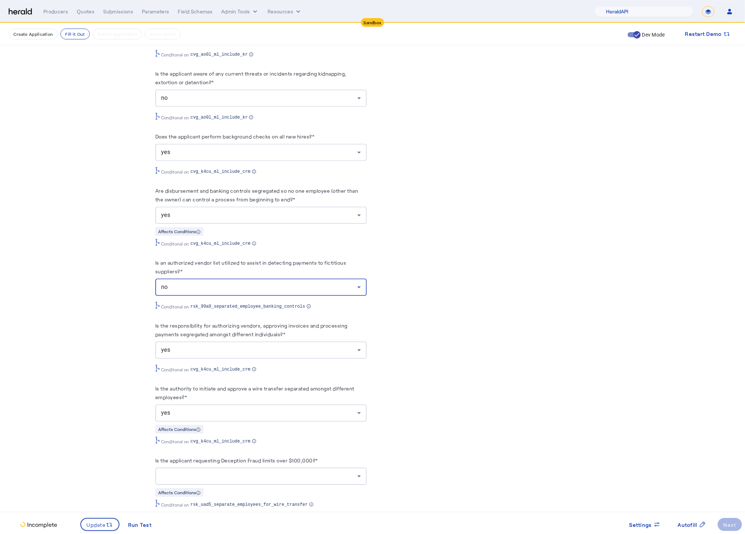
click at [282, 292] on div "no" at bounding box center [259, 287] width 196 height 9
click at [215, 315] on mat-option "yes" at bounding box center [264, 322] width 211 height 17
click at [89, 312] on fill-application-step "**********" at bounding box center [372, 239] width 745 height 4065
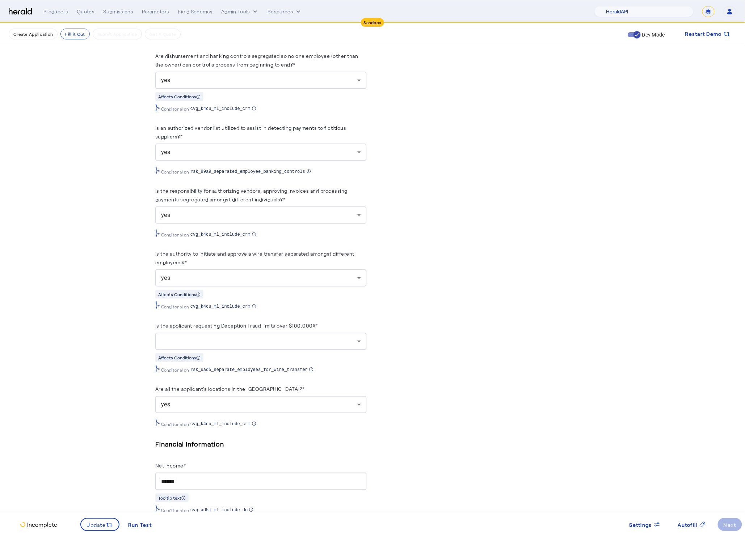
scroll to position [1966, 0]
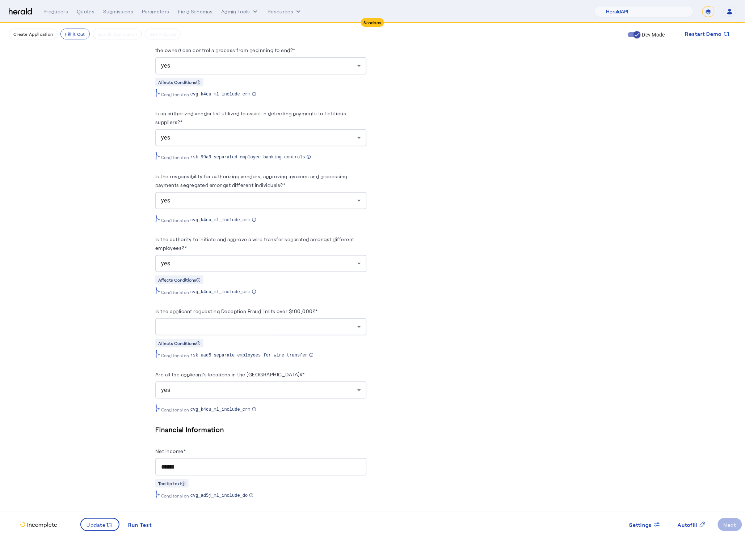
click at [298, 336] on div at bounding box center [261, 326] width 200 height 17
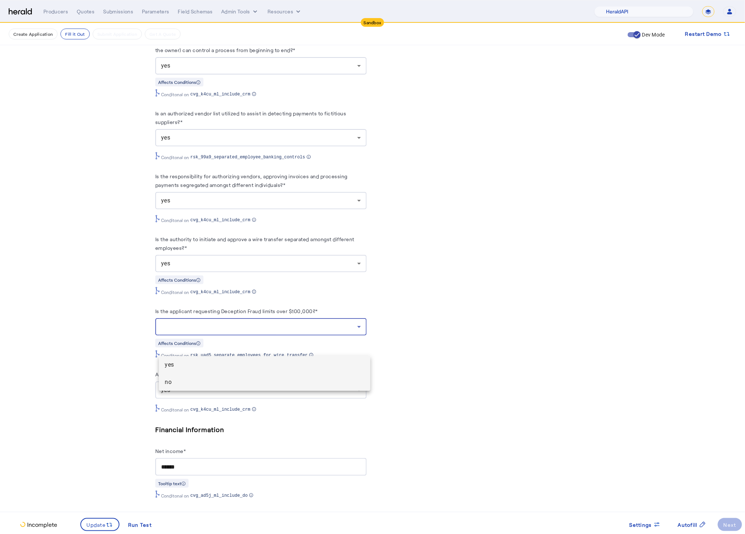
click at [209, 378] on span "no" at bounding box center [265, 382] width 200 height 9
click at [123, 368] on fill-application-step "**********" at bounding box center [372, 89] width 745 height 4065
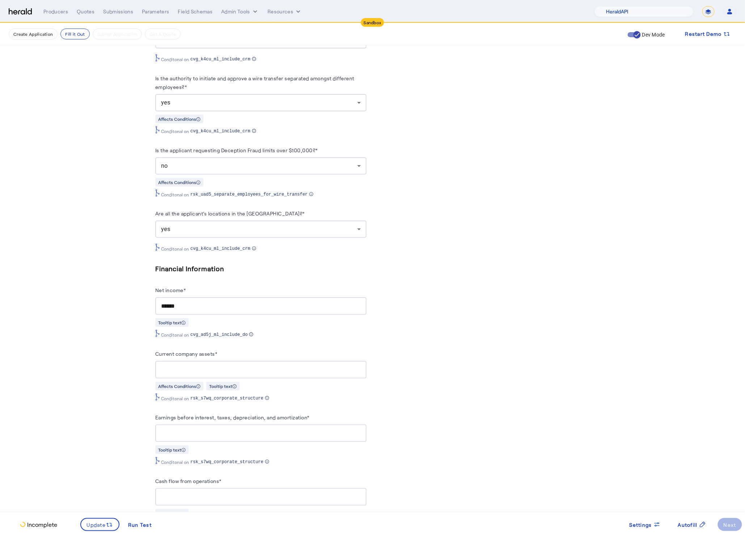
scroll to position [2128, 0]
click at [234, 374] on input "Current company assets*" at bounding box center [261, 369] width 200 height 9
type input "********"
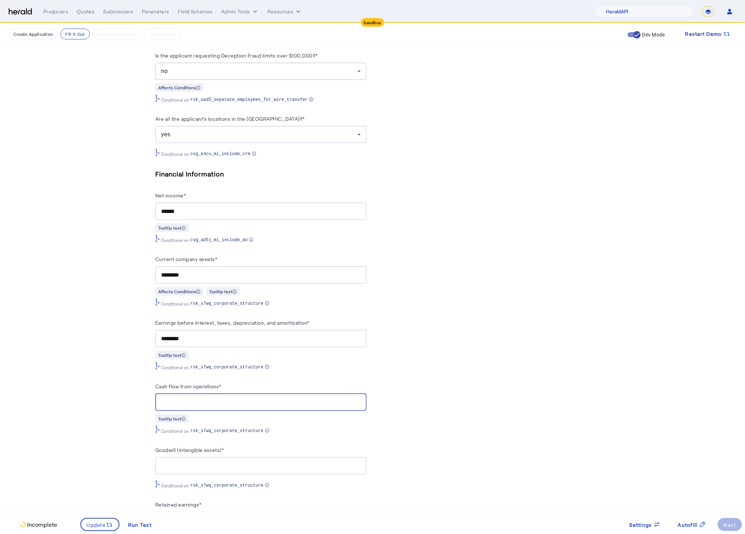
scroll to position [2234, 0]
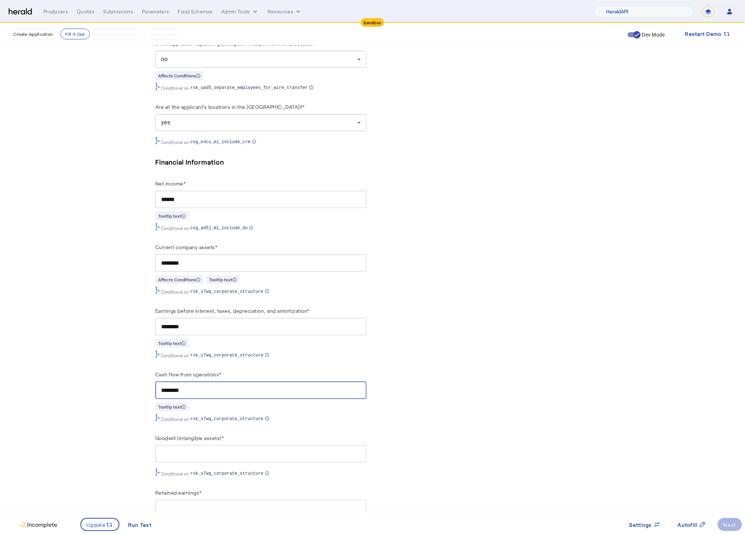
type input "********"
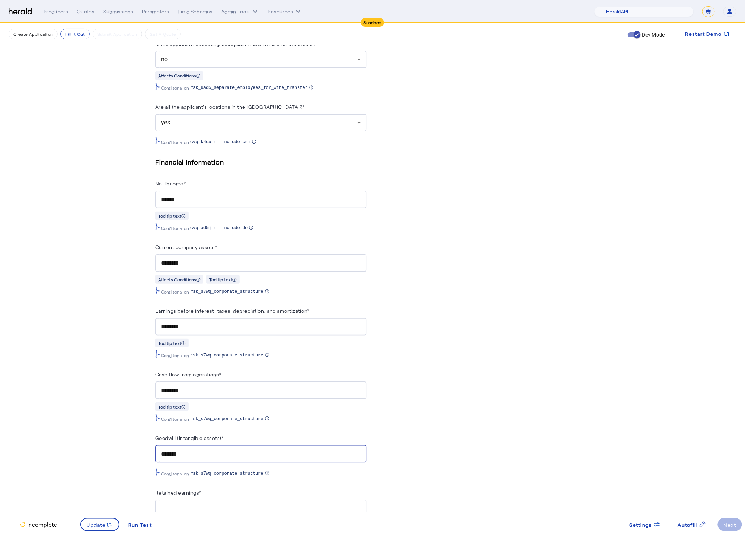
type input "*******"
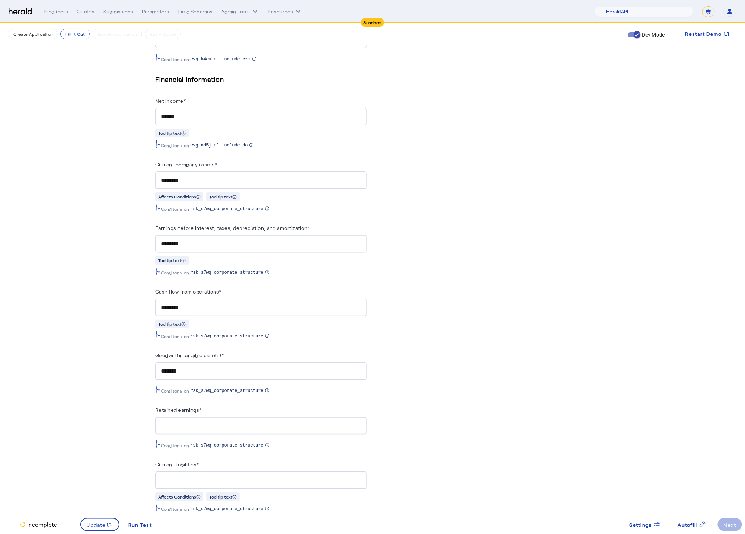
scroll to position [2317, 0]
click at [198, 429] on input "Retained earnings*" at bounding box center [261, 425] width 200 height 9
type input "*******"
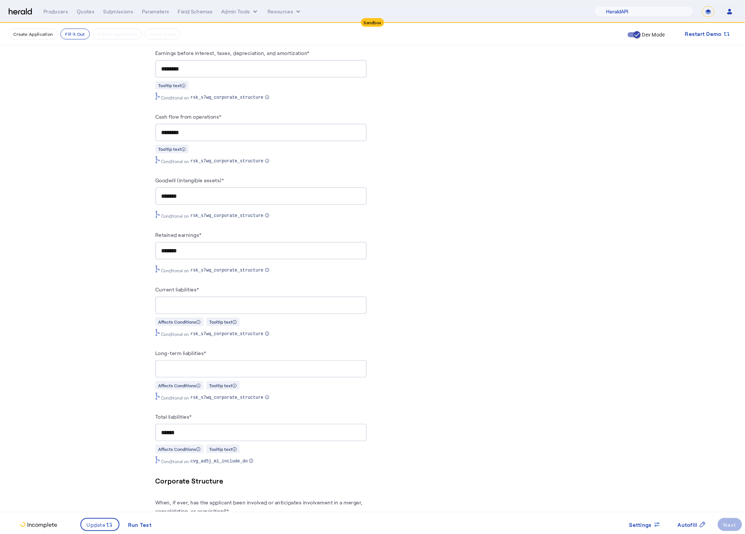
scroll to position [2507, 0]
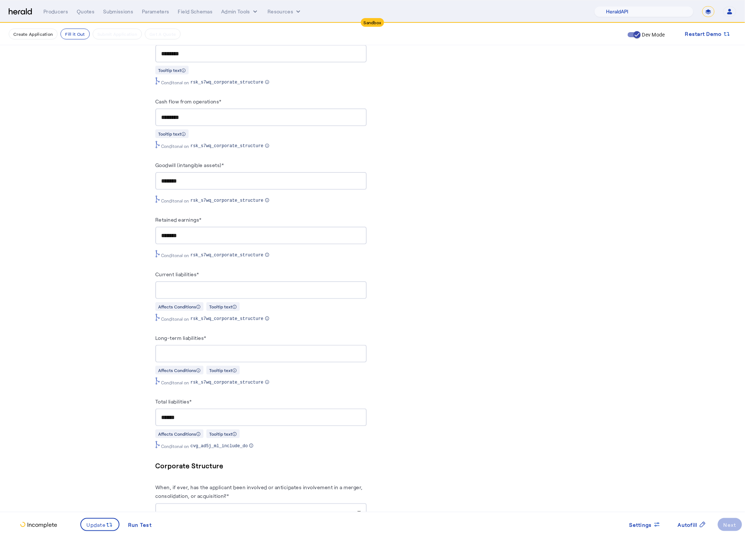
click at [194, 299] on div at bounding box center [261, 291] width 200 height 18
type input "*******"
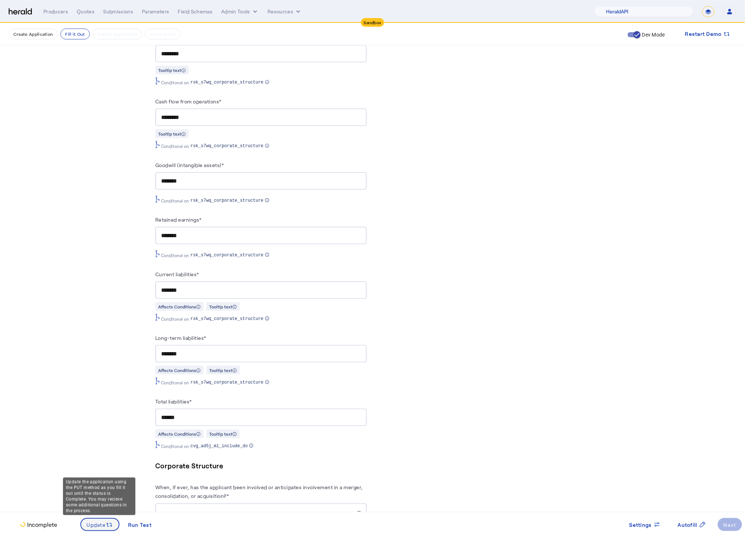
click at [92, 525] on span "Update" at bounding box center [96, 525] width 19 height 8
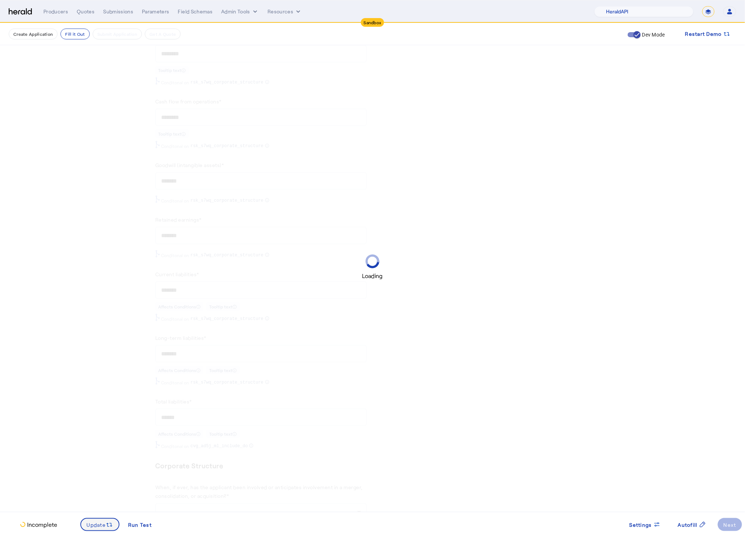
scroll to position [0, 0]
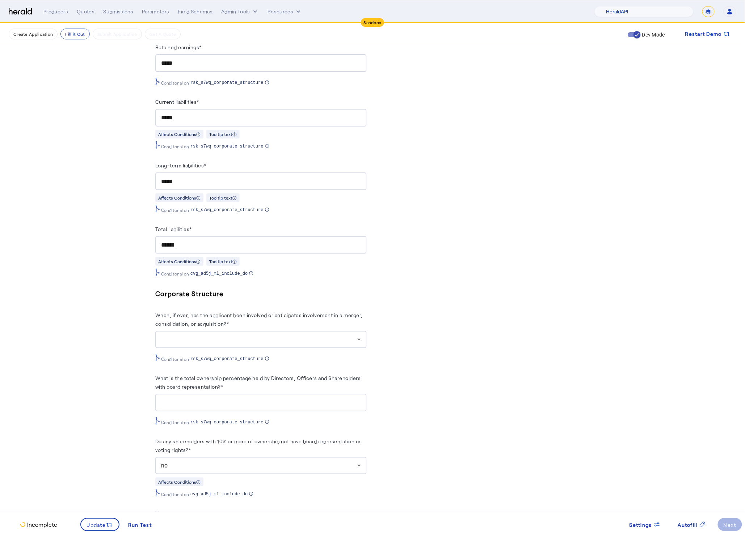
scroll to position [2683, 0]
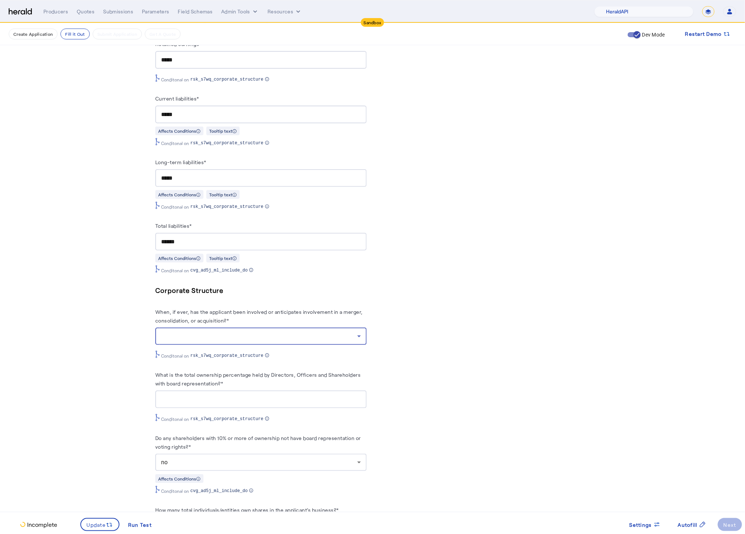
click at [234, 341] on div at bounding box center [259, 336] width 196 height 9
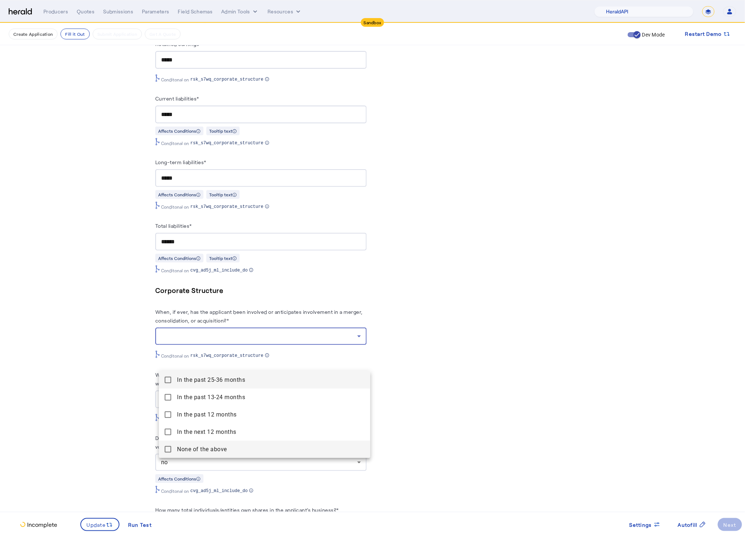
click at [168, 447] on mat-pseudo-checkbox at bounding box center [168, 449] width 7 height 7
click at [118, 428] on div at bounding box center [372, 267] width 745 height 534
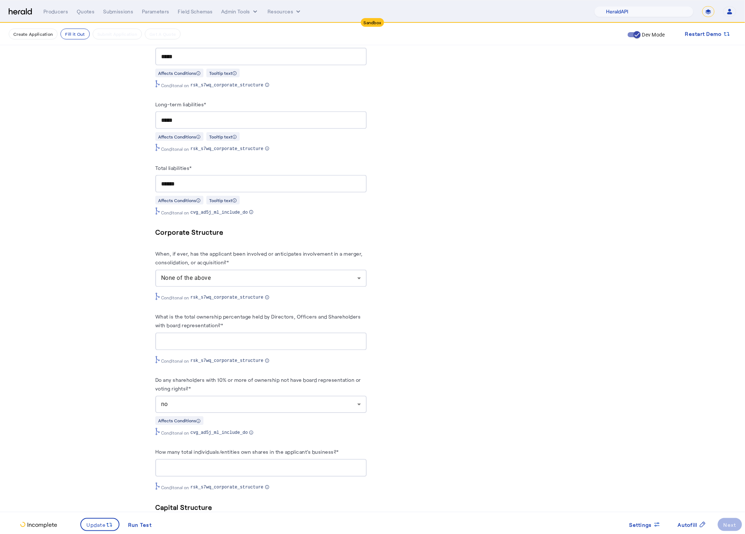
scroll to position [2759, 0]
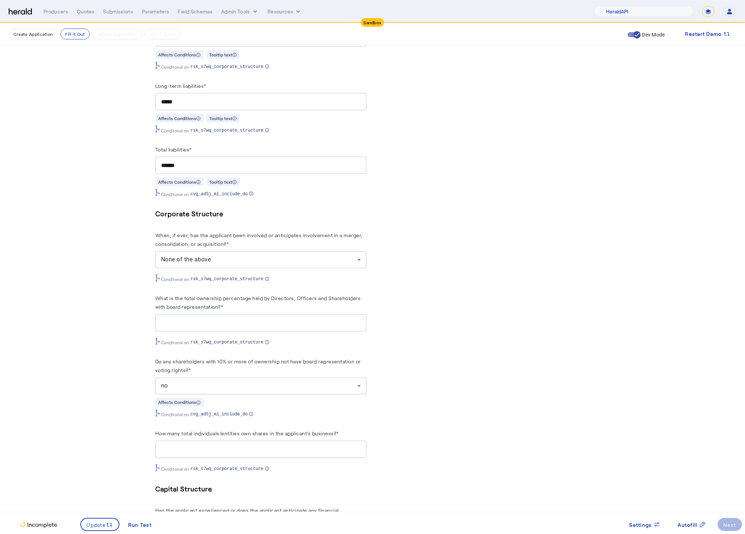
click at [217, 328] on input "What is the total ownership percentage held by Directors, Officers and Sharehol…" at bounding box center [261, 323] width 200 height 9
type input "*"
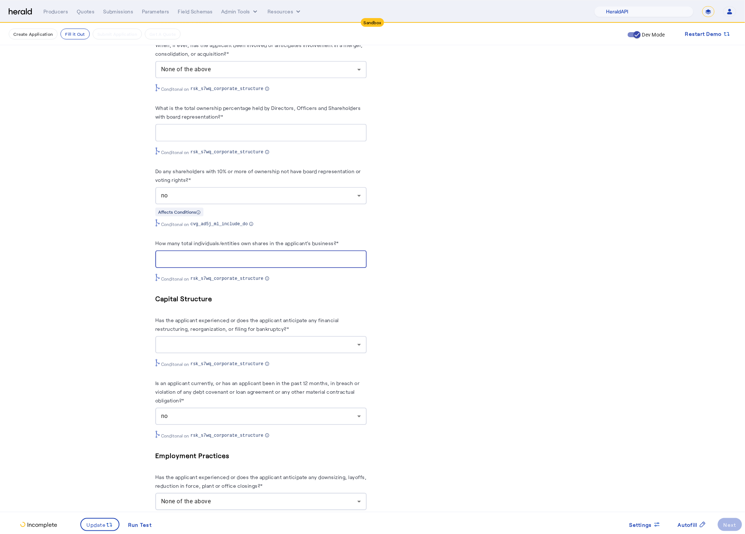
click at [220, 264] on input "How many total individuals/entities own shares in the applicant's business?*" at bounding box center [261, 259] width 200 height 9
click at [655, 530] on span at bounding box center [644, 524] width 43 height 17
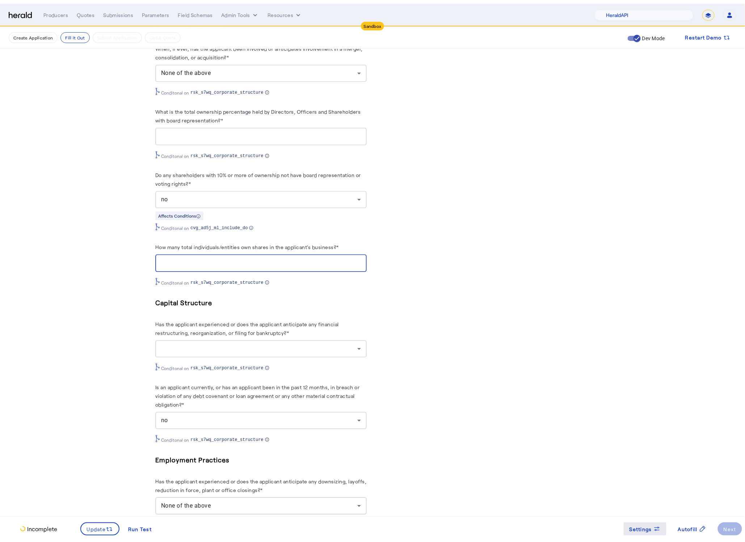
scroll to position [0, 0]
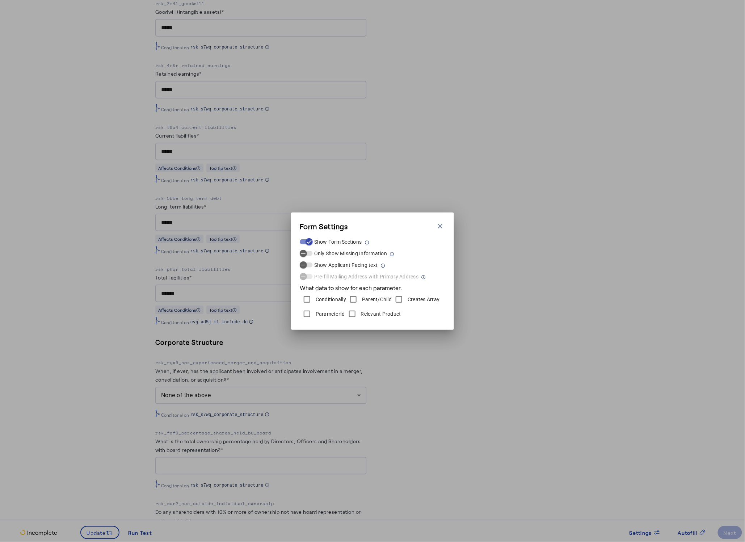
click at [413, 398] on div "Form Settings Close modal Show Form Sections Only Show Missing Information Show…" at bounding box center [372, 271] width 745 height 542
click at [442, 221] on button "Close modal" at bounding box center [440, 226] width 10 height 10
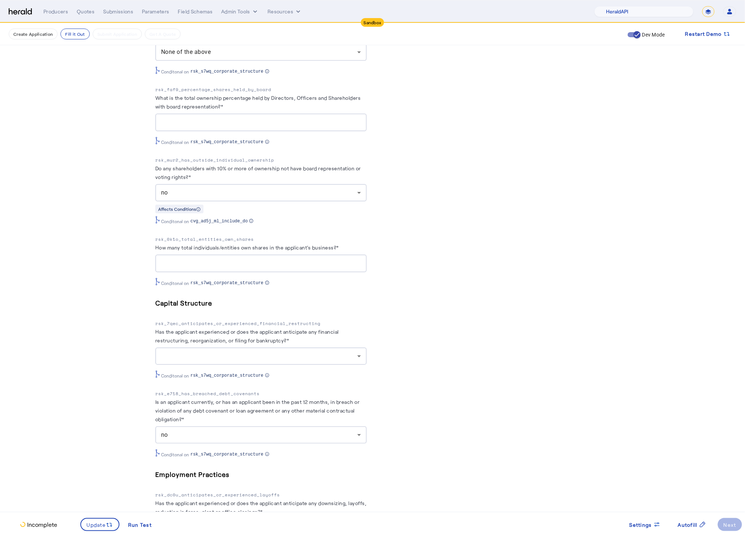
scroll to position [3301, 0]
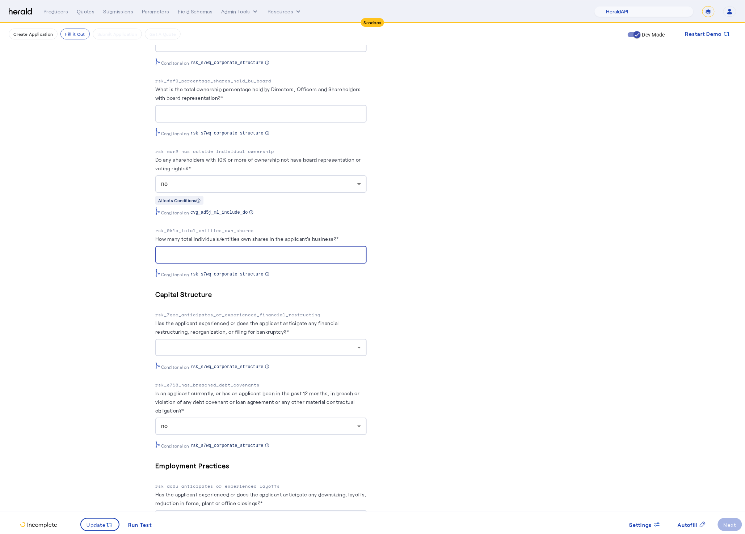
click at [254, 259] on input "How many total individuals/entities own shares in the applicant's business?*" at bounding box center [261, 255] width 200 height 9
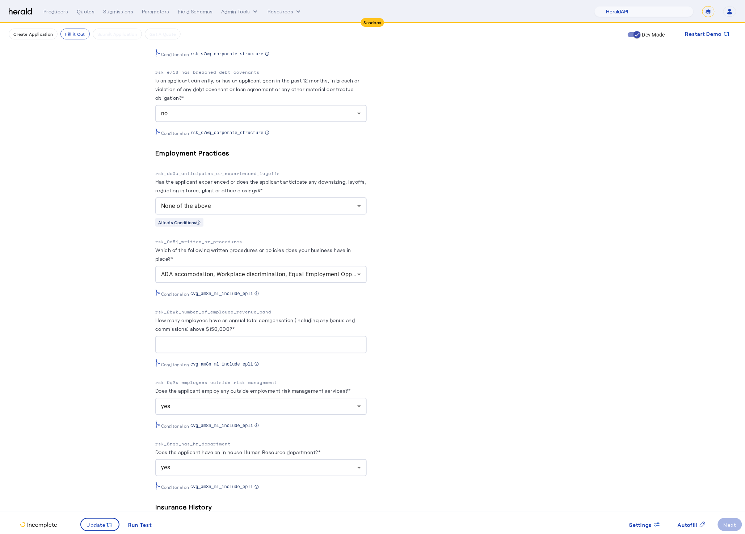
scroll to position [3409, 0]
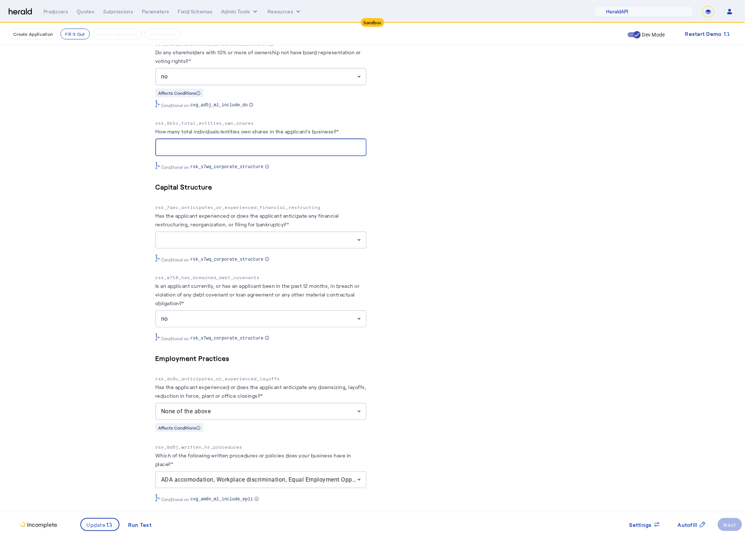
type input "*"
click at [250, 249] on div at bounding box center [261, 240] width 200 height 17
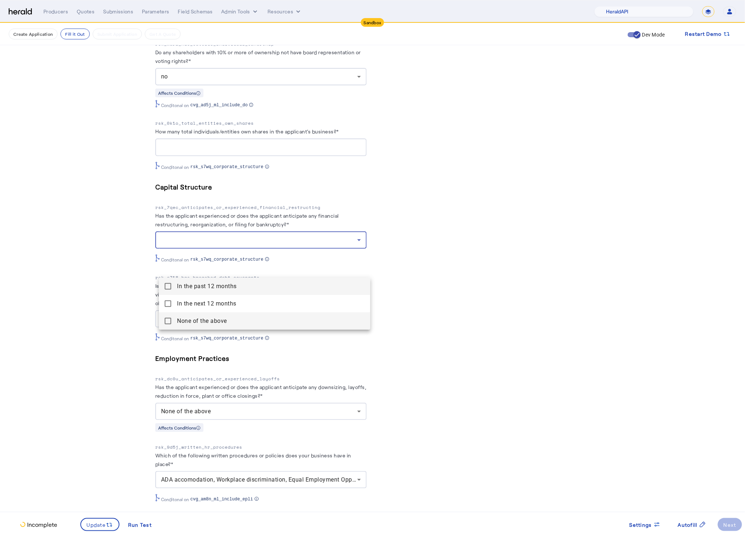
click at [164, 322] on above "None of the above" at bounding box center [264, 321] width 211 height 17
click at [84, 300] on div at bounding box center [372, 267] width 745 height 534
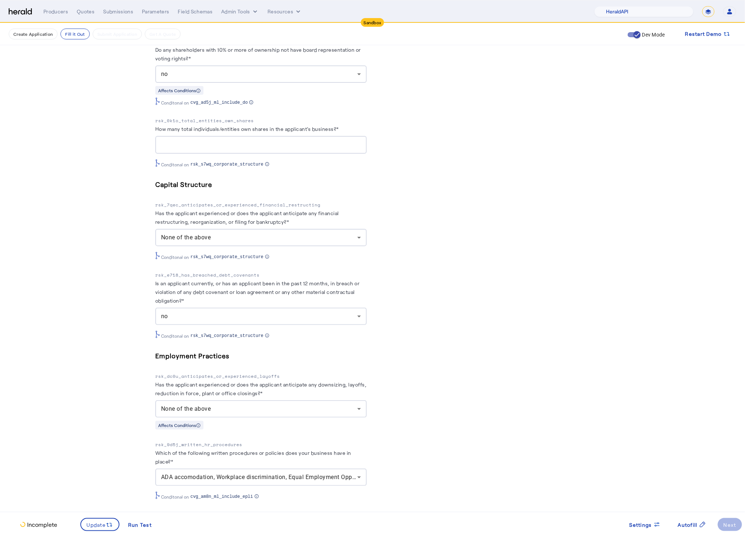
scroll to position [3413, 0]
click at [93, 529] on span "Update" at bounding box center [96, 525] width 19 height 8
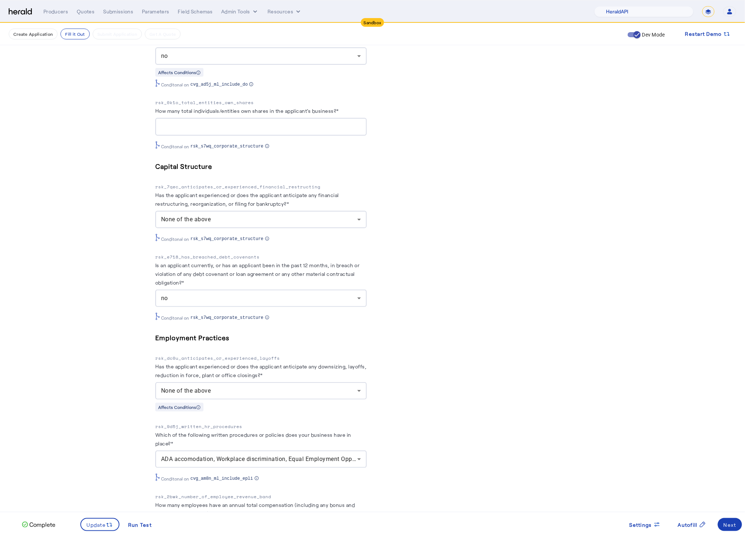
scroll to position [4033, 0]
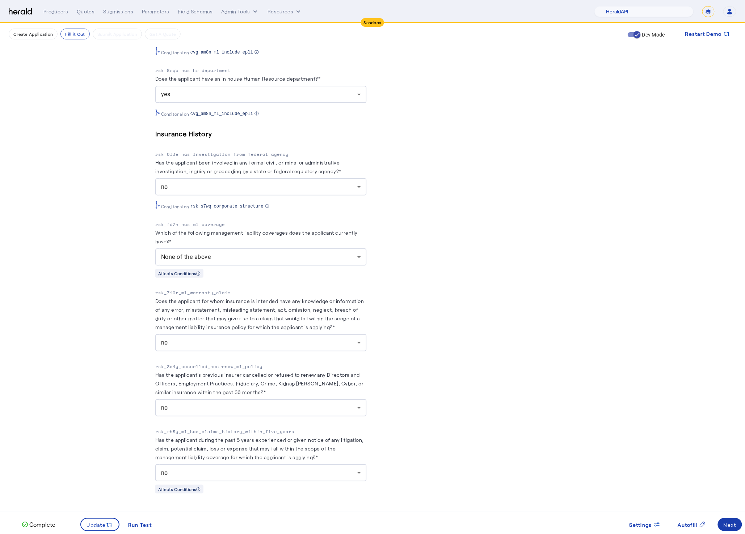
click at [722, 526] on span at bounding box center [730, 524] width 24 height 17
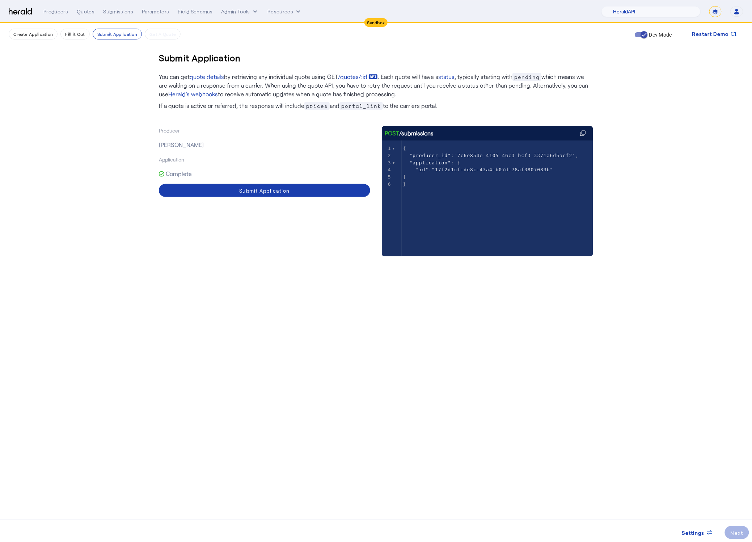
click at [223, 184] on span at bounding box center [264, 190] width 211 height 17
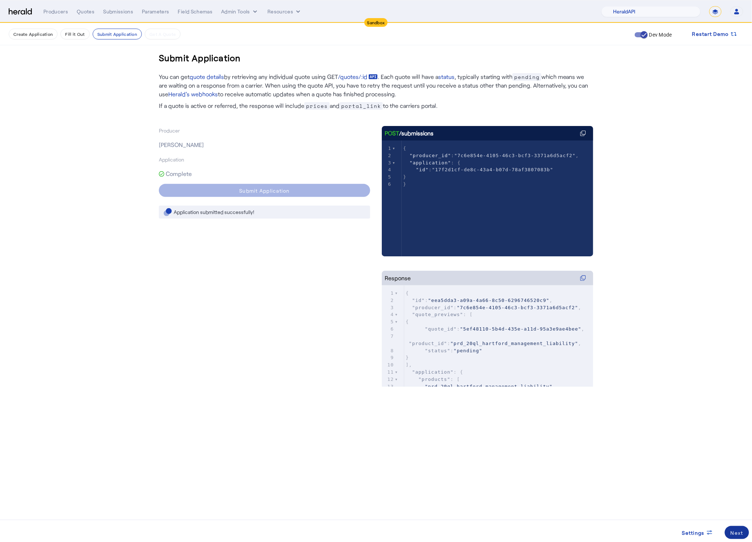
click at [737, 524] on span at bounding box center [737, 532] width 24 height 17
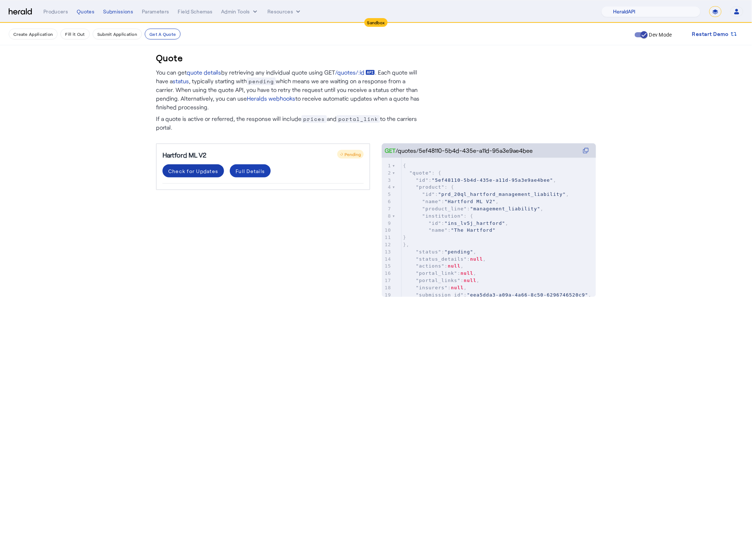
click at [190, 167] on div "Check for Updates" at bounding box center [193, 171] width 50 height 8
click at [203, 167] on div "Check for Updates" at bounding box center [193, 171] width 50 height 8
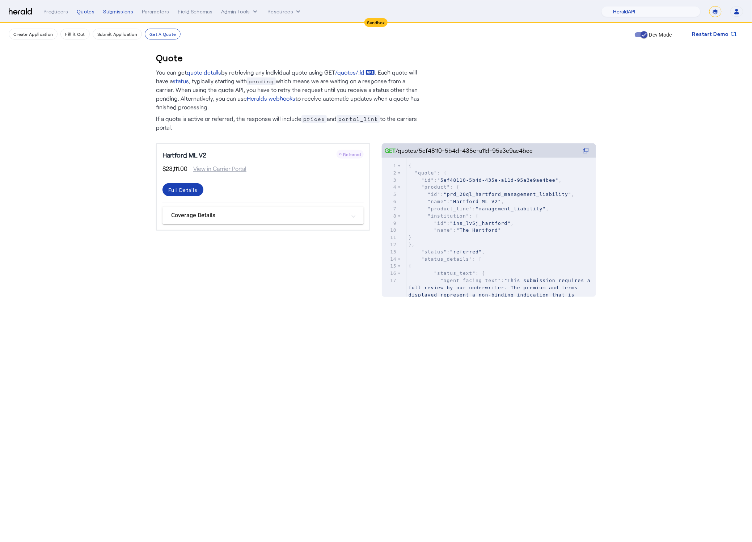
click at [269, 304] on div "Quote You can get quote details by retrieving any individual quote using GET /q…" at bounding box center [375, 167] width 463 height 288
click at [361, 223] on mat-expansion-panel-header "Coverage Details" at bounding box center [262, 215] width 201 height 17
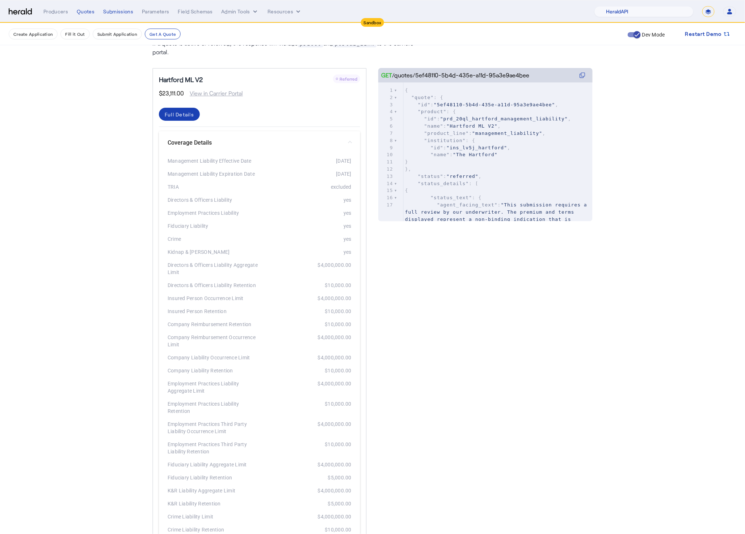
scroll to position [84, 0]
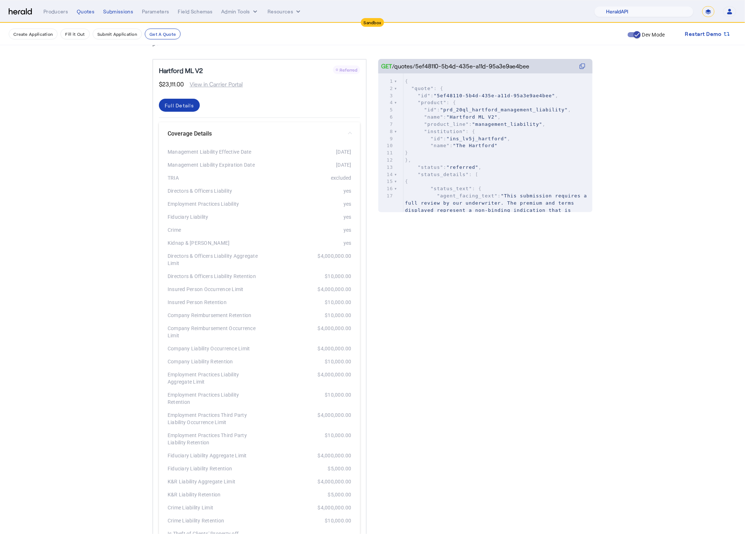
click at [64, 113] on get-api-page "Quote You can get quote details by retrieving any individual quote using GET /q…" at bounding box center [372, 314] width 745 height 750
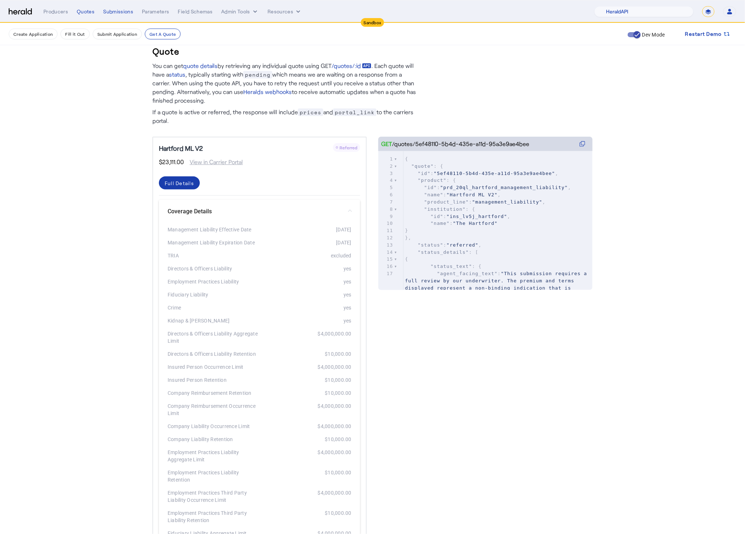
scroll to position [0, 0]
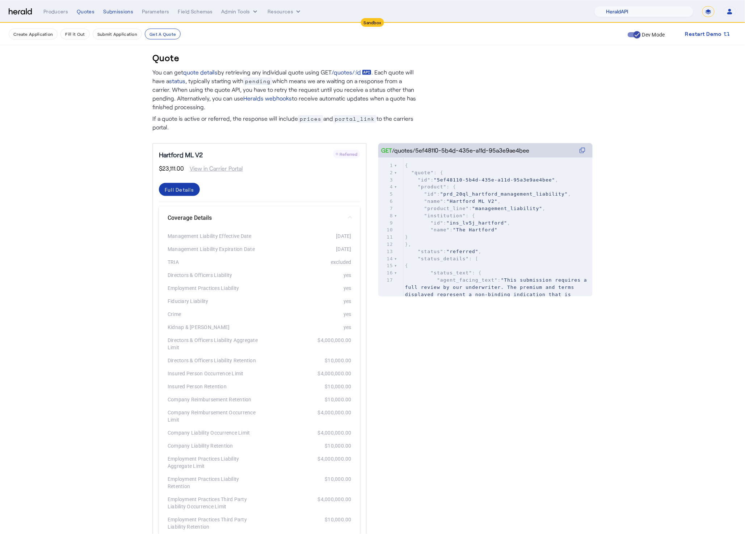
click at [185, 191] on div "Full Details" at bounding box center [179, 190] width 29 height 8
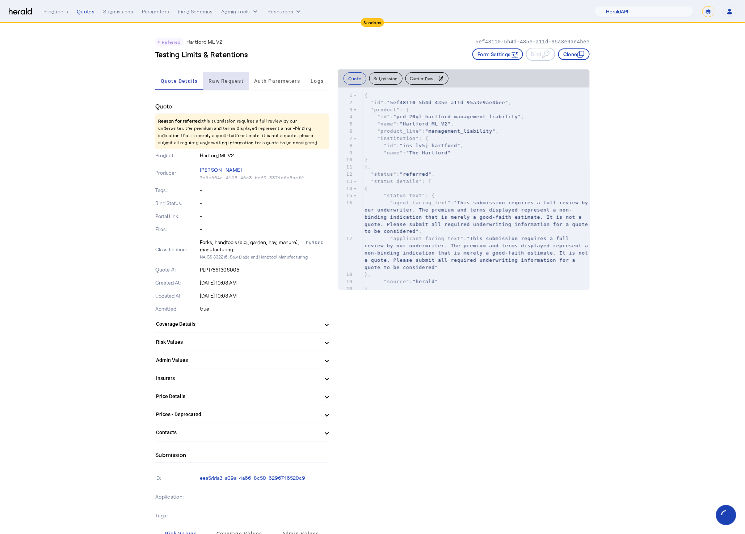
click at [232, 82] on span "Raw Request" at bounding box center [225, 81] width 35 height 5
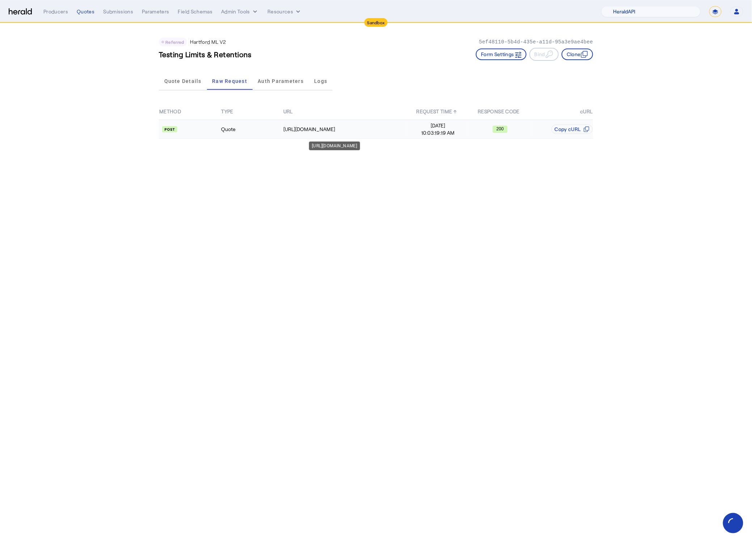
click at [379, 126] on div "https://qa-apis.thehartford.com/global-specialty/financial-lines/v3.0/quote" at bounding box center [344, 129] width 123 height 7
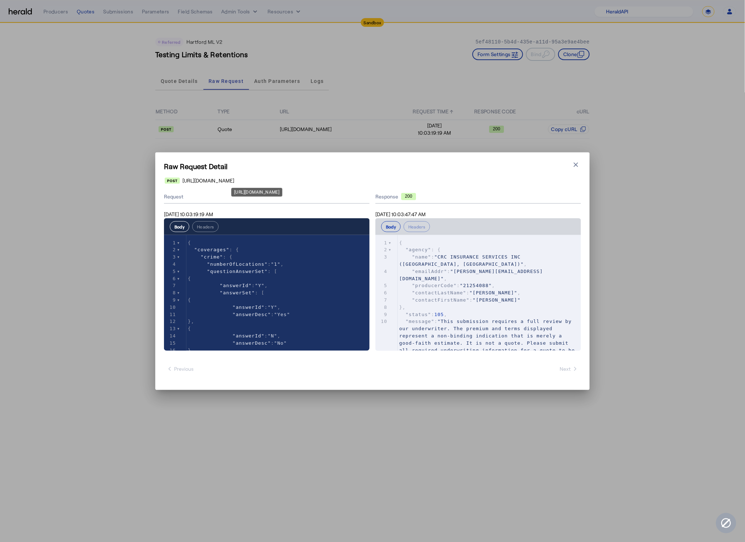
click at [234, 180] on span "https://qa-apis.thehartford.com/global-specialty/financial-lines/v3.0/quote" at bounding box center [209, 180] width 52 height 7
copy span "https://qa-apis.thehartford.com/global-specialty/financial-lines/v3.0/quote"
click at [577, 168] on icon "button" at bounding box center [575, 164] width 7 height 7
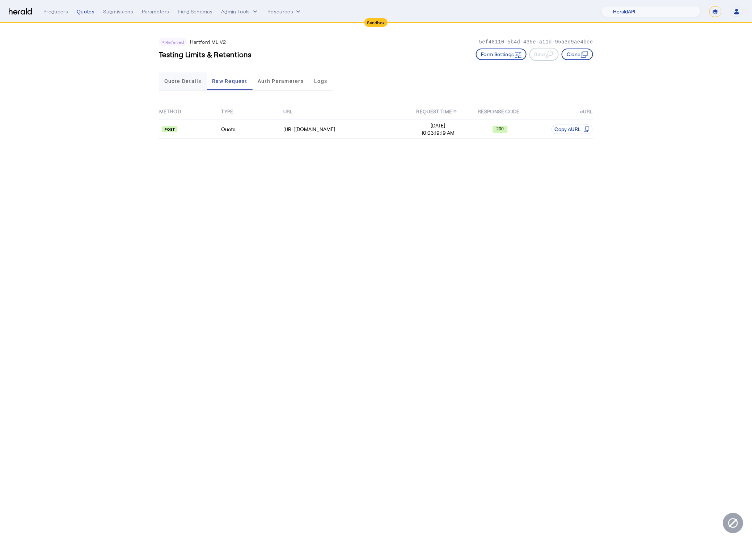
click at [164, 77] on div "Quote Details" at bounding box center [183, 80] width 48 height 17
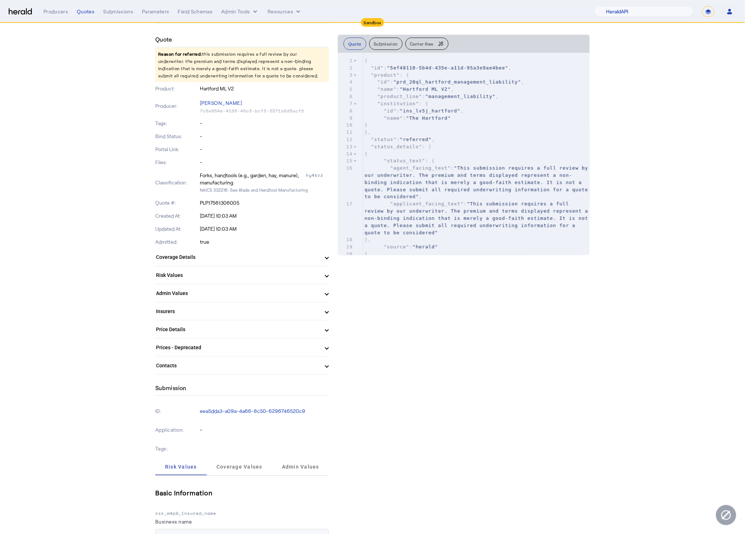
scroll to position [204, 0]
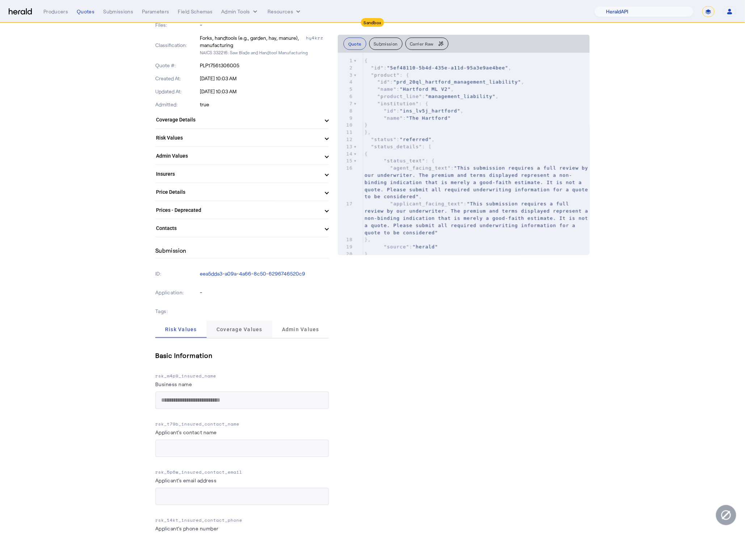
click at [241, 321] on span "Coverage Values" at bounding box center [239, 329] width 46 height 17
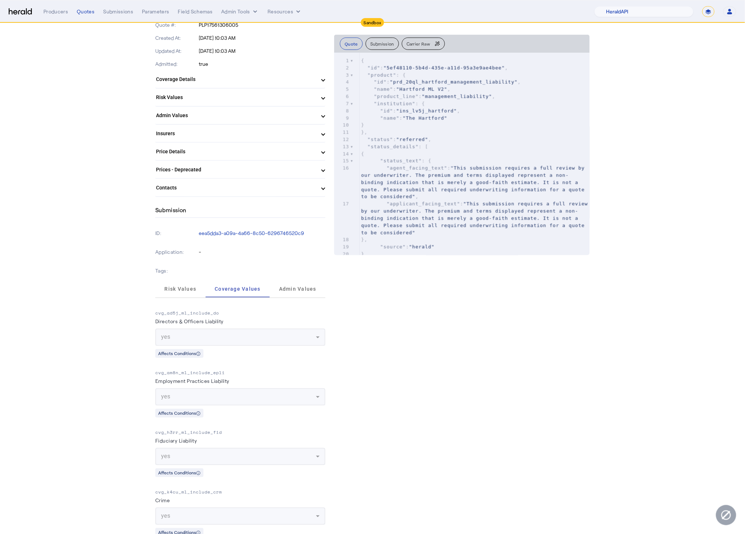
scroll to position [237, 0]
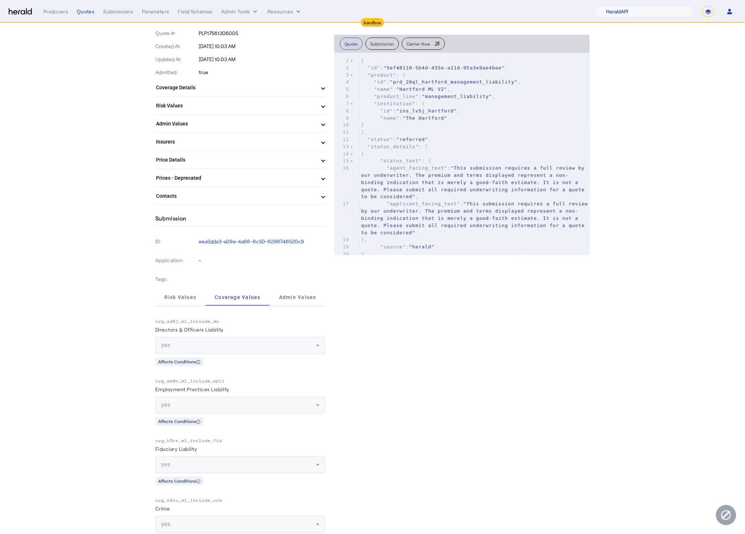
click at [291, 85] on mat-panel-title "Coverage Details" at bounding box center [236, 88] width 160 height 8
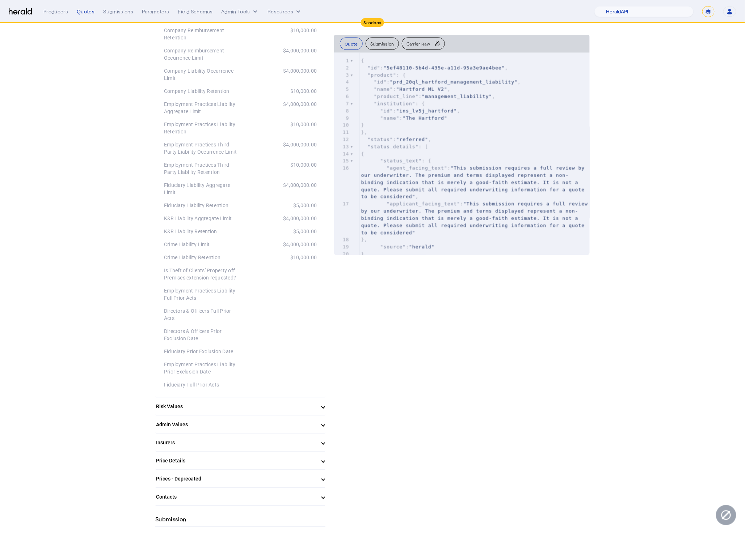
scroll to position [497, 0]
click at [310, 257] on div "$10,000.00" at bounding box center [278, 260] width 76 height 7
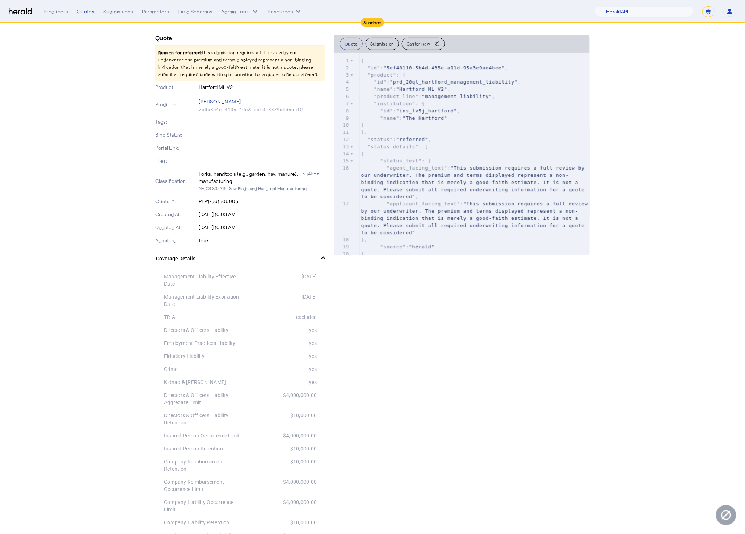
scroll to position [0, 0]
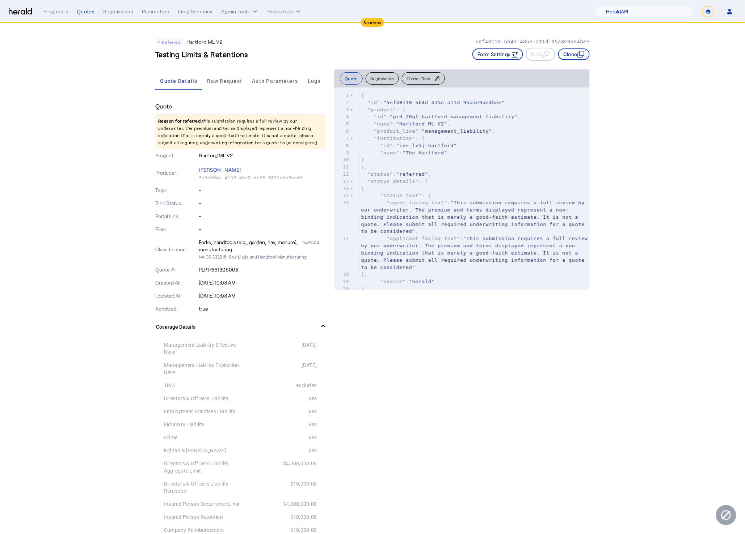
click at [493, 58] on button "Form Settings" at bounding box center [497, 54] width 51 height 12
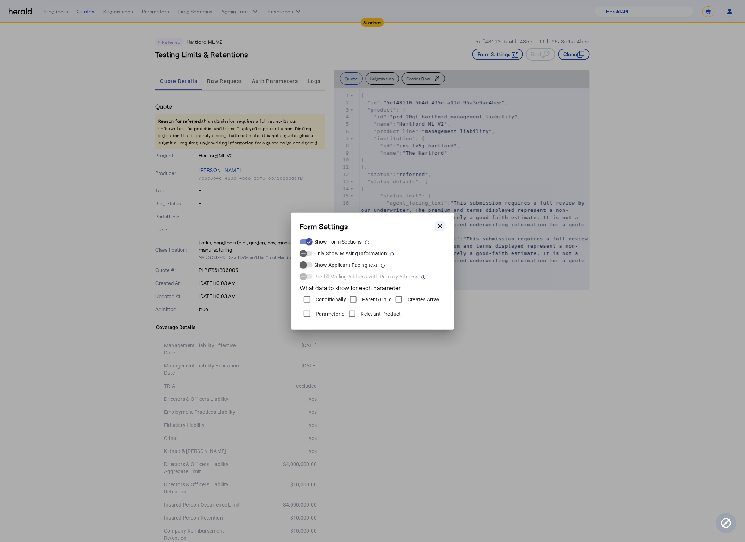
click at [443, 224] on icon "button" at bounding box center [439, 226] width 7 height 7
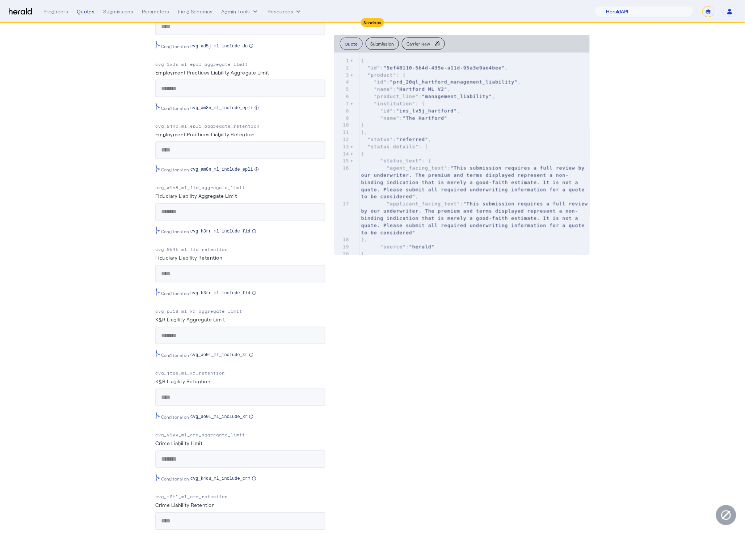
scroll to position [1530, 0]
click at [211, 500] on p "cvg_t0tl_ml_crm_retention" at bounding box center [240, 496] width 170 height 7
copy p "cvg_t0tl_ml_crm_retention"
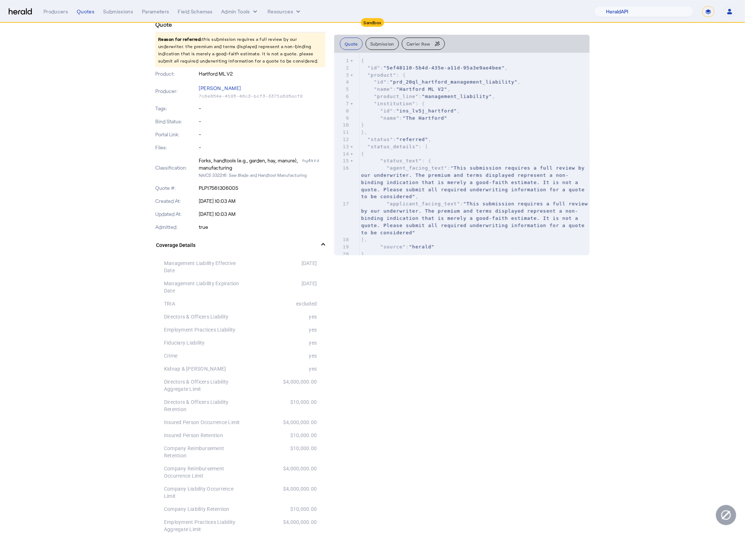
scroll to position [81, 0]
click at [325, 245] on span at bounding box center [323, 246] width 3 height 8
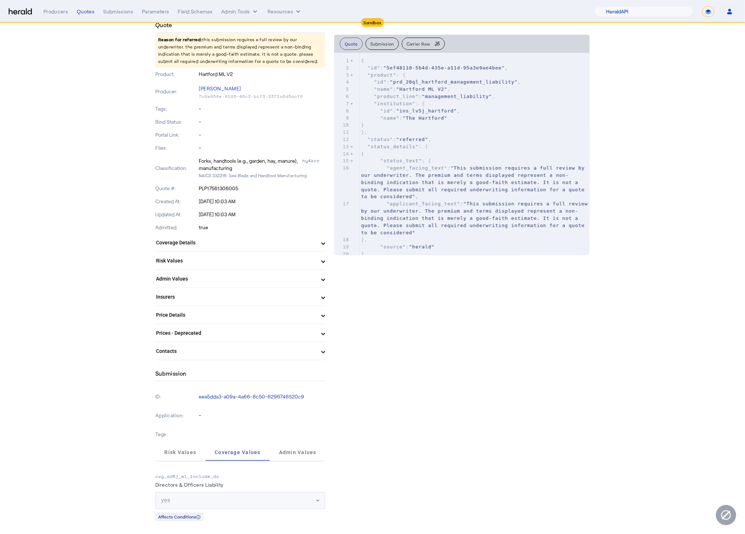
click at [325, 302] on mat-expansion-panel-header "Insurers" at bounding box center [240, 296] width 170 height 17
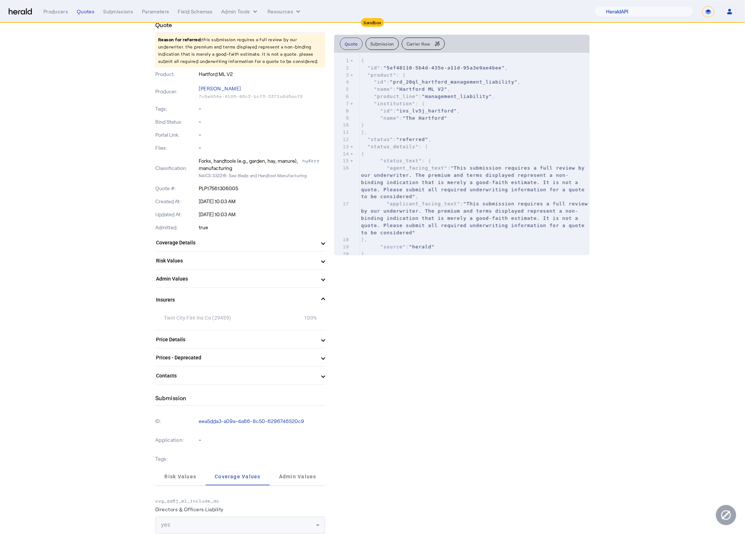
click at [322, 302] on span "Insurers" at bounding box center [239, 300] width 166 height 8
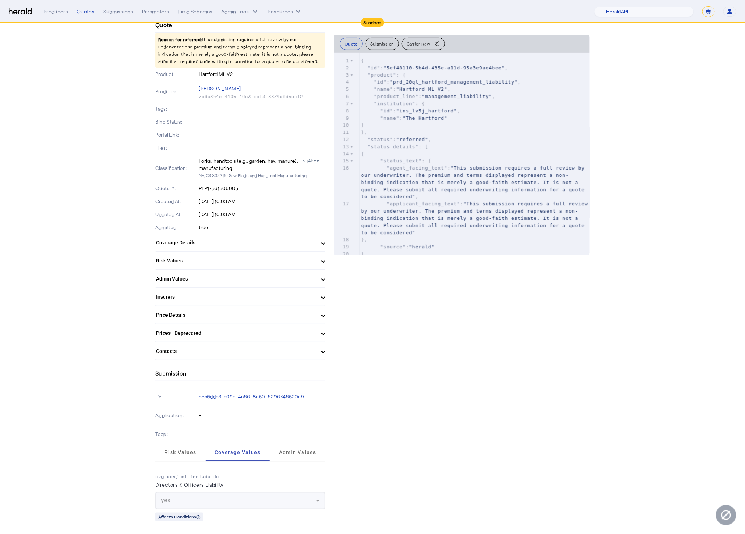
click at [325, 294] on mat-expansion-panel-header "Insurers" at bounding box center [240, 295] width 170 height 17
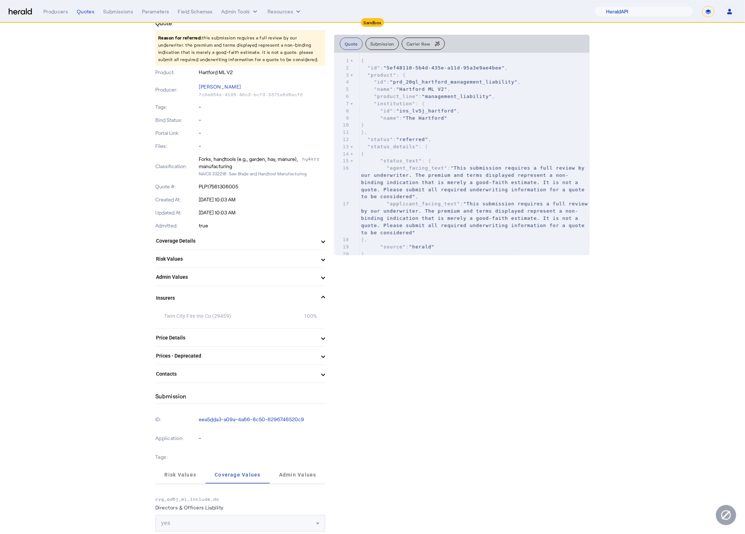
click at [325, 294] on mat-expansion-panel-header "Insurers" at bounding box center [240, 298] width 170 height 23
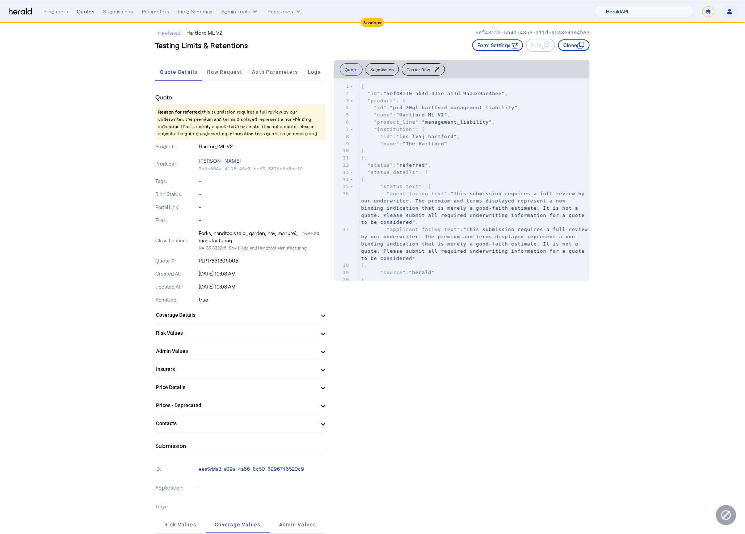
scroll to position [0, 0]
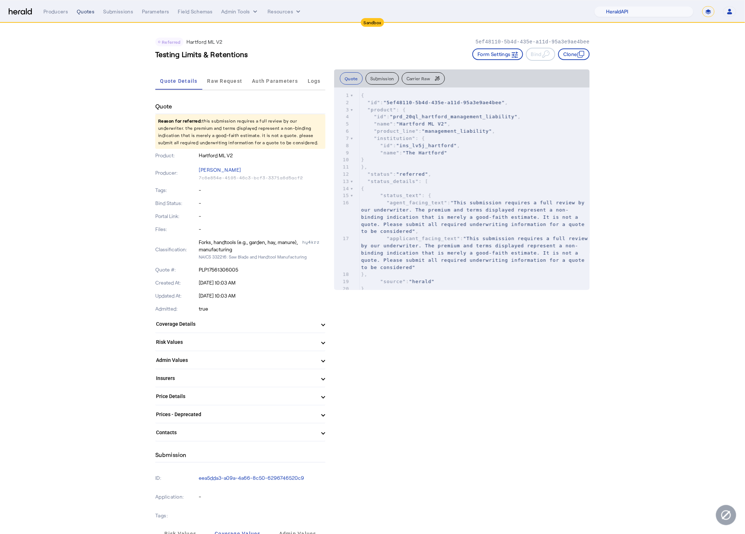
click at [81, 13] on div "Quotes" at bounding box center [86, 11] width 18 height 7
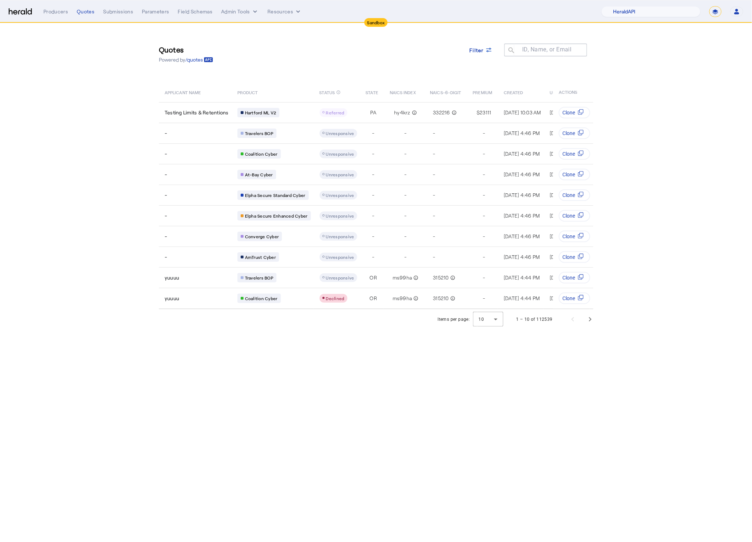
click at [71, 242] on section "Quotes Powered by /quotes Filter ID, Name, or Email search APPLICANT NAME PRODU…" at bounding box center [376, 176] width 752 height 306
click at [134, 158] on section "Quotes Powered by /quotes Filter ID, Name, or Email search APPLICANT NAME PRODU…" at bounding box center [376, 176] width 752 height 306
click at [22, 17] on nav "Sandbox Menu Producers Quotes Submissions Parameters Field Schemas Admin Tools …" at bounding box center [376, 11] width 752 height 22
click at [19, 13] on img at bounding box center [20, 11] width 23 height 7
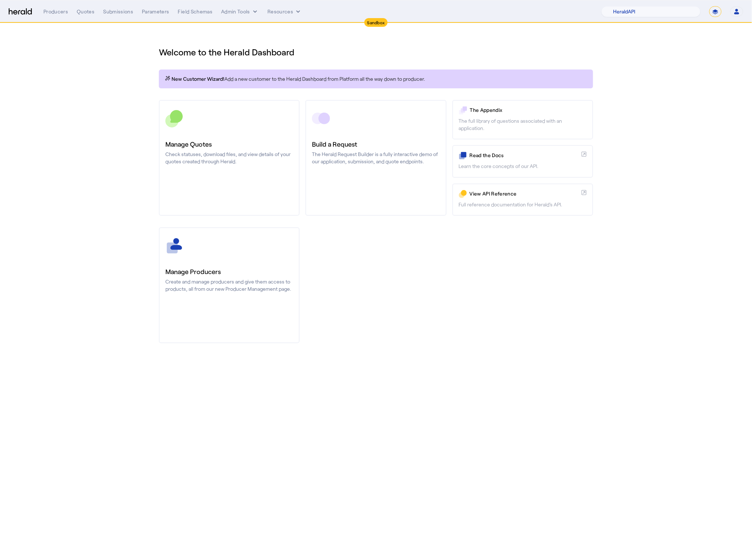
click at [712, 12] on select "**********" at bounding box center [715, 11] width 12 height 11
select select "**********"
click at [709, 6] on select "**********" at bounding box center [715, 11] width 12 height 11
click at [511, 381] on body "**********" at bounding box center [376, 271] width 752 height 542
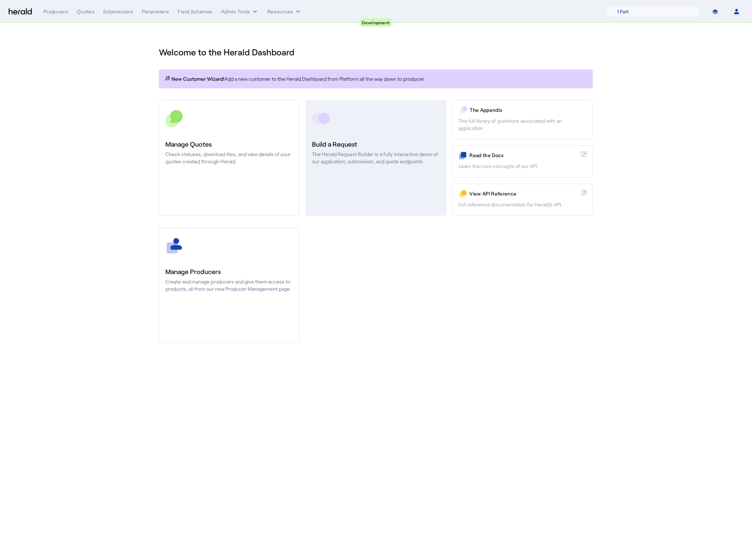
drag, startPoint x: 393, startPoint y: 91, endPoint x: 395, endPoint y: 140, distance: 48.9
click at [393, 100] on div "Welcome to the Herald Dashboard New Customer Wizard! Add a new customer to the …" at bounding box center [375, 190] width 463 height 334
click at [395, 140] on h3 "Build a Request" at bounding box center [376, 144] width 128 height 10
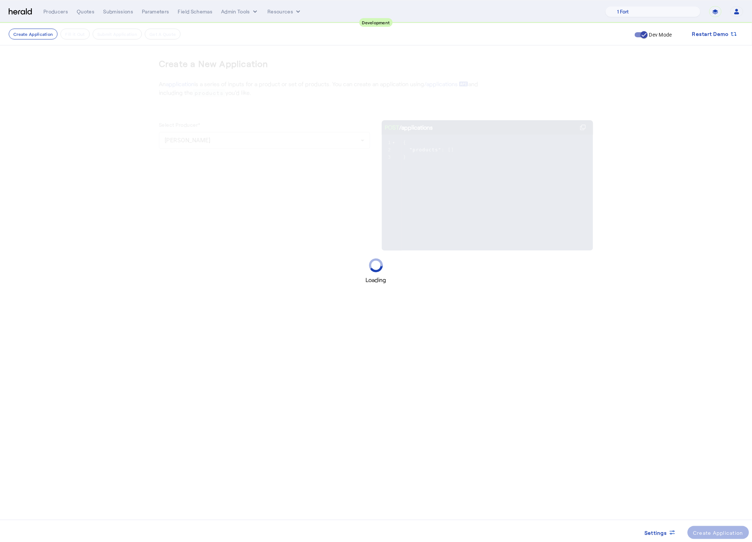
click at [439, 359] on div "Loading" at bounding box center [376, 271] width 752 height 542
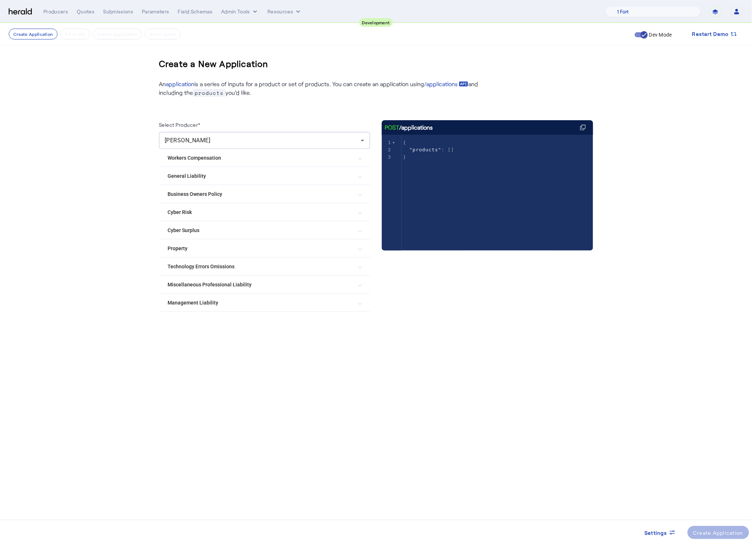
click at [355, 115] on div "Select Producer* Misty Adamson Workers Compensation AmTrust WC Employers WC Har…" at bounding box center [376, 217] width 434 height 241
click at [261, 302] on Liability "Management Liability" at bounding box center [260, 303] width 185 height 8
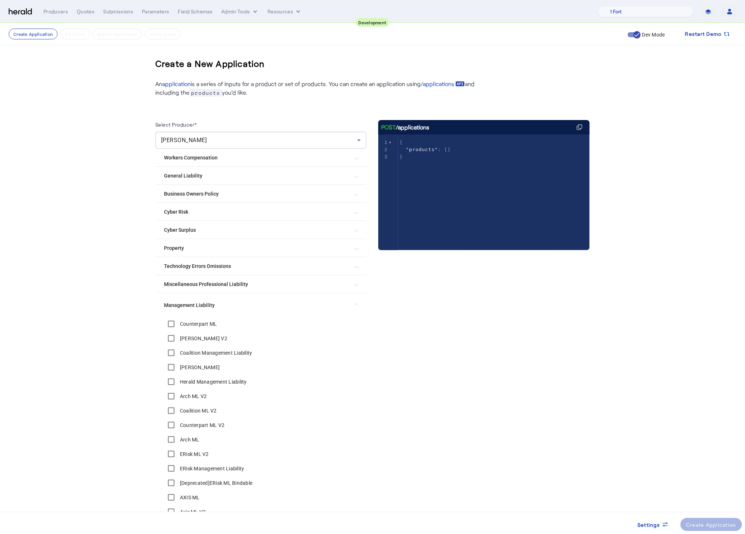
click at [363, 285] on mat-expansion-panel-header "Miscellaneous Professional Liability" at bounding box center [260, 284] width 211 height 17
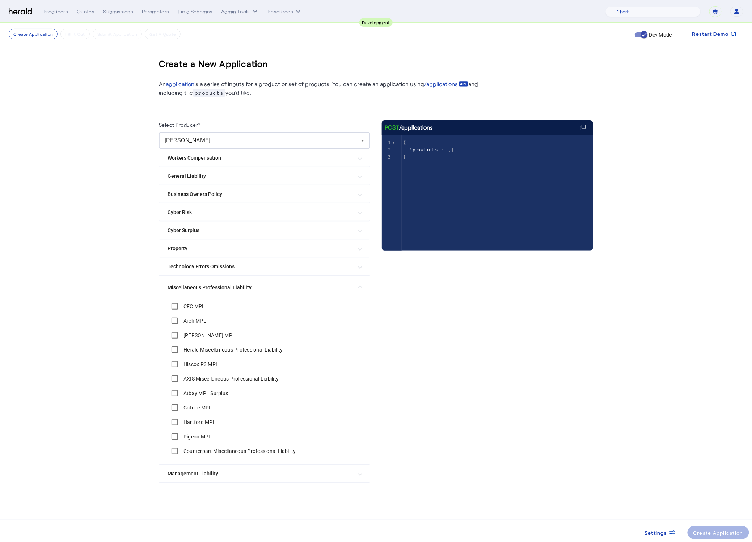
click at [9, 10] on img at bounding box center [20, 11] width 23 height 7
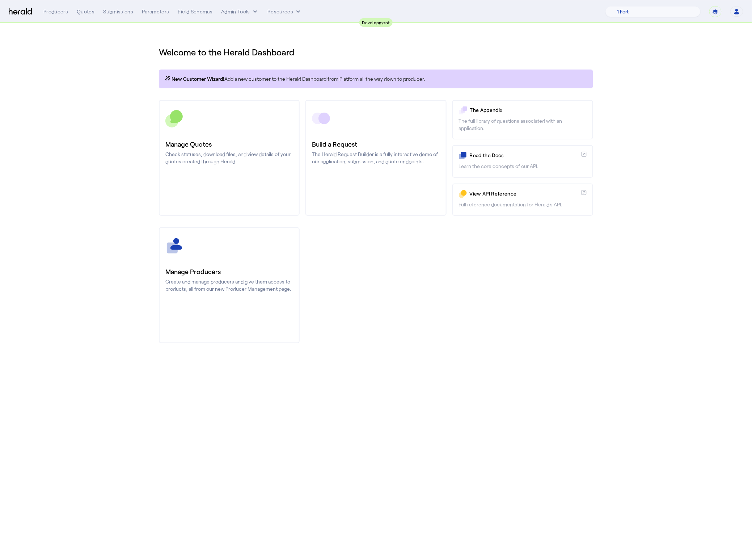
drag, startPoint x: 79, startPoint y: 207, endPoint x: 80, endPoint y: 172, distance: 35.8
click at [79, 207] on section "Welcome to the Herald Dashboard New Customer Wizard! Add a new customer to the …" at bounding box center [376, 190] width 752 height 334
click at [253, 18] on nav "**********" at bounding box center [376, 11] width 752 height 22
click at [251, 17] on nav "**********" at bounding box center [376, 11] width 752 height 22
click at [250, 13] on button "Admin Tools" at bounding box center [240, 11] width 38 height 7
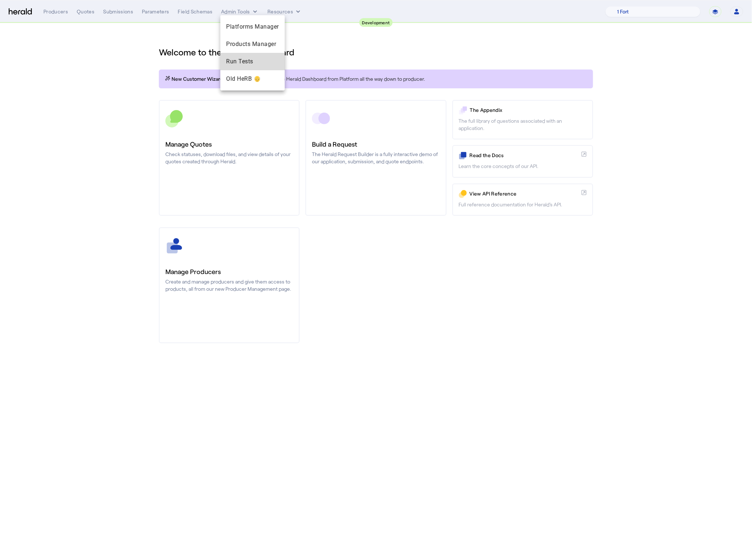
click at [227, 63] on span "Run Tests" at bounding box center [252, 61] width 53 height 9
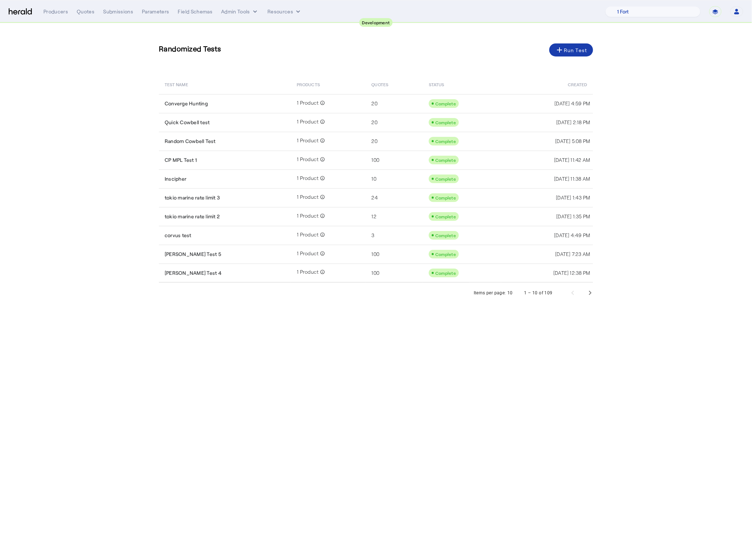
click at [565, 52] on div "add Run Test" at bounding box center [571, 50] width 32 height 9
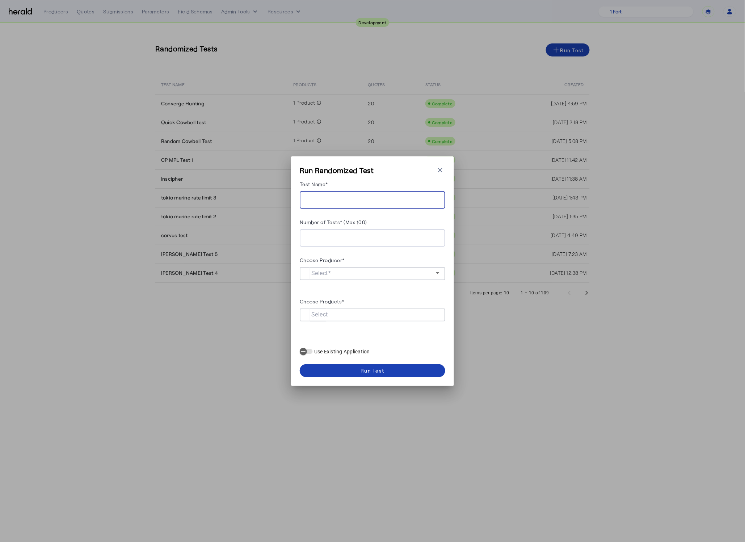
click at [335, 203] on input "Test Name*" at bounding box center [372, 200] width 134 height 9
type input "**********"
click at [372, 240] on input "Number of Tests* (Max 100)" at bounding box center [372, 238] width 134 height 9
type input "**"
click at [431, 272] on span at bounding box center [370, 272] width 130 height 9
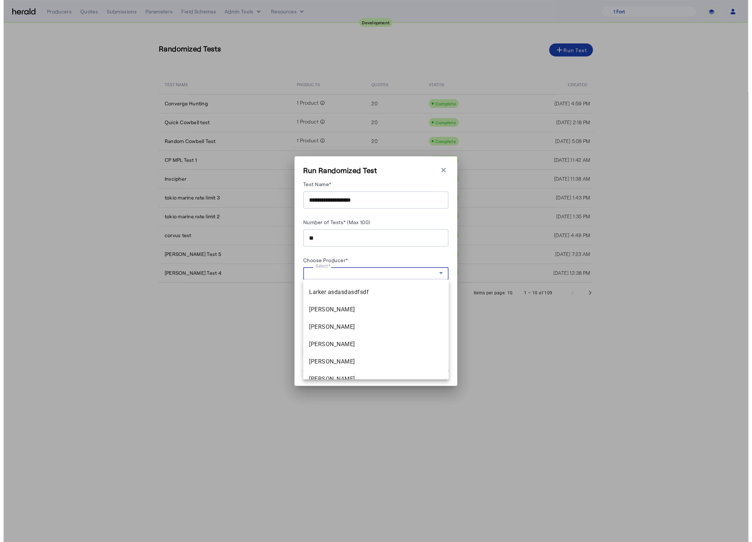
scroll to position [81, 0]
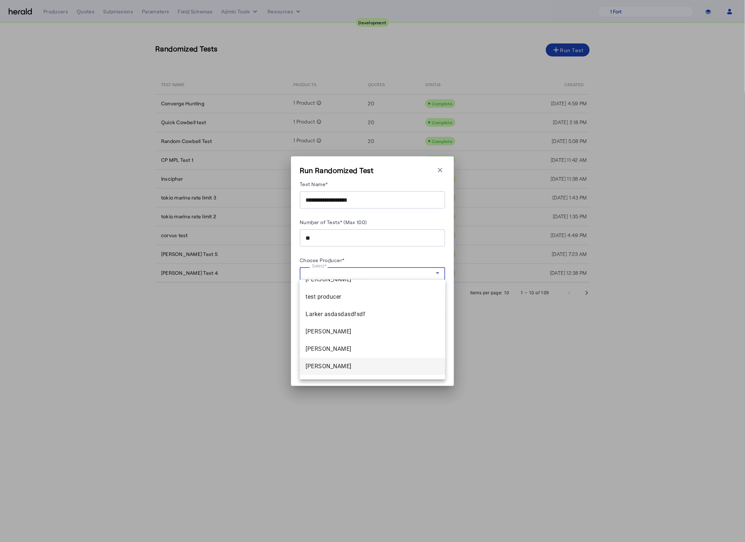
click at [342, 370] on span "[PERSON_NAME]" at bounding box center [372, 366] width 134 height 9
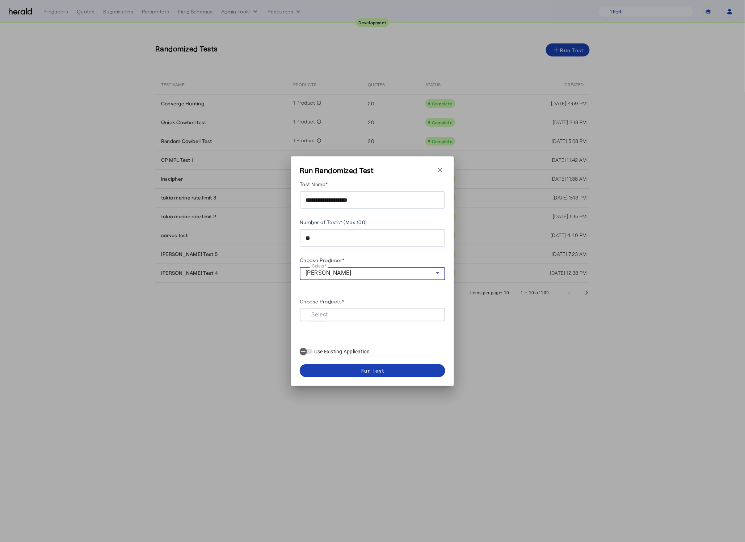
click at [391, 312] on input "Choose Products*" at bounding box center [370, 314] width 131 height 9
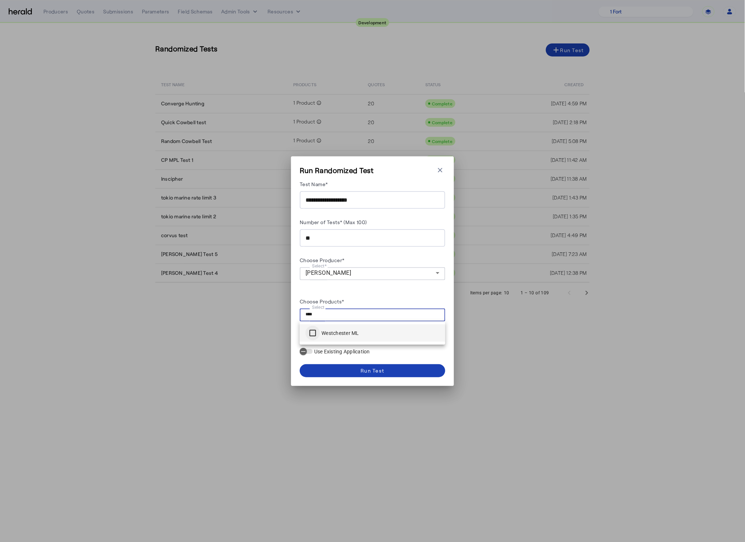
type input "****"
click at [366, 377] on span at bounding box center [372, 370] width 145 height 17
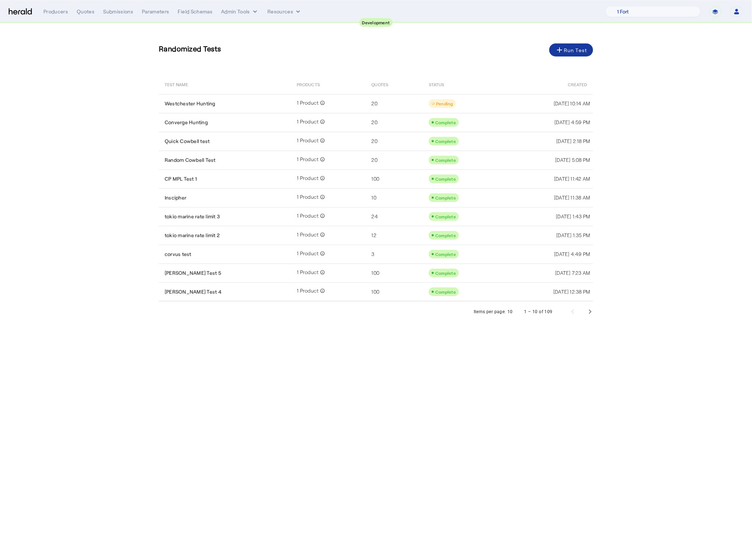
click at [385, 387] on body "**********" at bounding box center [376, 271] width 752 height 542
click at [90, 68] on section "Randomized Tests add Run Test TEST NAME PRODUCTS QUOTES STATUS CREATED Westches…" at bounding box center [376, 172] width 752 height 299
click at [84, 10] on div "Quotes" at bounding box center [86, 11] width 18 height 7
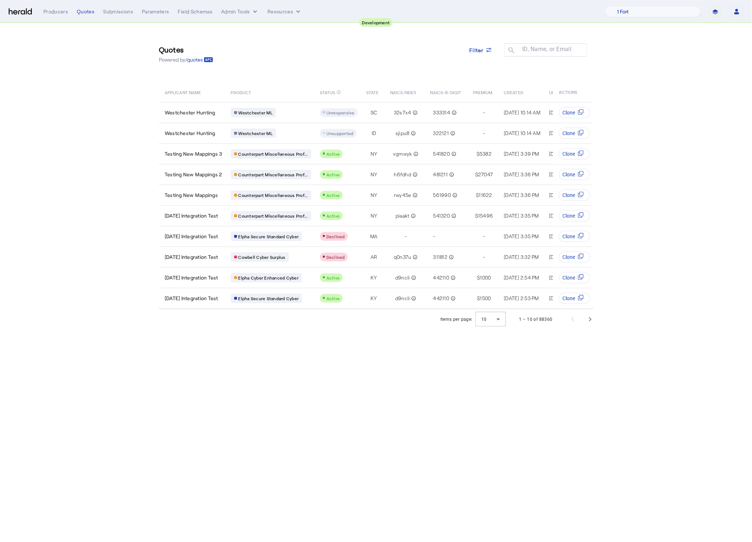
click at [322, 62] on div "Quotes Powered by /quotes Filter ID, Name, or Email search" at bounding box center [376, 54] width 434 height 33
click at [340, 363] on body "**********" at bounding box center [376, 271] width 752 height 542
click at [604, 328] on div "Items per page: 10 1 – 10 of 88360" at bounding box center [375, 319] width 463 height 20
click at [596, 328] on span "Next page" at bounding box center [589, 318] width 17 height 17
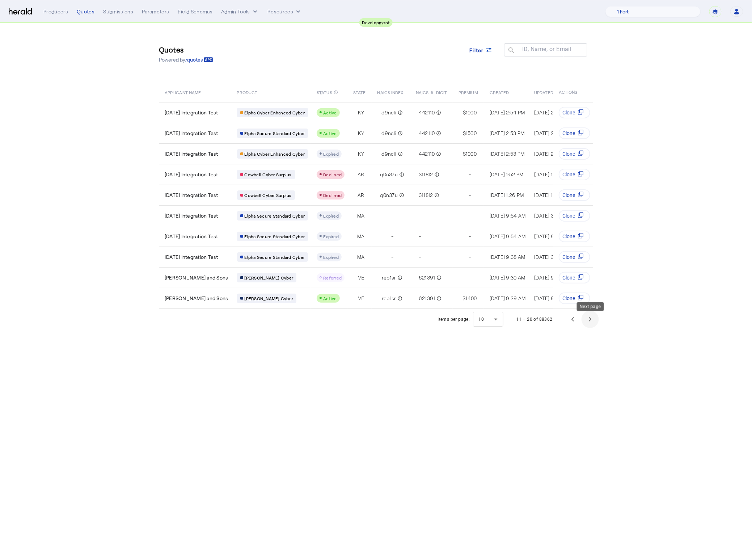
click at [582, 327] on span "Next page" at bounding box center [589, 318] width 17 height 17
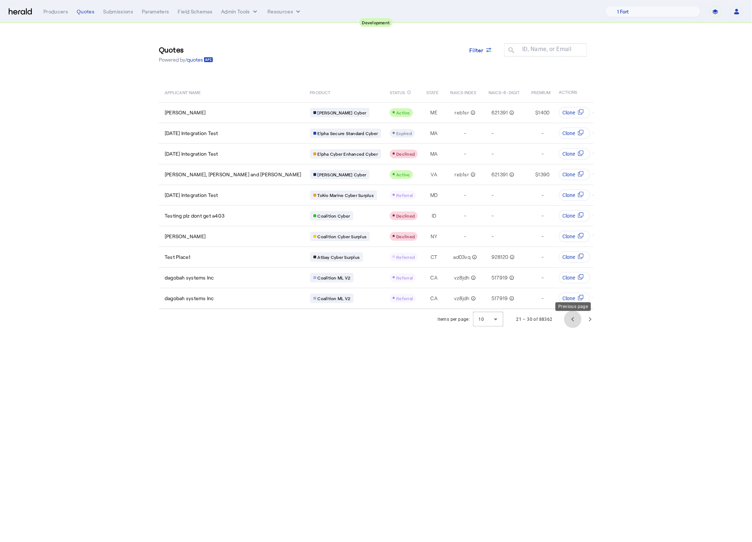
click at [573, 328] on span "Previous page" at bounding box center [572, 318] width 17 height 17
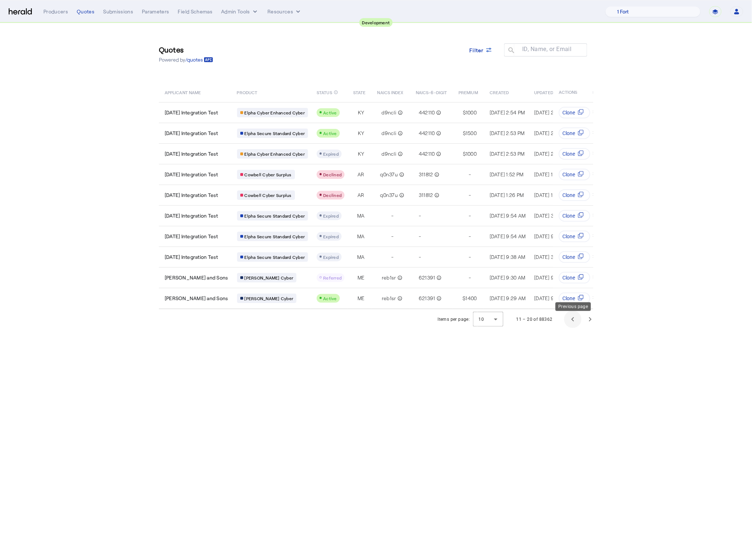
click at [573, 328] on span "Previous page" at bounding box center [572, 318] width 17 height 17
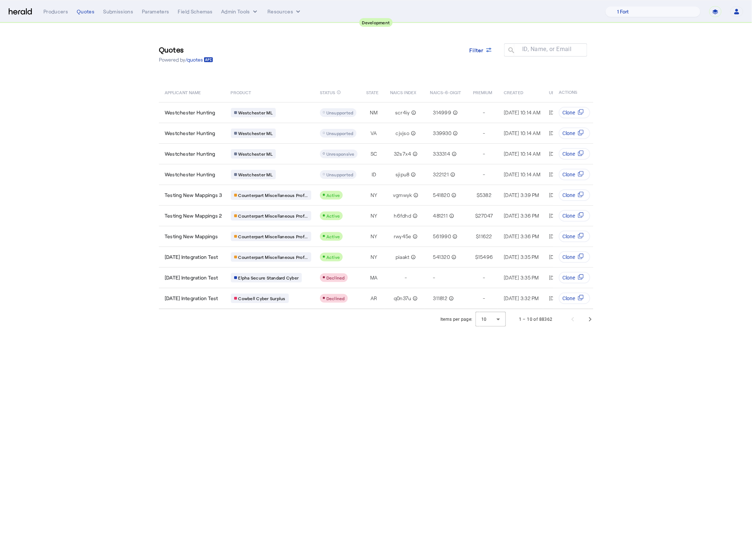
click at [282, 367] on body "**********" at bounding box center [376, 271] width 752 height 542
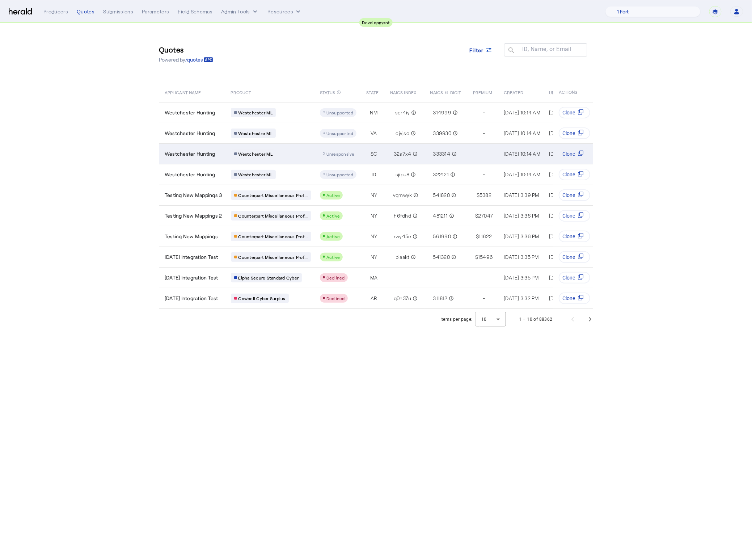
click at [276, 149] on div "Westchester ML" at bounding box center [253, 153] width 45 height 9
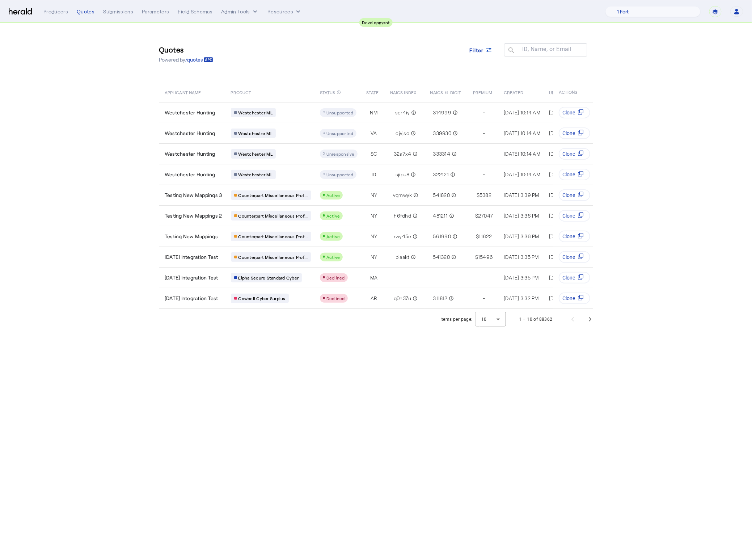
click at [253, 386] on body "**********" at bounding box center [376, 271] width 752 height 542
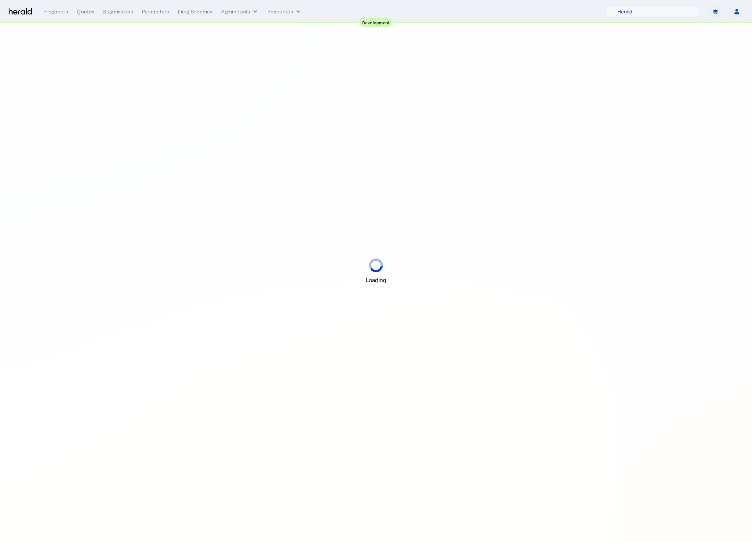
select select "pfm_2v8p_herald_api"
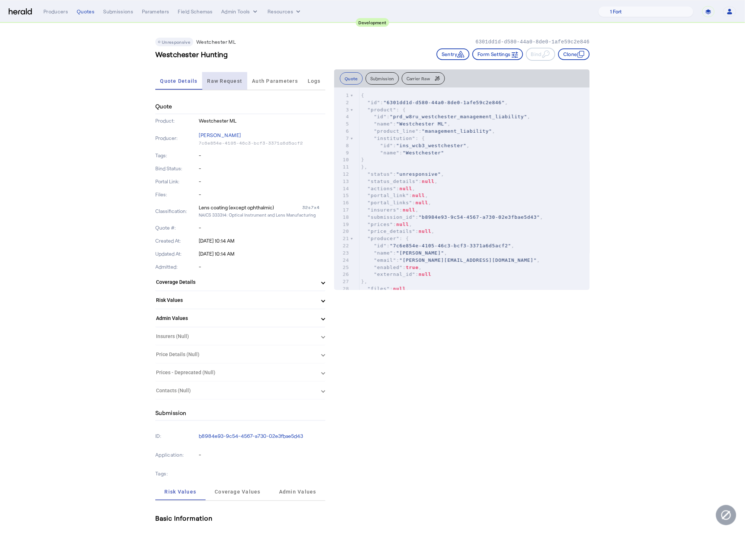
click at [225, 85] on span "Raw Request" at bounding box center [224, 80] width 35 height 17
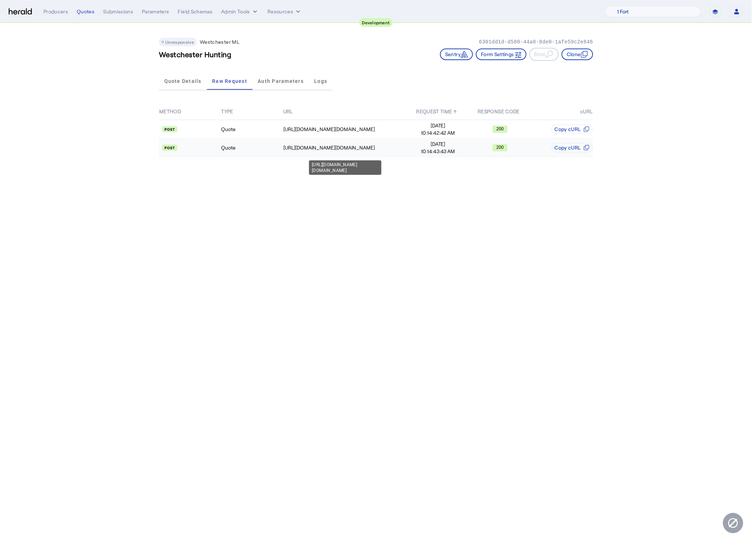
click at [365, 151] on td "https://uat.studiogateway.chubb.com/westchester.sales.digital/quote" at bounding box center [345, 148] width 124 height 18
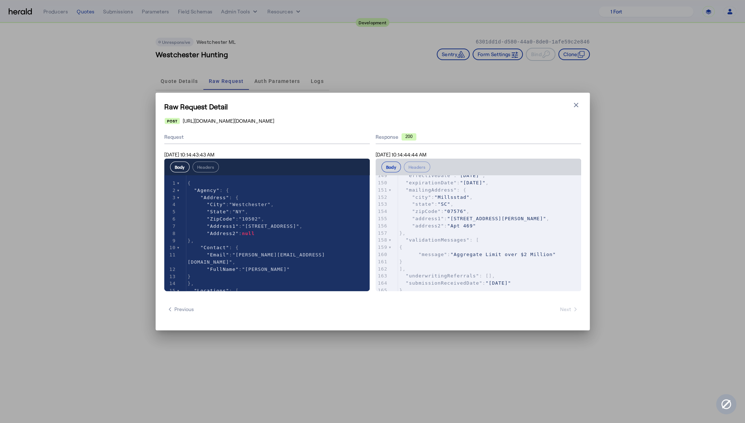
scroll to position [1075, 0]
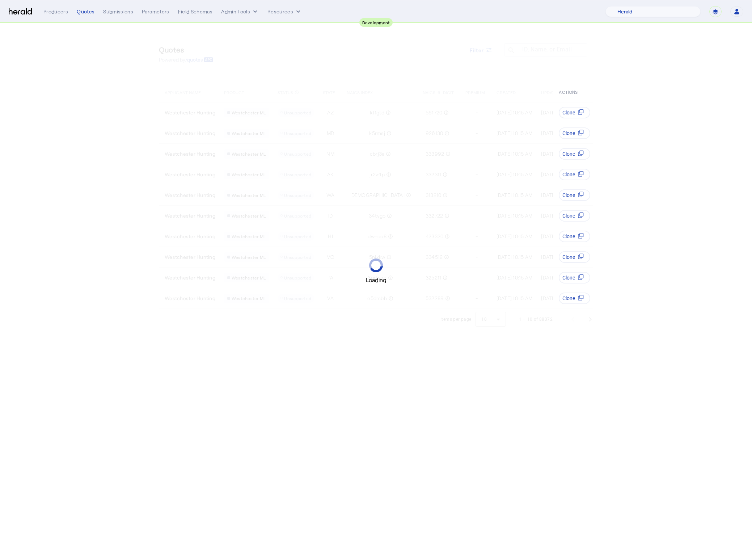
select select "pfm_2v8p_herald_api"
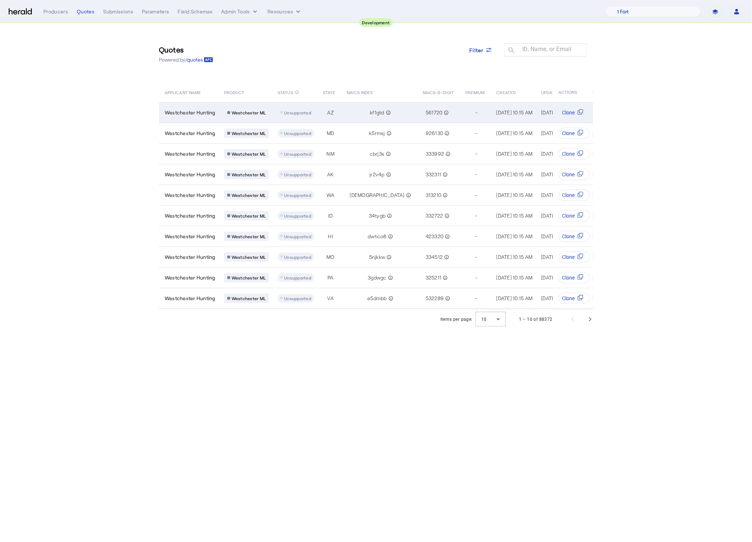
click at [194, 115] on span "Westchester Hunting" at bounding box center [190, 112] width 51 height 7
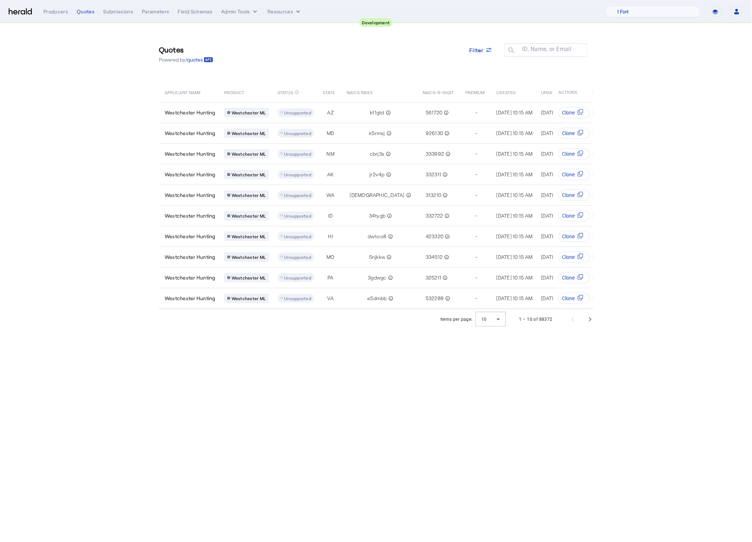
click at [460, 445] on body "**********" at bounding box center [376, 271] width 752 height 542
click at [587, 323] on span "Next page" at bounding box center [589, 318] width 17 height 17
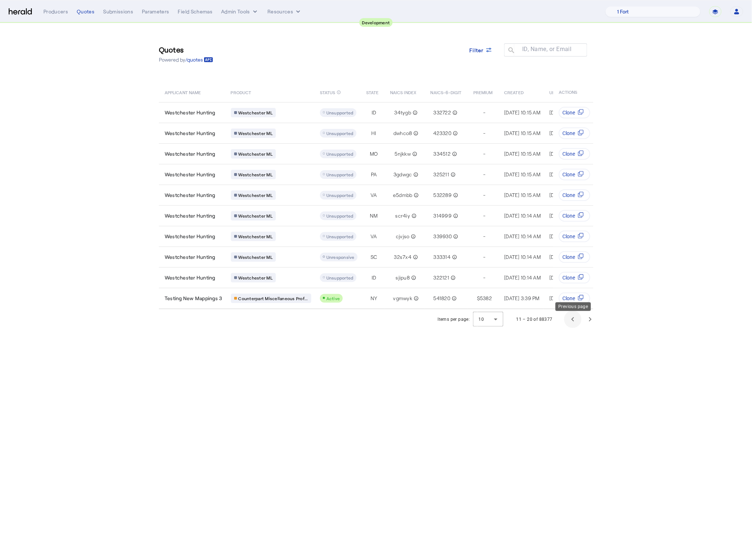
click at [572, 328] on span "Previous page" at bounding box center [572, 318] width 17 height 17
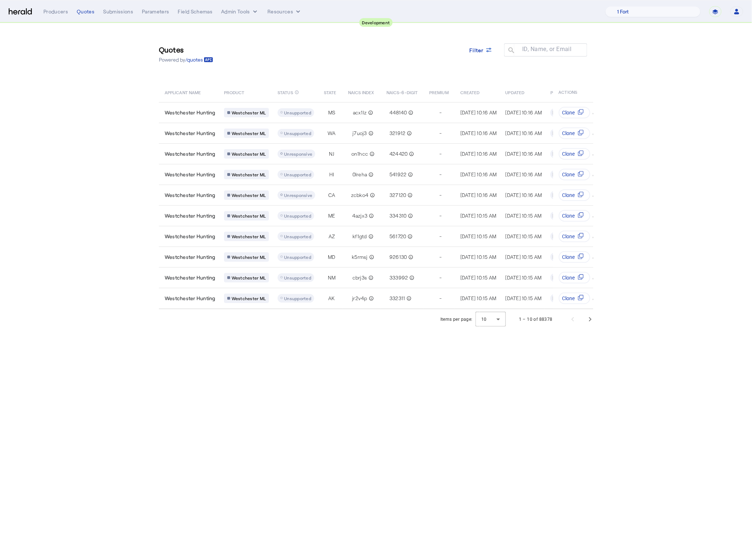
click at [291, 446] on body "**********" at bounding box center [376, 271] width 752 height 542
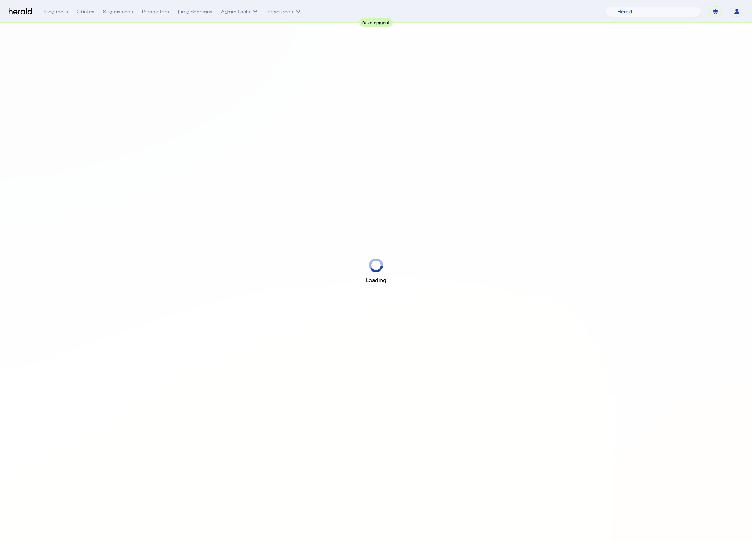
select select "pfm_2v8p_herald_api"
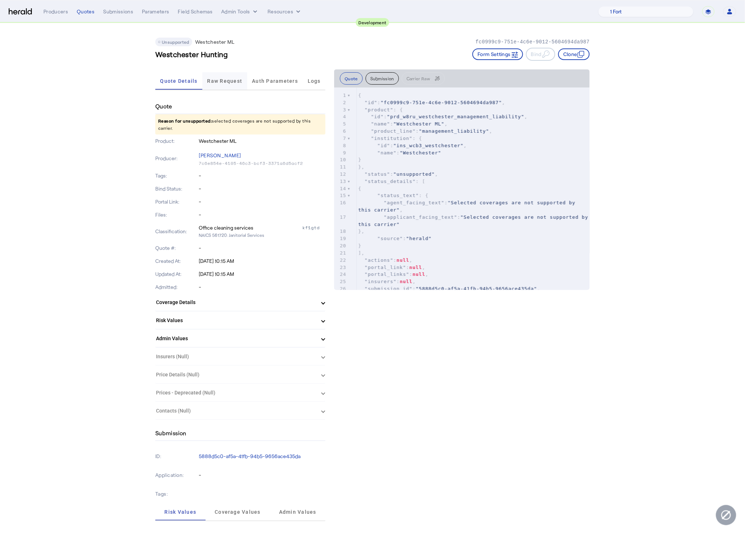
click at [240, 76] on span "Raw Request" at bounding box center [224, 80] width 35 height 17
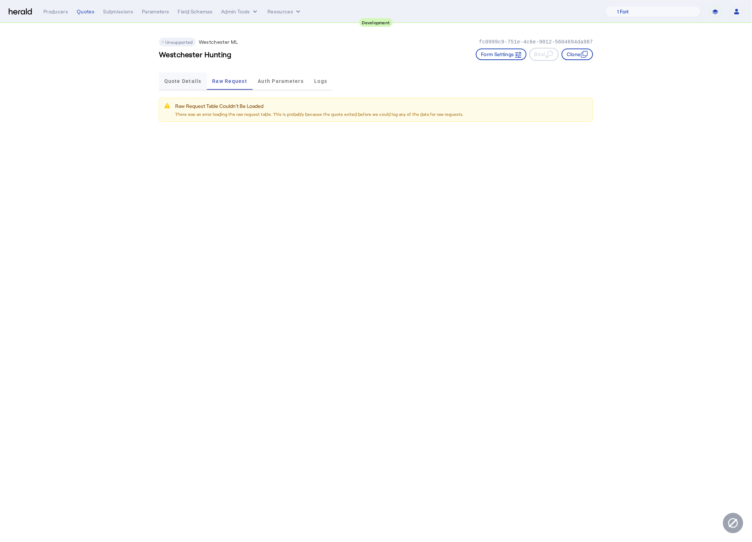
click at [185, 84] on span "Quote Details" at bounding box center [182, 80] width 37 height 17
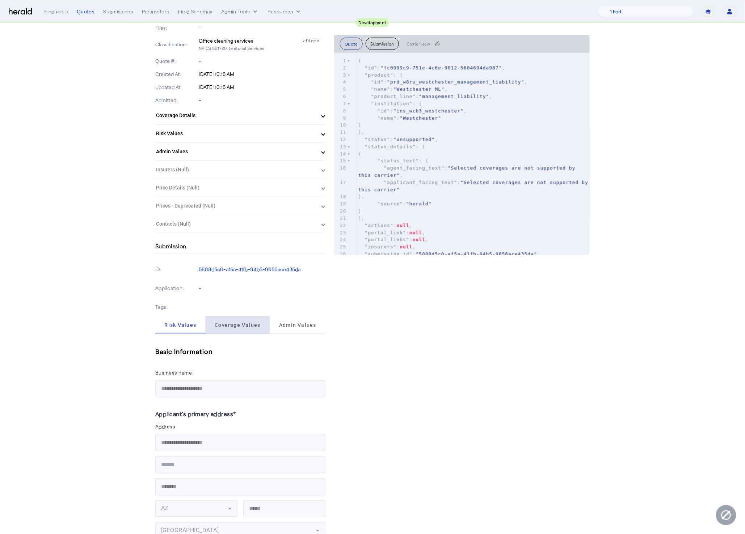
click at [242, 325] on span "Coverage Values" at bounding box center [238, 325] width 46 height 17
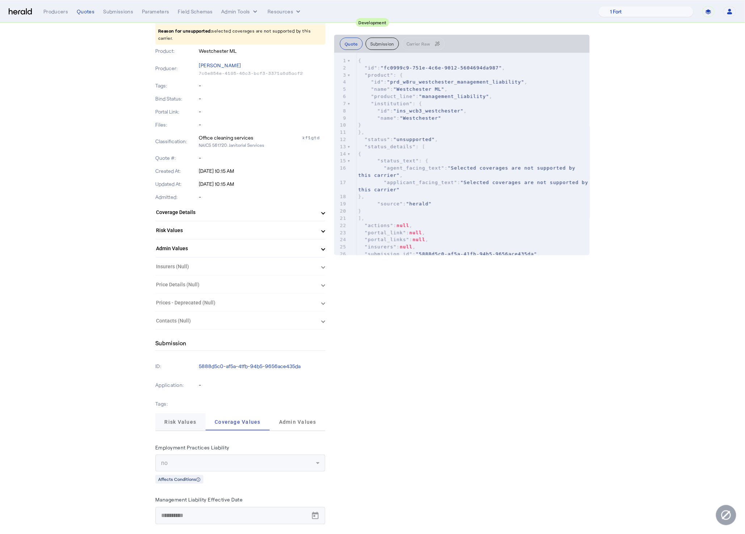
click at [178, 420] on span "Risk Values" at bounding box center [180, 422] width 32 height 5
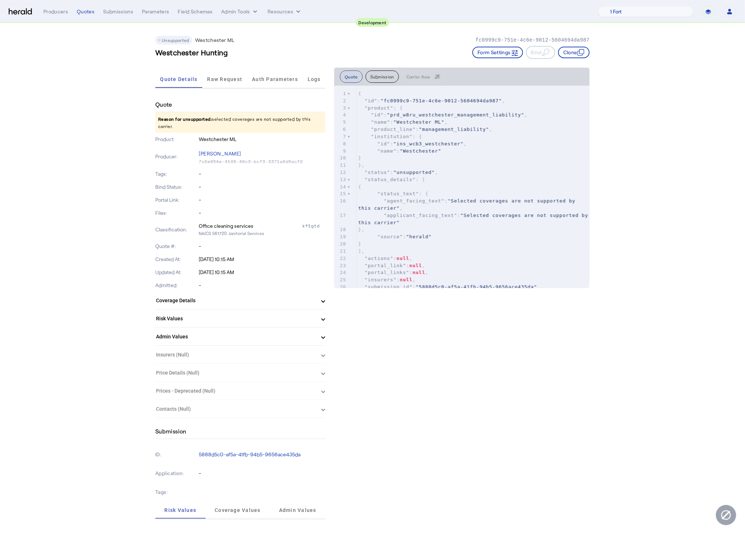
scroll to position [0, 0]
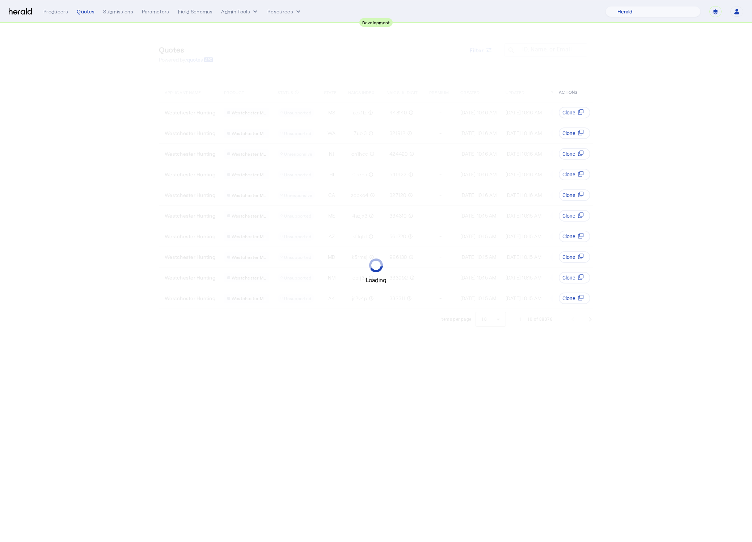
select select "pfm_2v8p_herald_api"
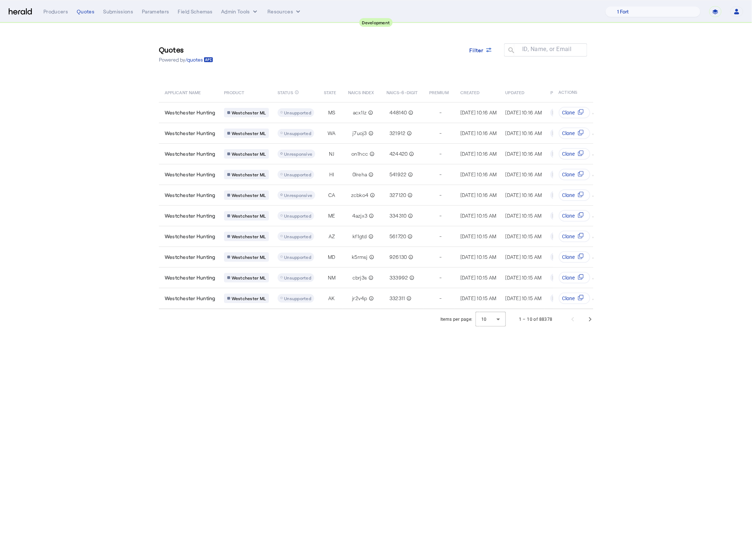
click at [9, 14] on img at bounding box center [20, 11] width 23 height 7
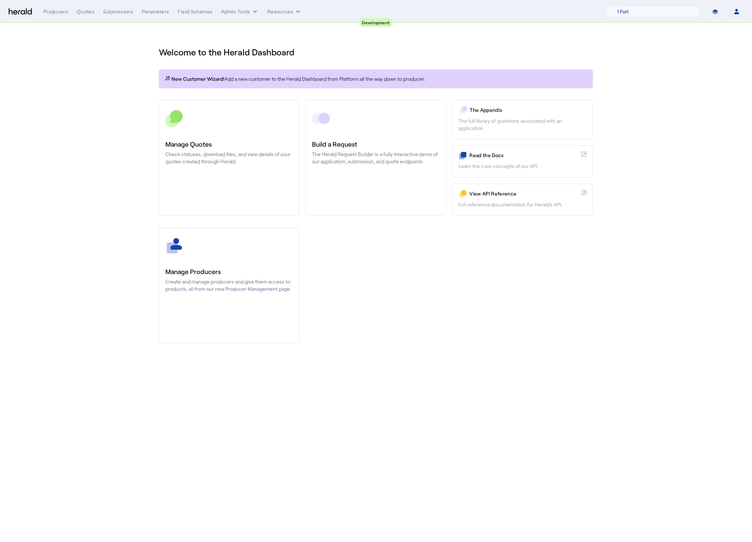
click at [141, 105] on section "Welcome to the Herald Dashboard New Customer Wizard! Add a new customer to the …" at bounding box center [376, 190] width 752 height 334
